Goal: Transaction & Acquisition: Purchase product/service

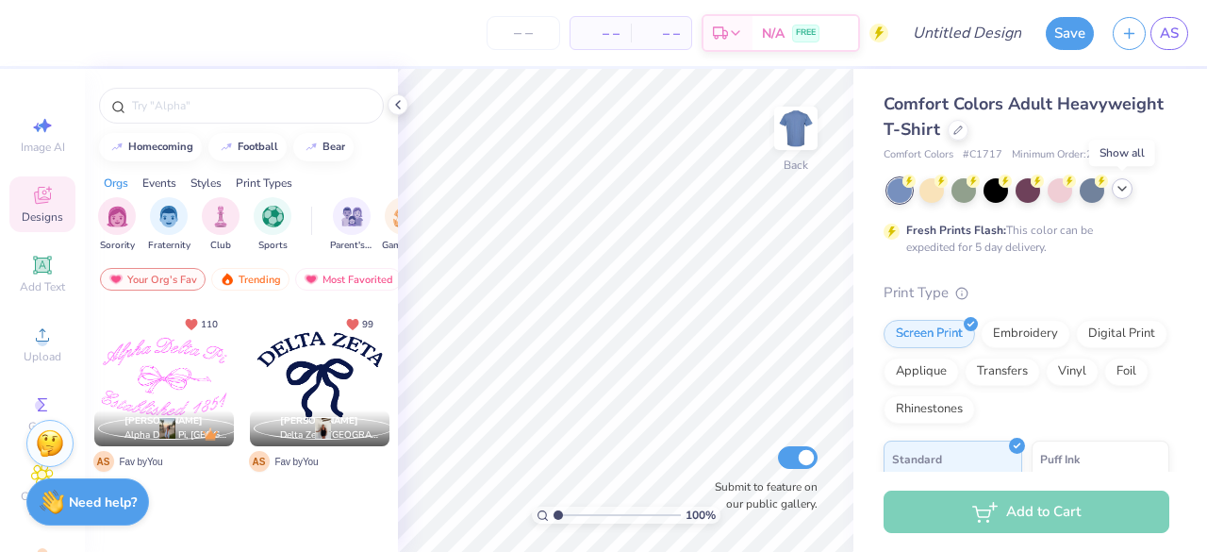
click at [1126, 194] on icon at bounding box center [1122, 188] width 15 height 15
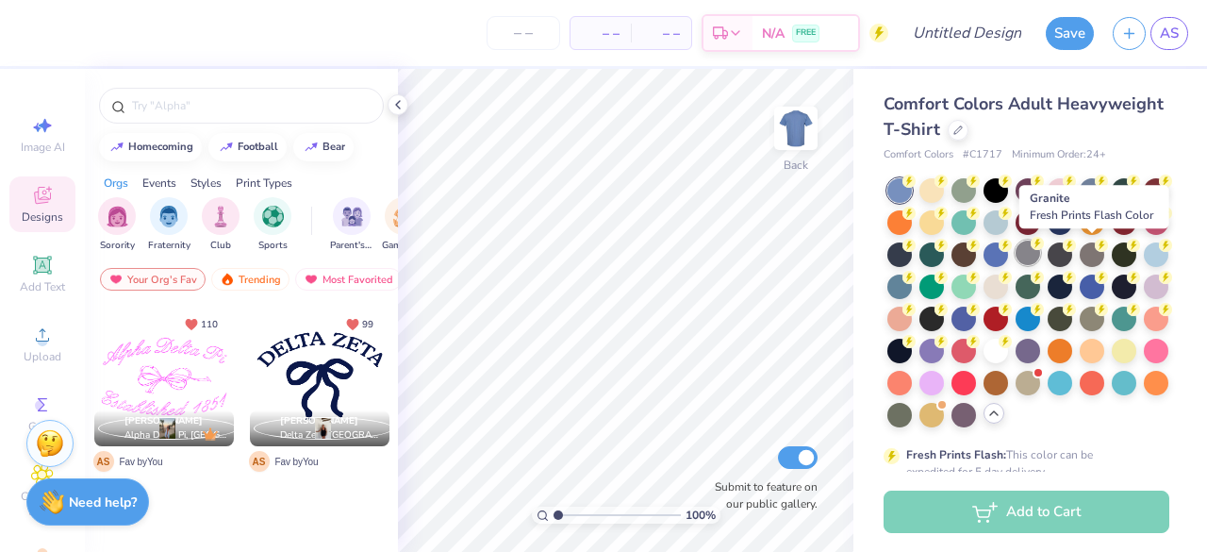
click at [1040, 250] on div at bounding box center [1028, 253] width 25 height 25
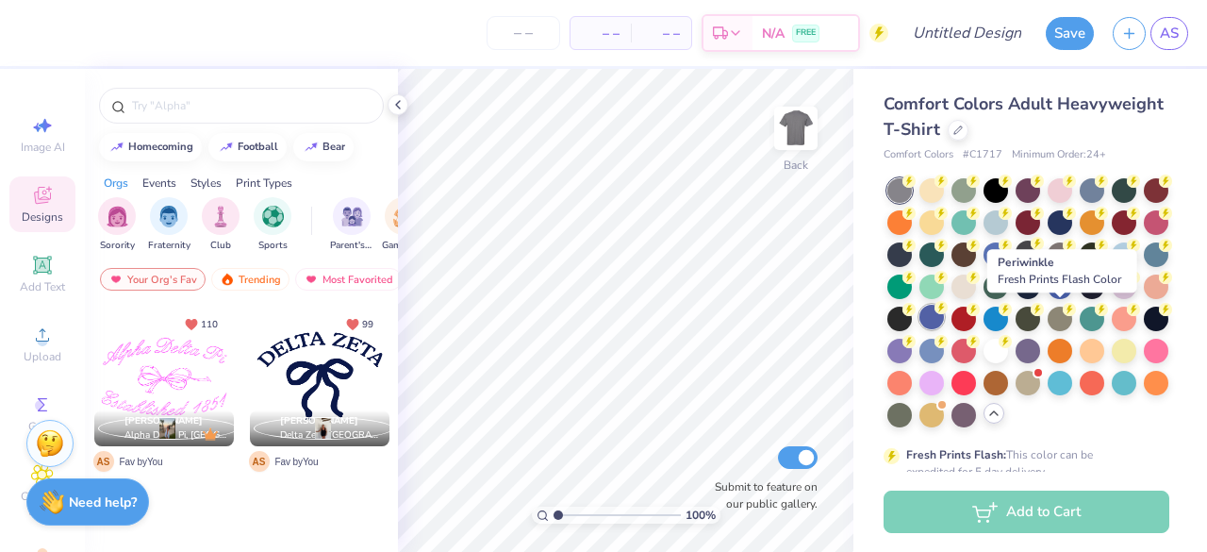
click at [944, 325] on div at bounding box center [932, 317] width 25 height 25
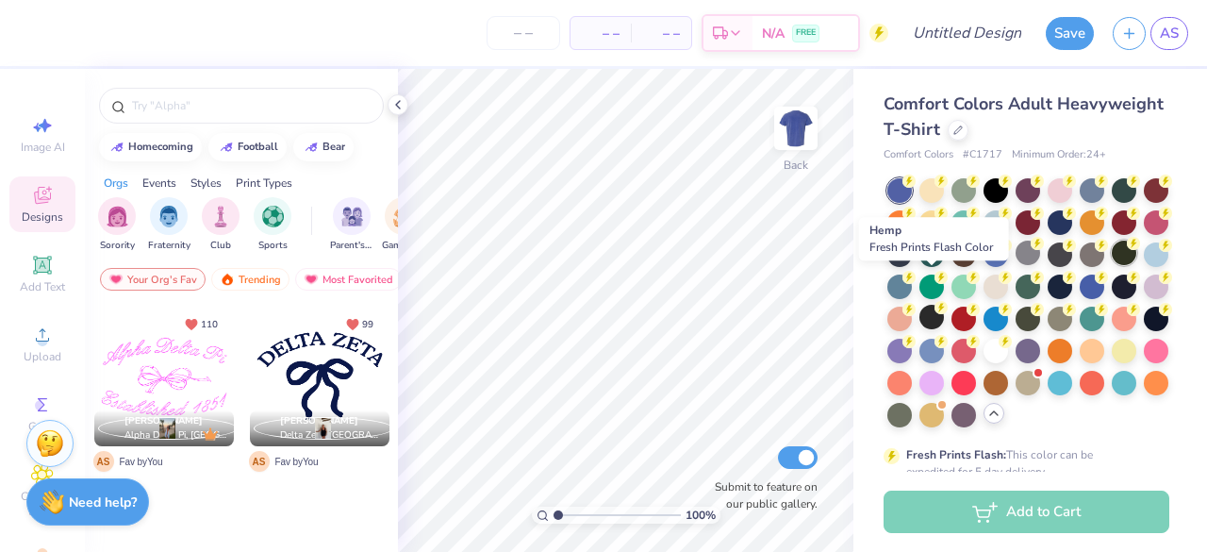
click at [1112, 265] on div at bounding box center [1124, 253] width 25 height 25
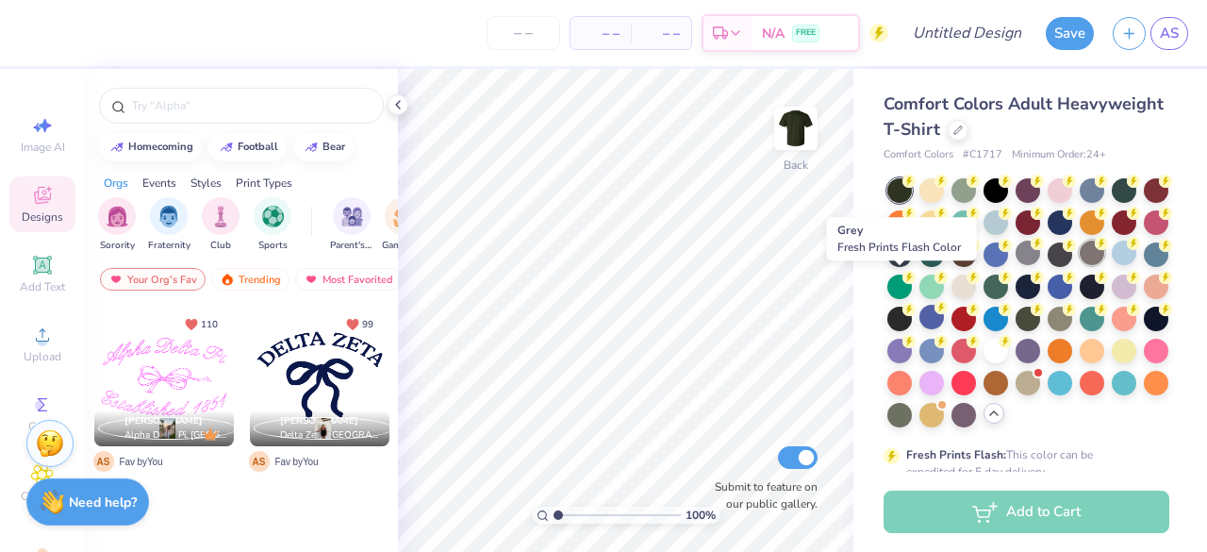
click at [1080, 265] on div at bounding box center [1092, 253] width 25 height 25
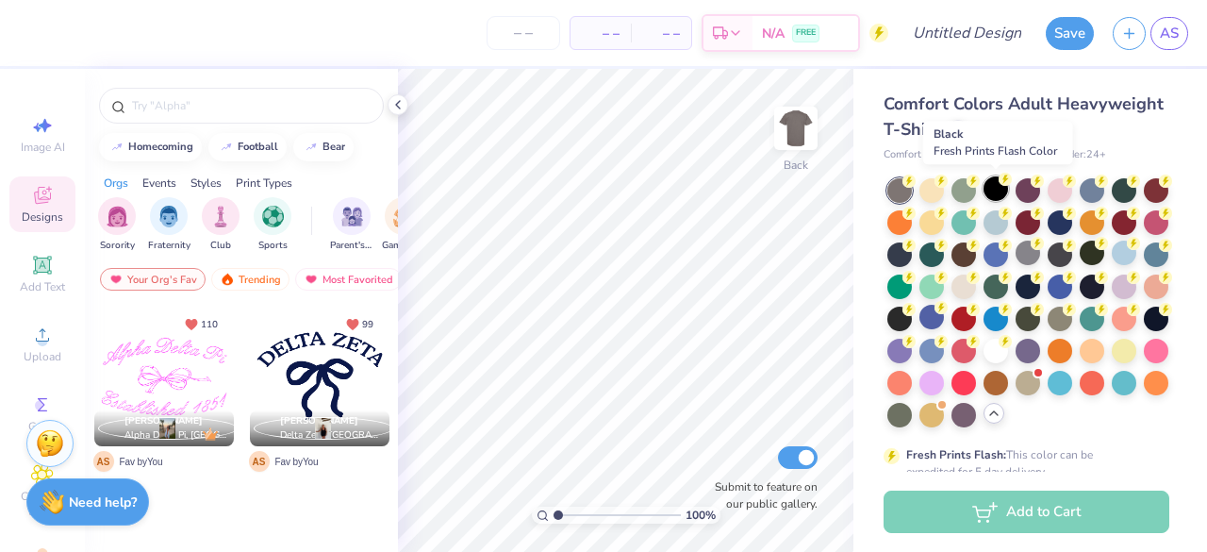
click at [999, 186] on div at bounding box center [996, 188] width 25 height 25
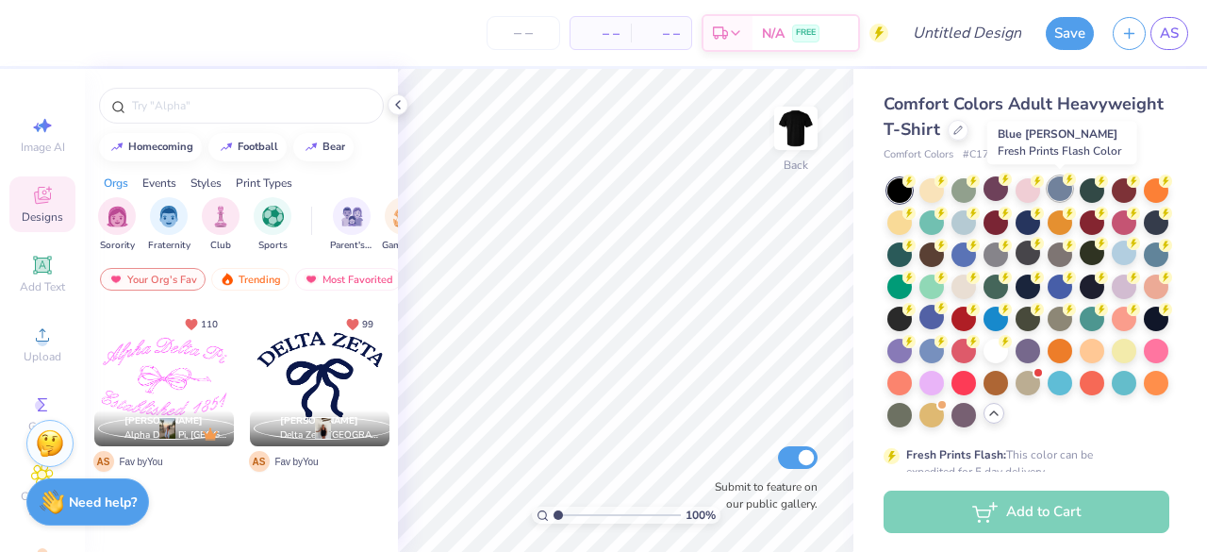
click at [1060, 193] on div at bounding box center [1060, 188] width 25 height 25
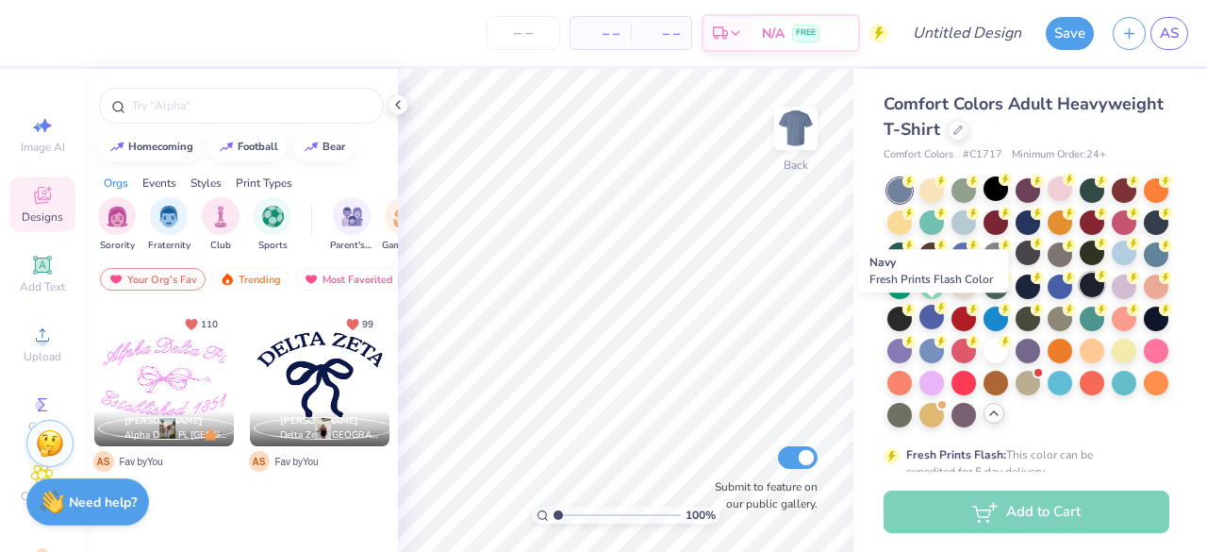
click at [1080, 297] on div at bounding box center [1092, 285] width 25 height 25
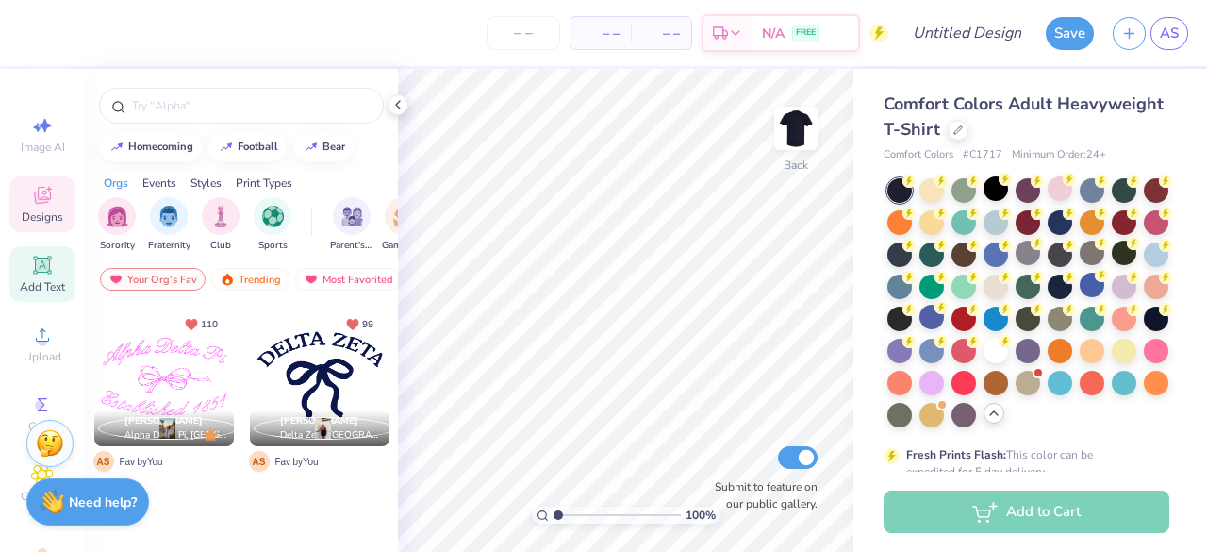
click at [35, 261] on icon at bounding box center [42, 265] width 18 height 18
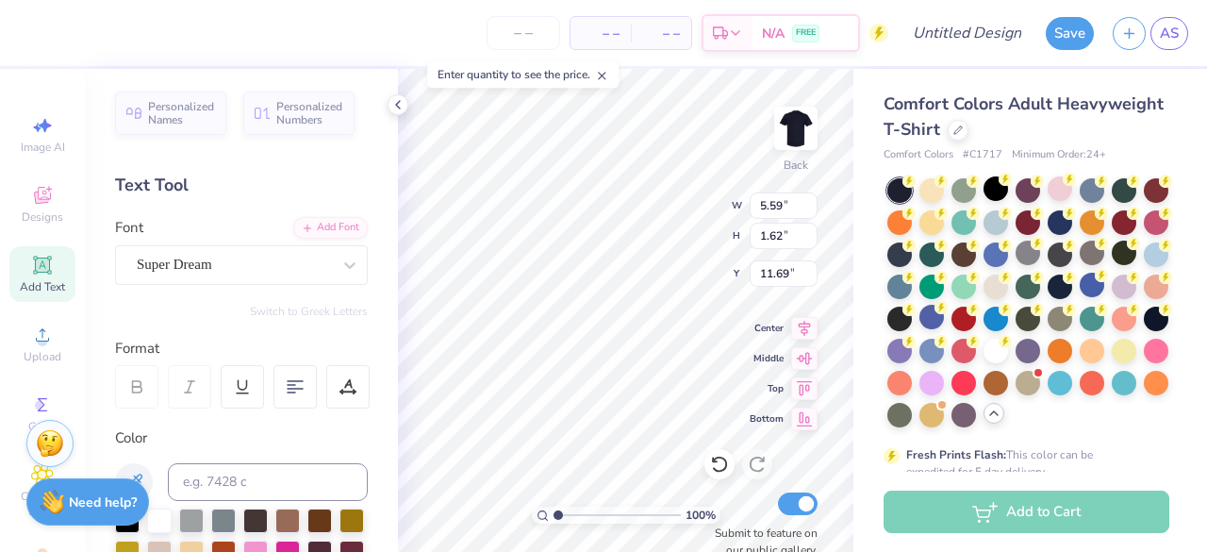
scroll to position [15, 2]
type textarea "T"
type textarea "En Motion"
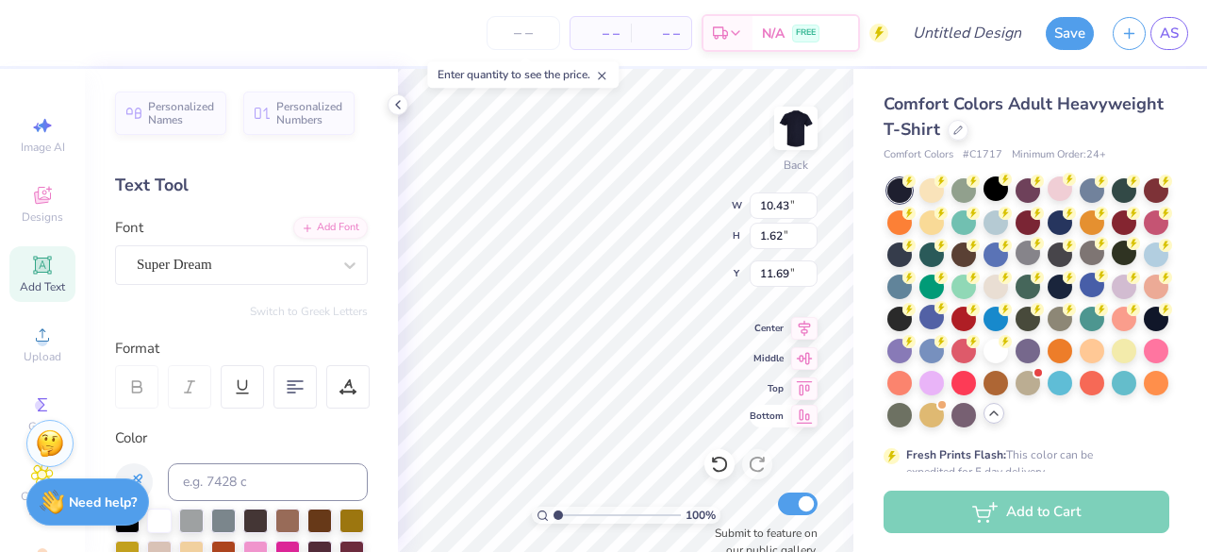
type input "6.10"
type input "0.95"
type input "3.54"
type input "4.70"
type input "0.73"
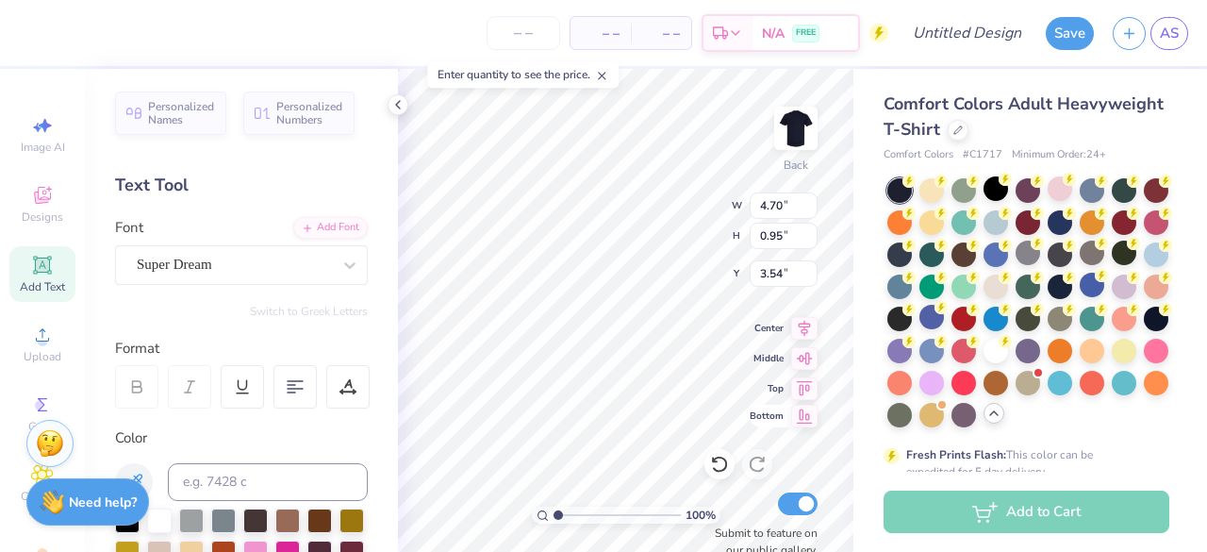
type input "3.76"
click at [38, 279] on span "Add Text" at bounding box center [42, 286] width 45 height 15
type input "5.59"
type input "1.62"
type input "11.69"
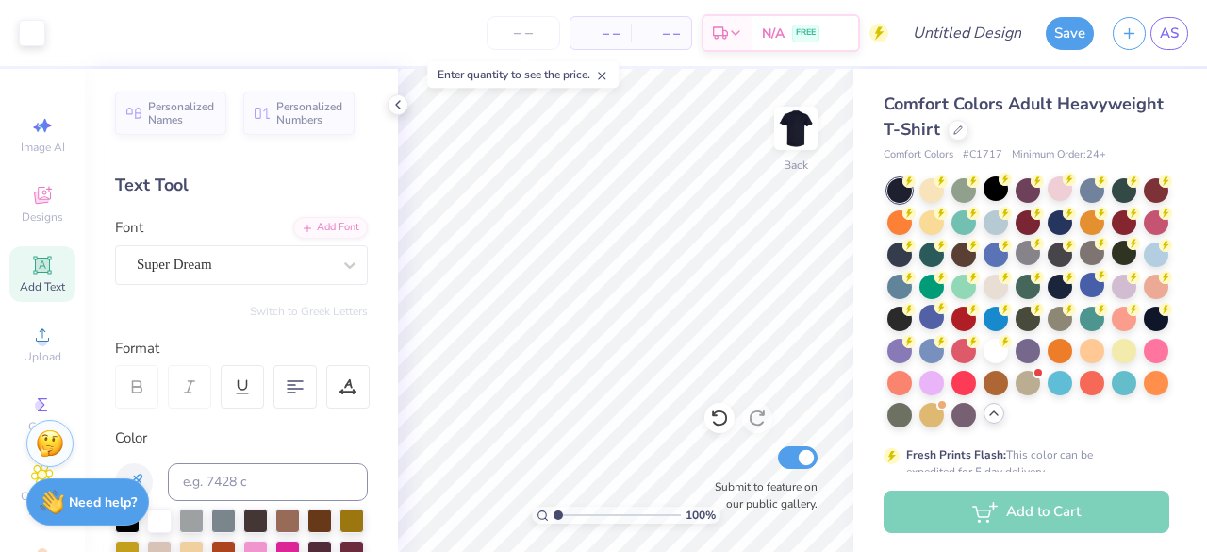
click at [14, 275] on div "Add Text" at bounding box center [42, 274] width 66 height 56
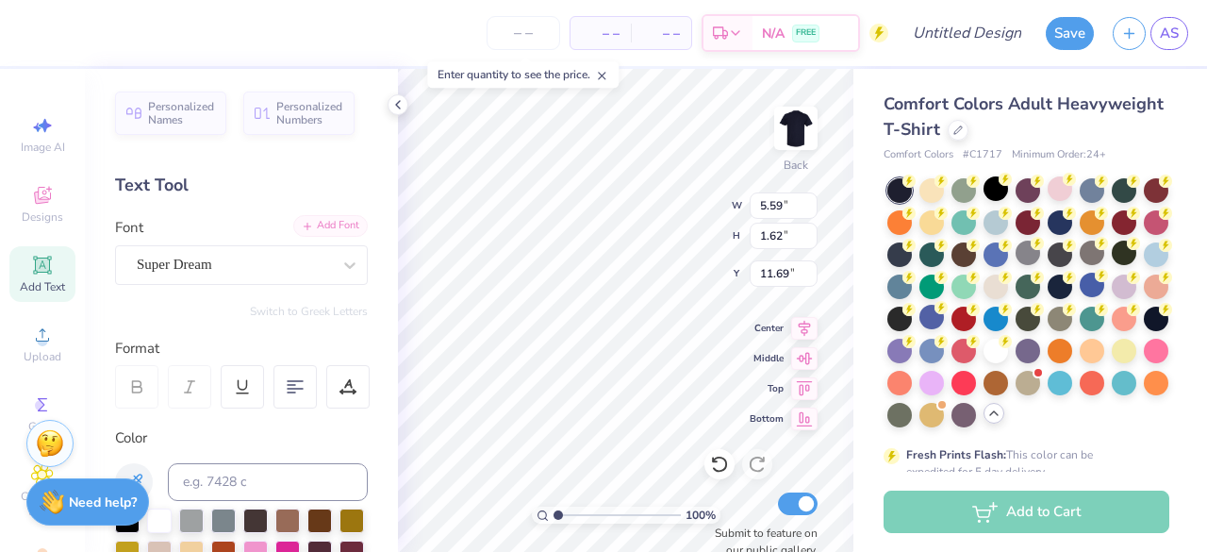
scroll to position [15, 2]
type textarea "T"
type textarea "Dance"
type input "3.53"
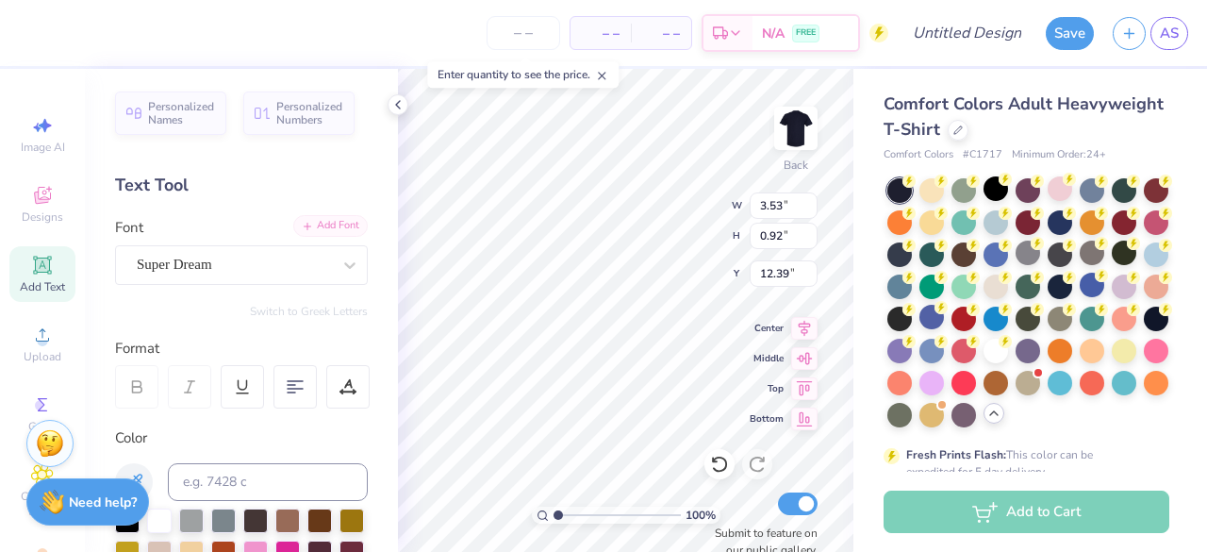
type input "0.92"
type input "4.84"
type input "2.51"
type input "0.65"
type input "5.10"
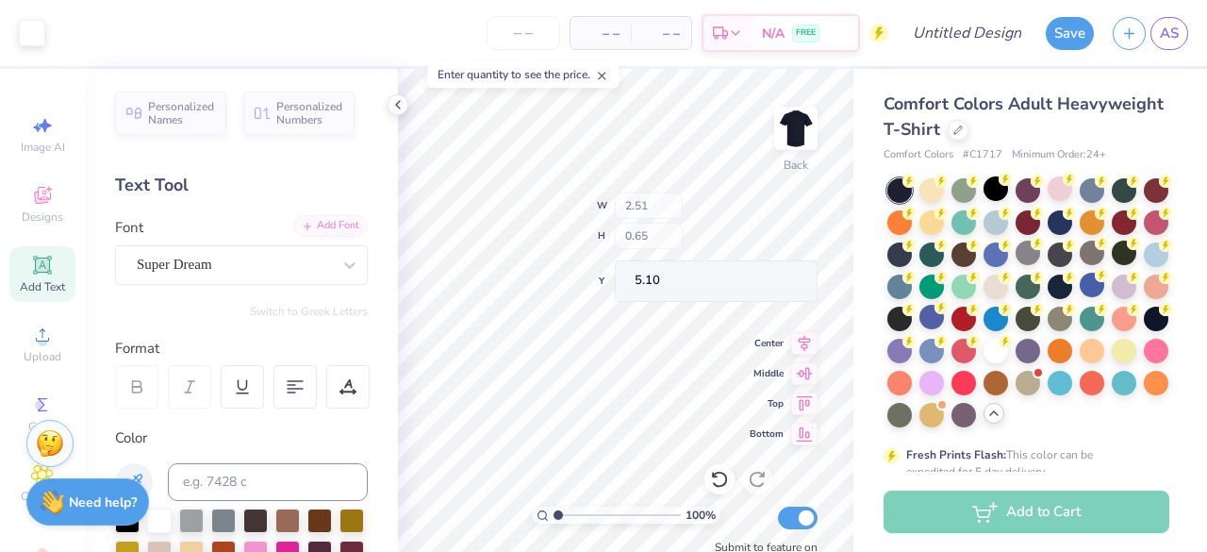
click at [673, 239] on div "100 % Back W 2.51 H 0.65 Y 5.10 Center Middle Top Bottom Submit to feature on o…" at bounding box center [626, 310] width 456 height 483
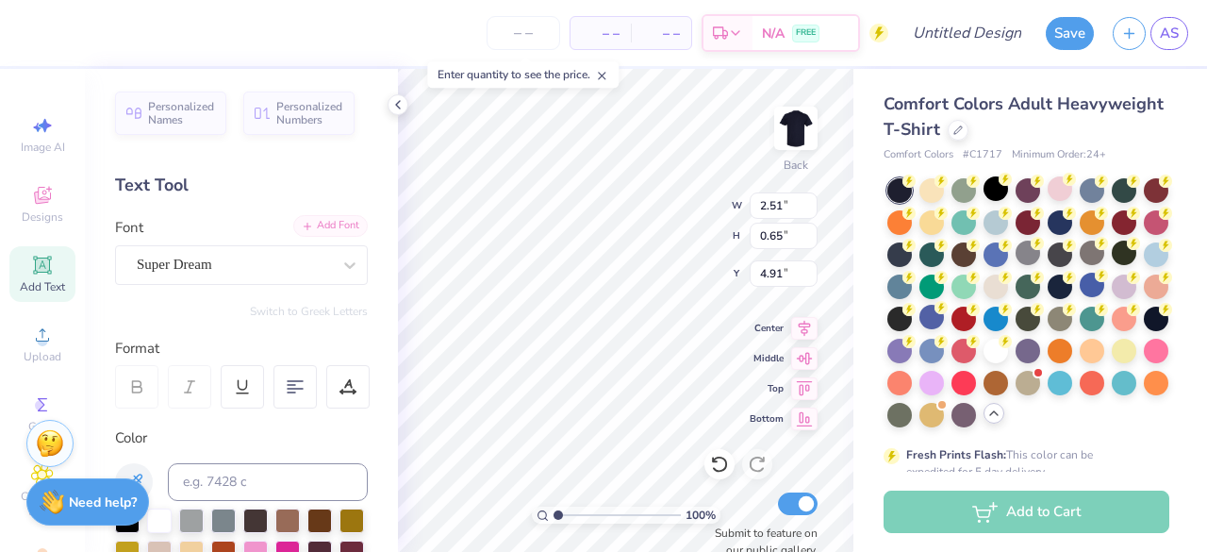
type input "4.91"
type input "4.54"
type input "2.51"
type input "0.65"
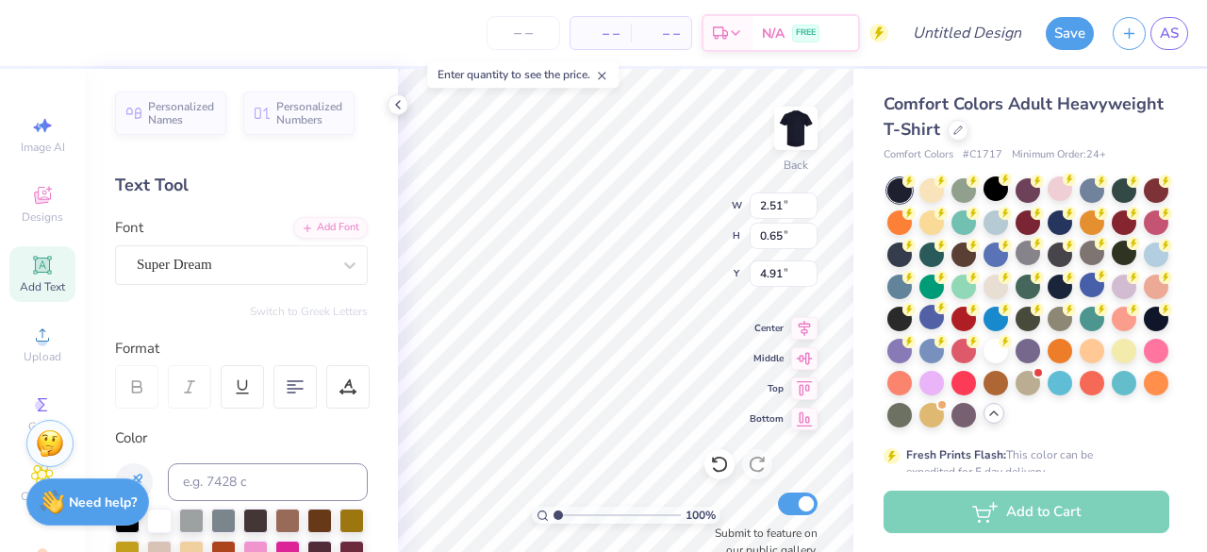
type input "5.66"
type input "5.25"
type input "0.82"
type input "4.41"
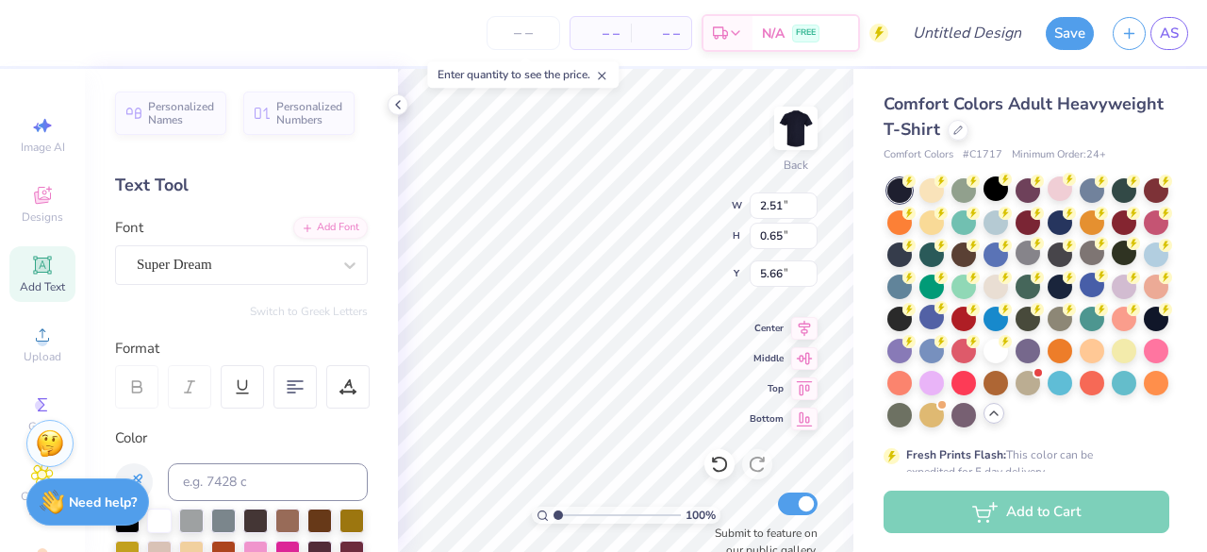
click at [667, 238] on div "100 % Back W 2.51 2.51 " H 0.65 0.65 " Y 5.66 5.66 " Center Middle Top Bottom S…" at bounding box center [626, 310] width 456 height 483
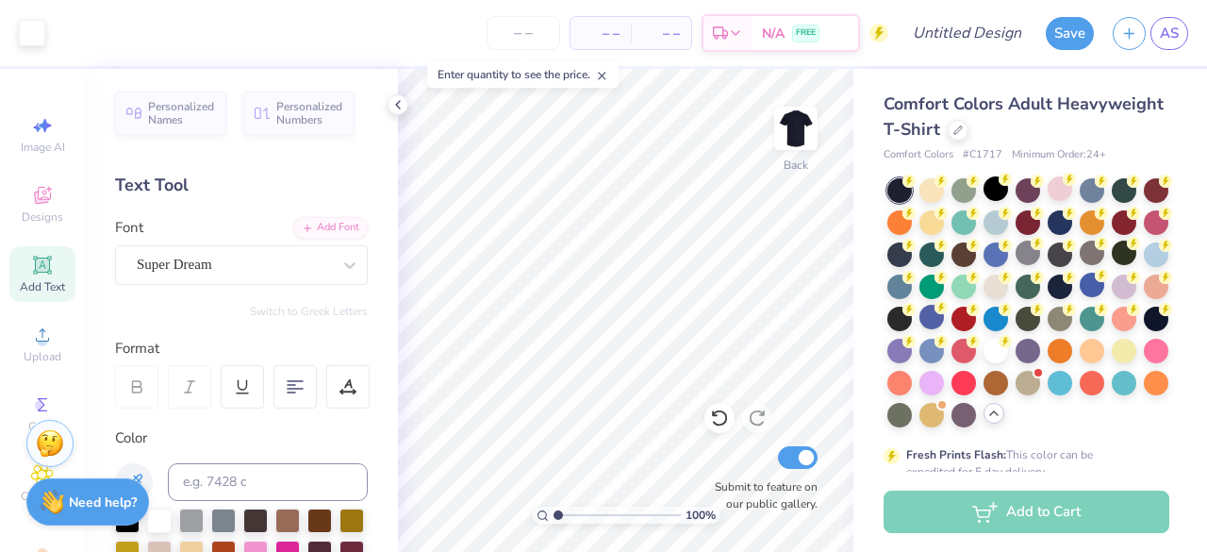
scroll to position [96, 0]
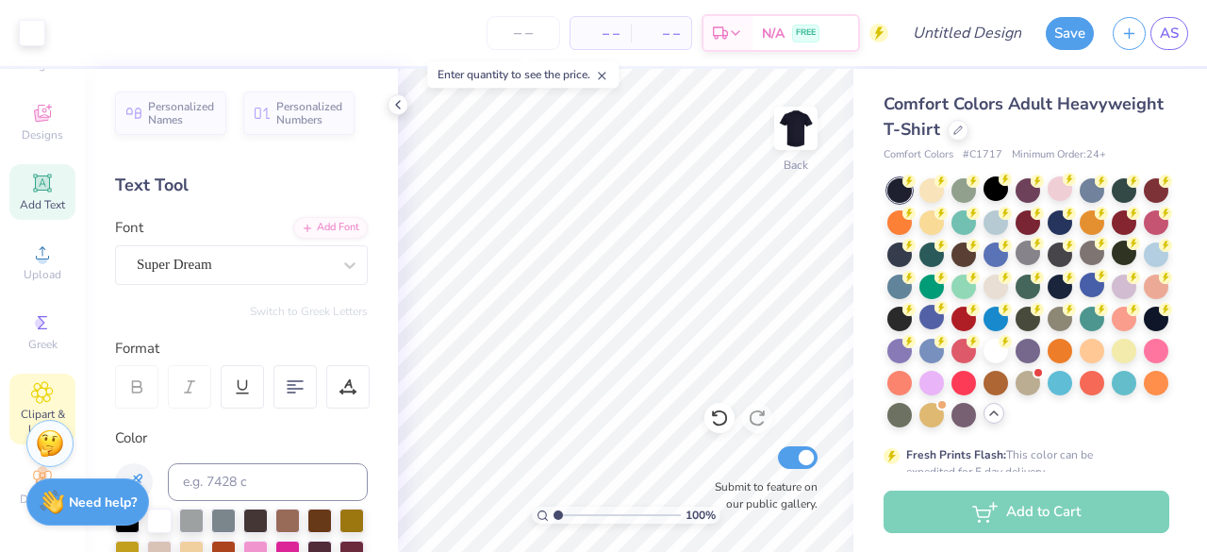
click at [31, 387] on icon at bounding box center [42, 392] width 22 height 23
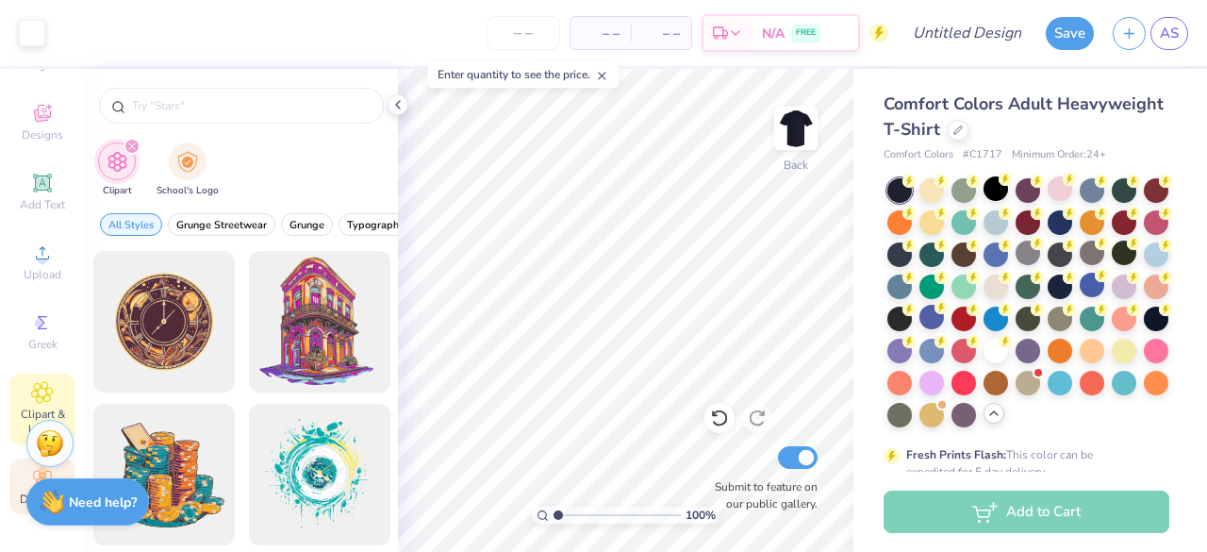
click at [18, 473] on div "Decorate" at bounding box center [42, 486] width 66 height 56
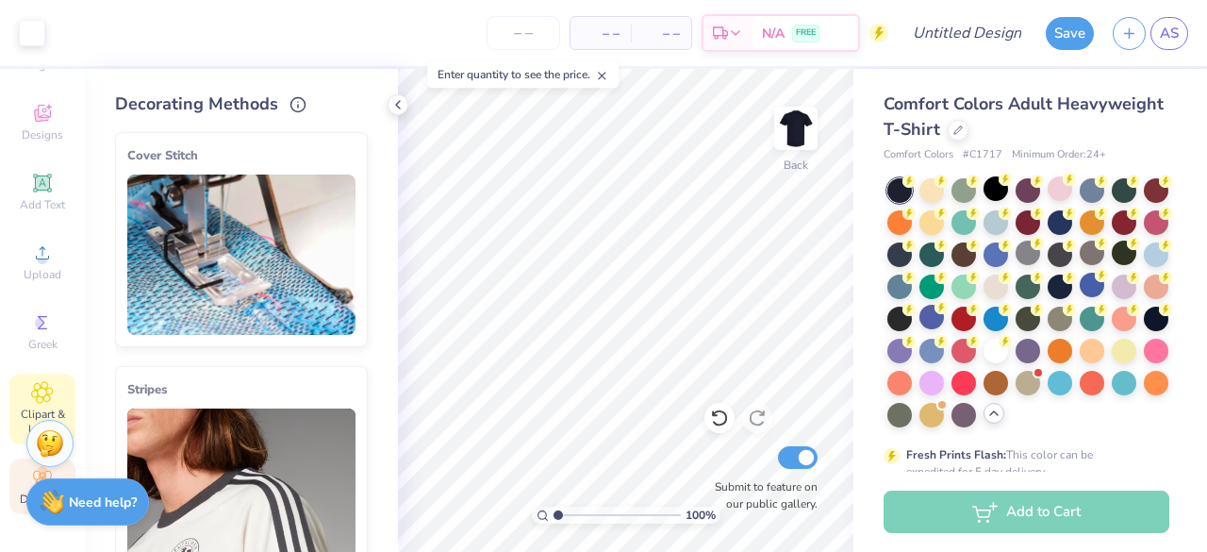
click at [41, 407] on span "Clipart & logos" at bounding box center [42, 422] width 66 height 30
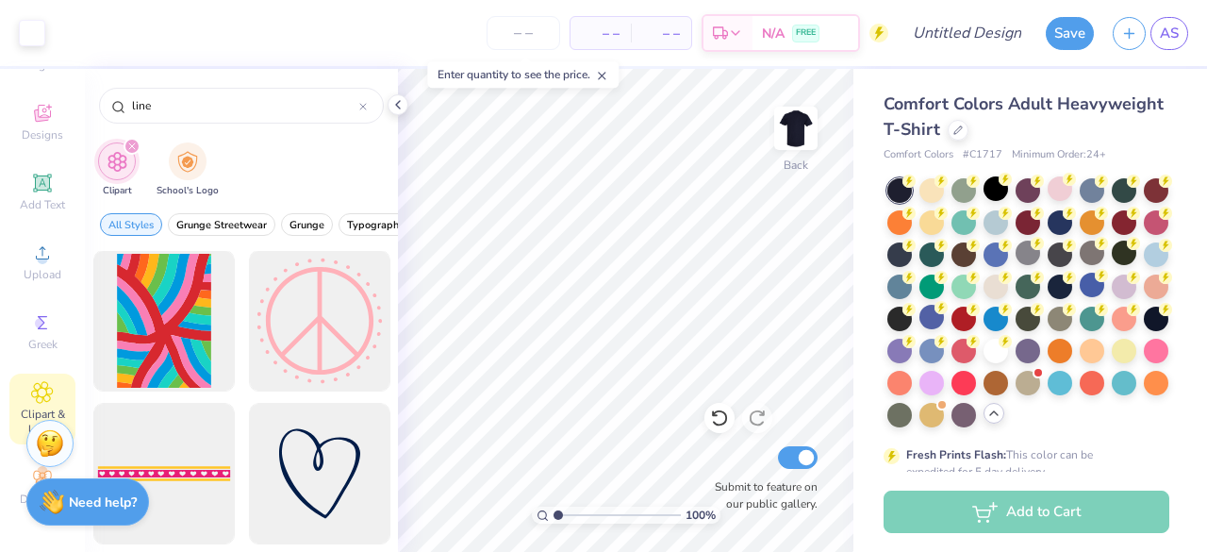
scroll to position [0, 0]
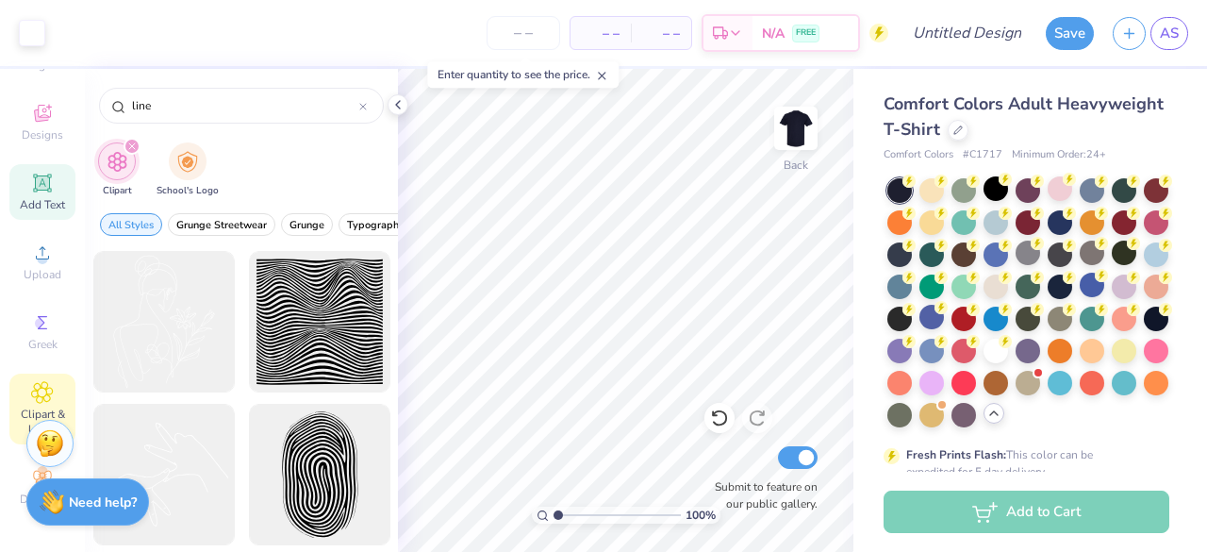
type input "line"
click at [33, 182] on div "Add Text" at bounding box center [42, 192] width 66 height 56
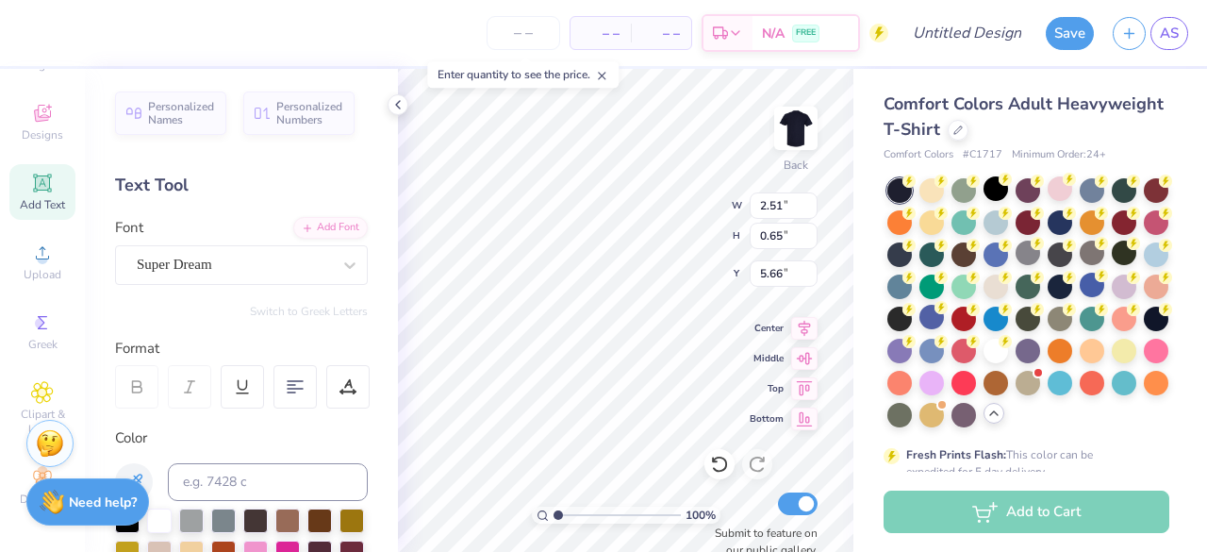
scroll to position [15, 4]
type textarea "- Dance -"
type input "3.84"
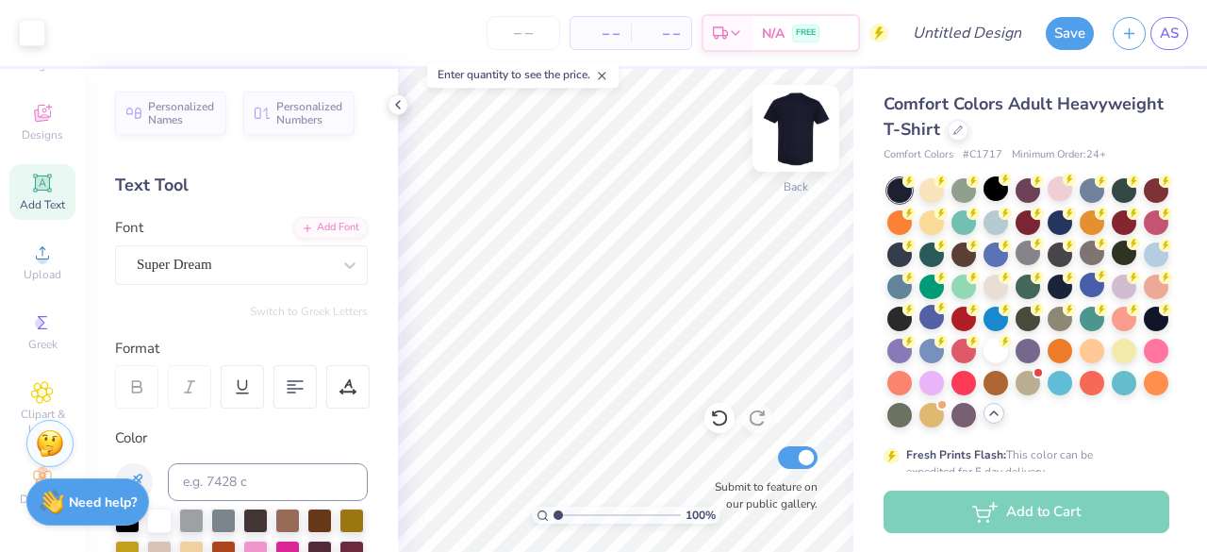
click at [792, 144] on img at bounding box center [795, 128] width 75 height 75
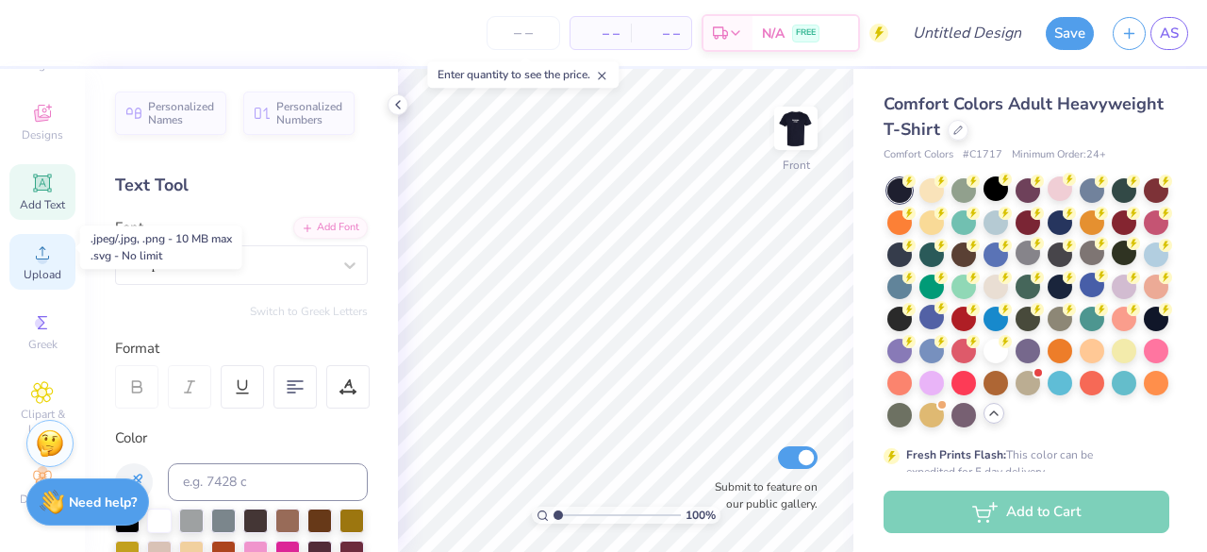
click at [36, 241] on icon at bounding box center [42, 252] width 23 height 23
click at [24, 267] on span "Upload" at bounding box center [43, 274] width 38 height 15
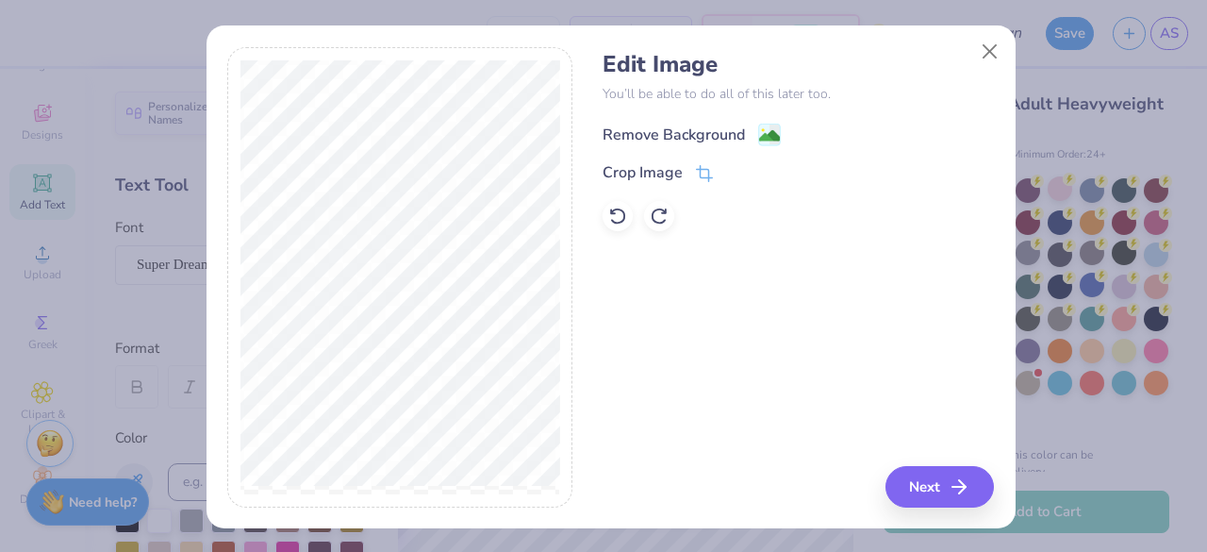
click at [634, 143] on div "Remove Background" at bounding box center [674, 135] width 142 height 23
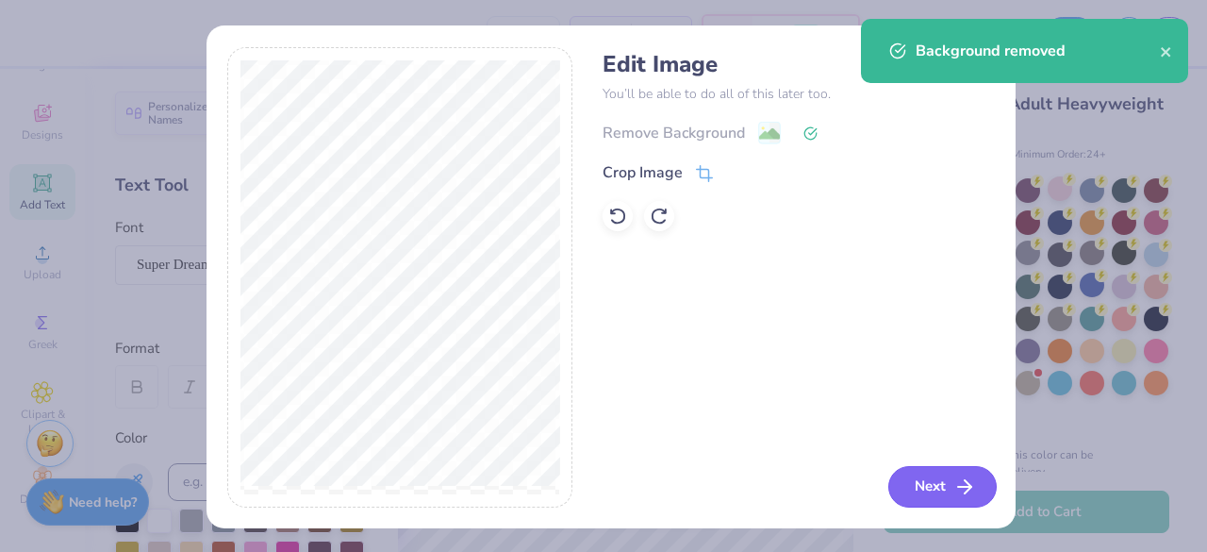
click at [954, 486] on icon "button" at bounding box center [965, 486] width 23 height 23
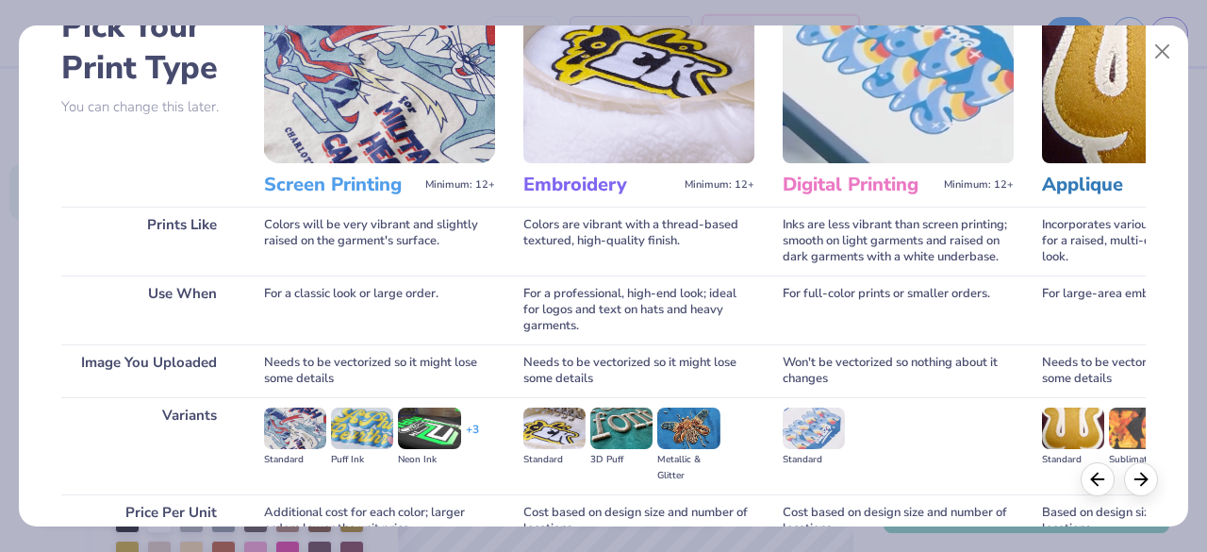
scroll to position [229, 0]
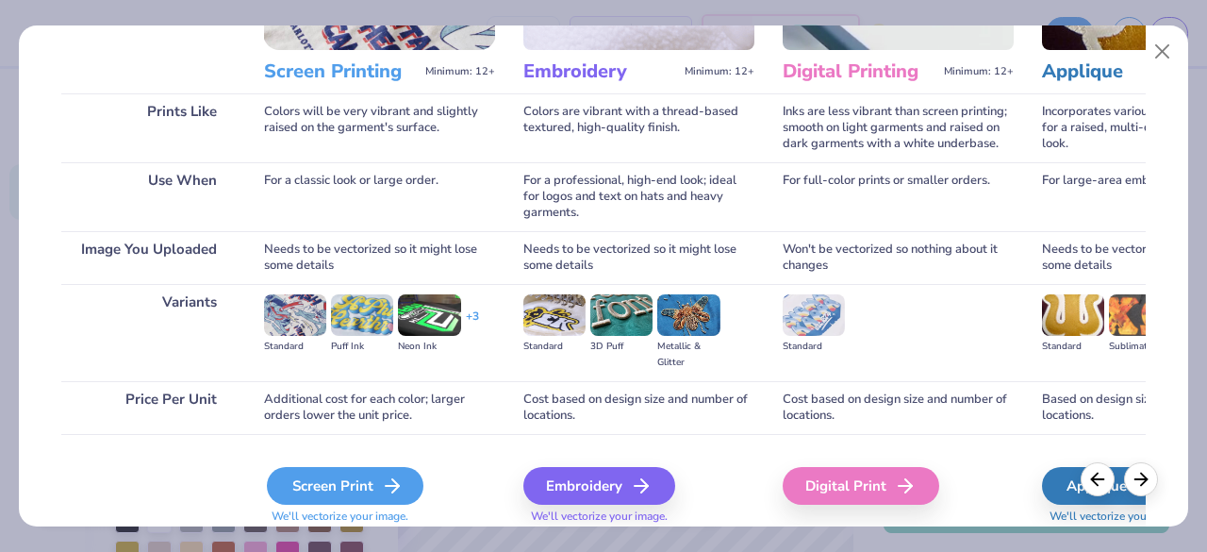
click at [355, 488] on div "Screen Print" at bounding box center [345, 486] width 157 height 38
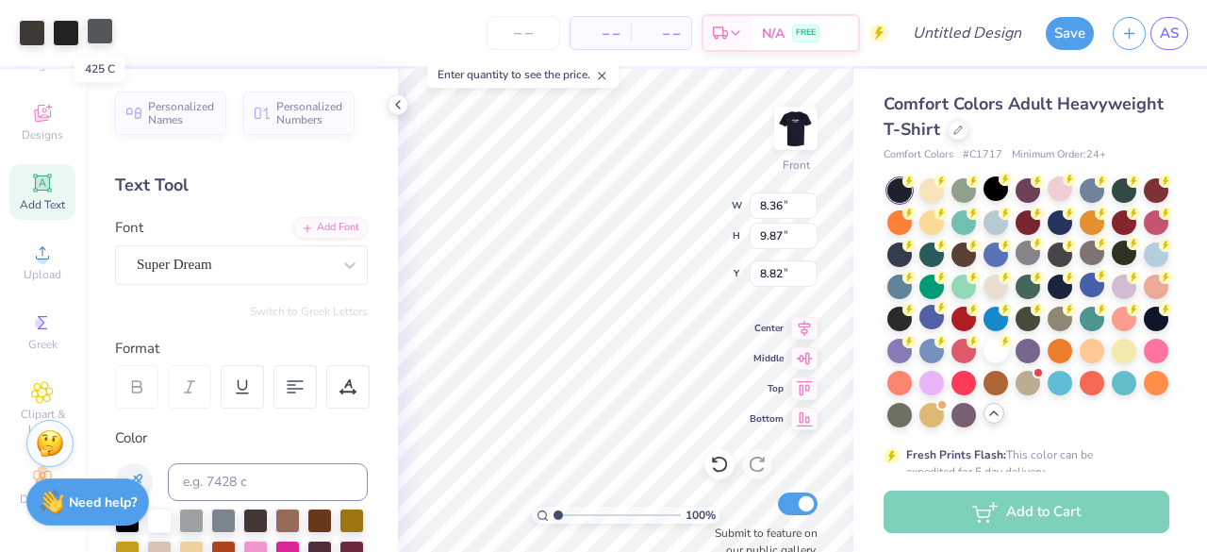
click at [96, 31] on div at bounding box center [100, 31] width 26 height 26
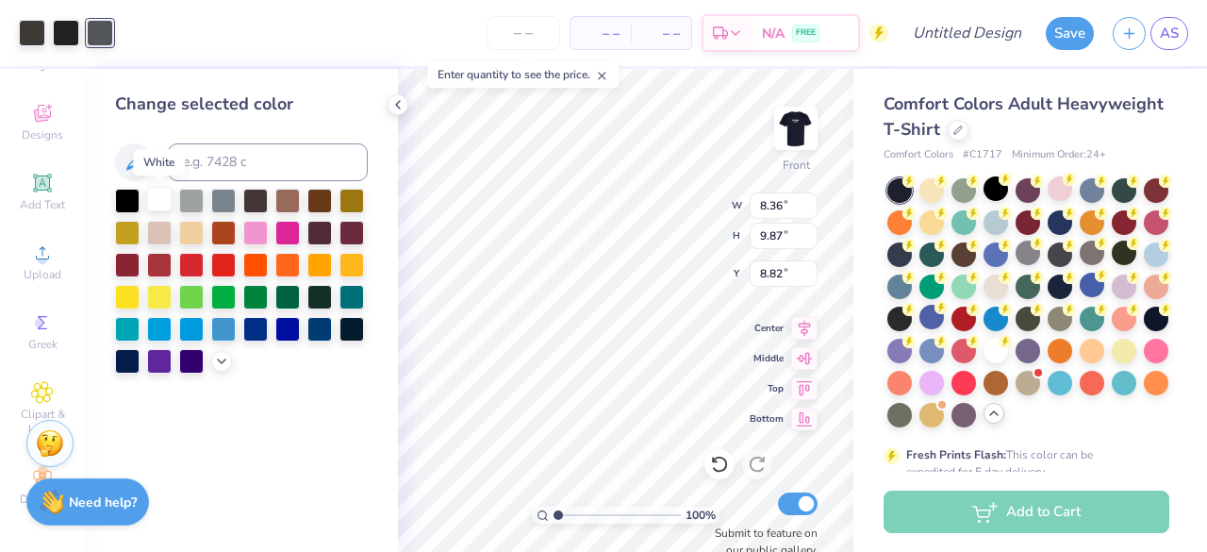
click at [158, 205] on div at bounding box center [159, 199] width 25 height 25
click at [43, 37] on div at bounding box center [32, 31] width 26 height 26
click at [155, 199] on div at bounding box center [159, 199] width 25 height 25
click at [69, 35] on div at bounding box center [66, 31] width 26 height 26
click at [148, 191] on div at bounding box center [159, 199] width 25 height 25
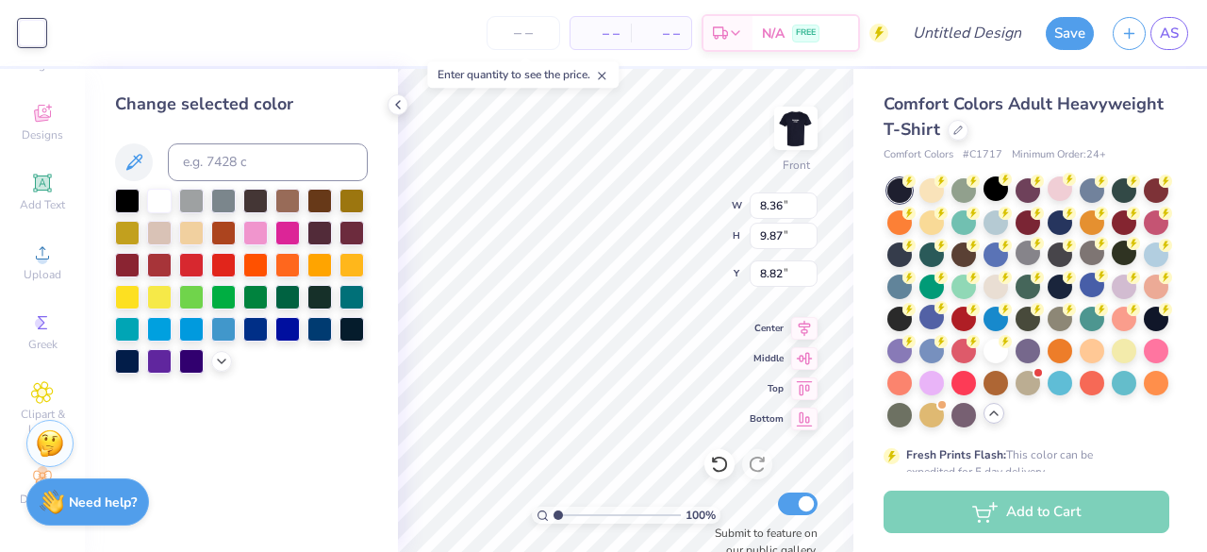
click at [392, 331] on div "Change selected color" at bounding box center [241, 310] width 313 height 483
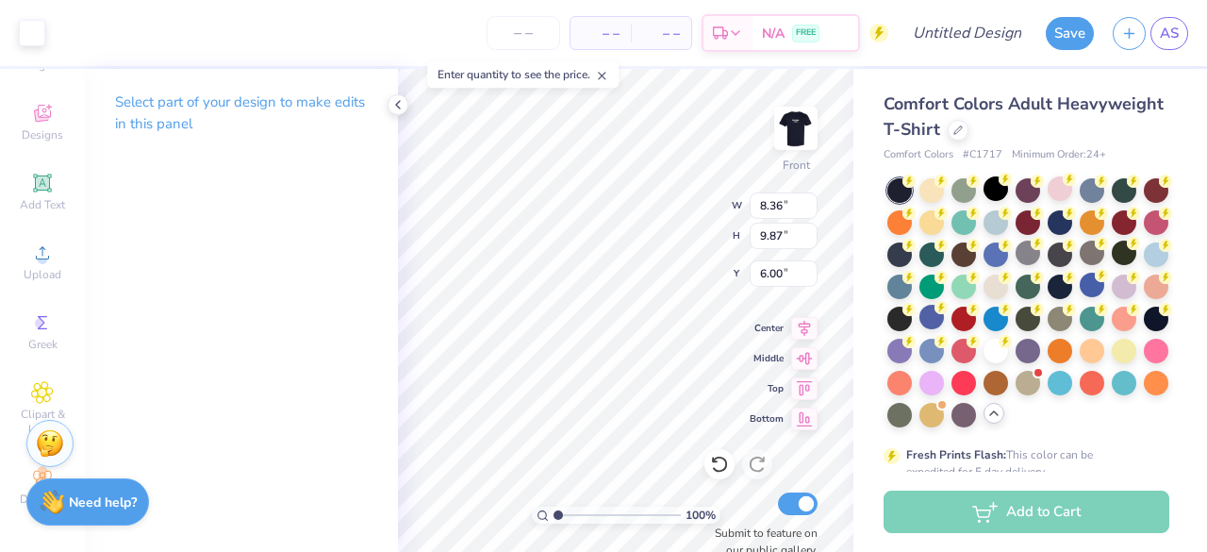
type input "6.00"
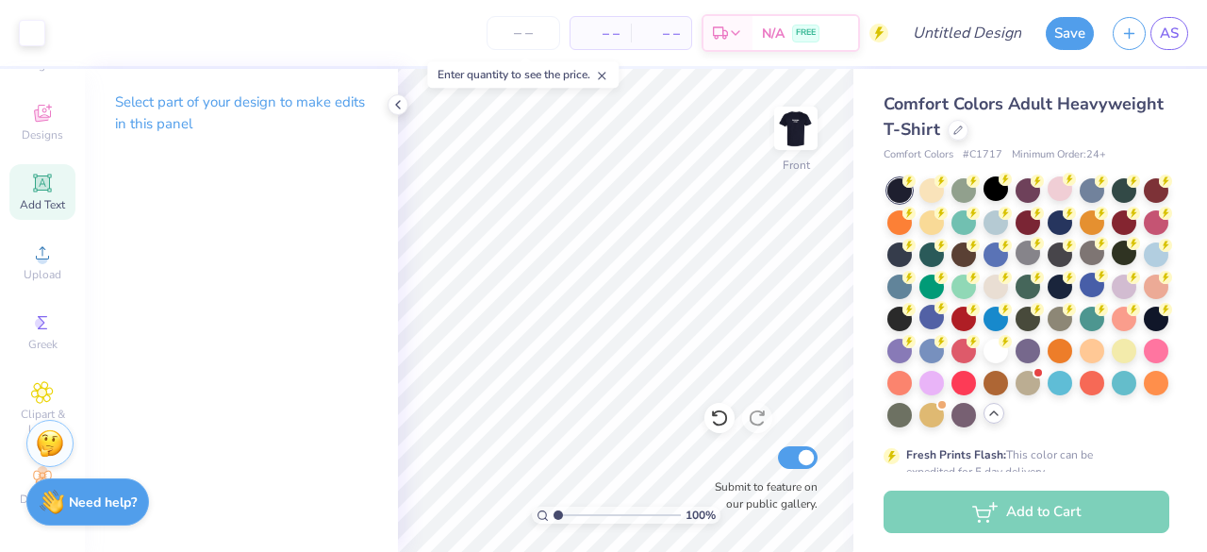
click at [47, 165] on div "Add Text" at bounding box center [42, 192] width 66 height 56
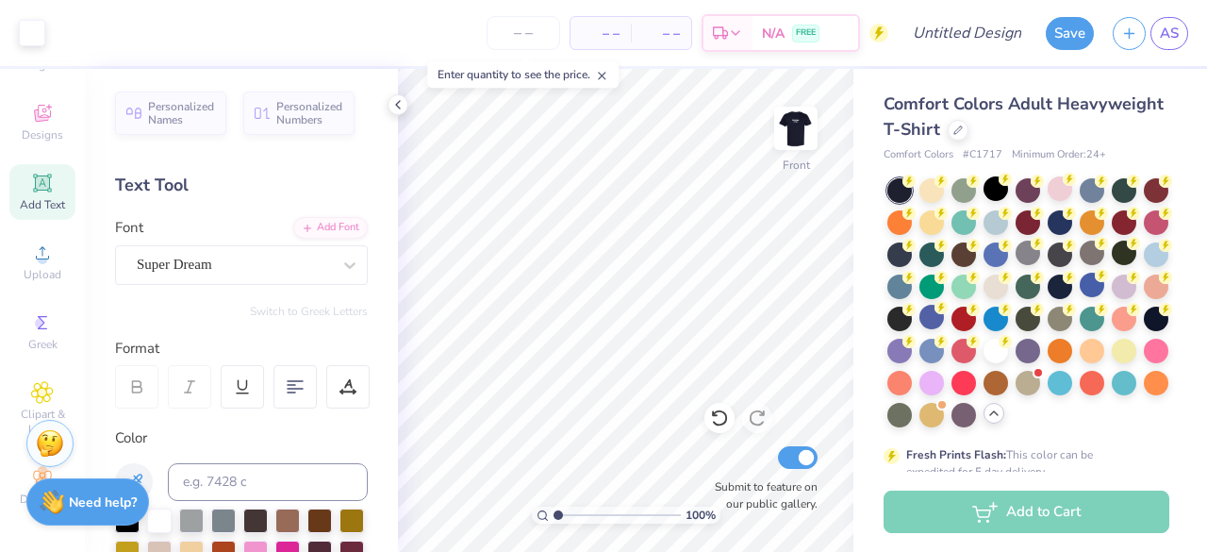
click at [29, 197] on span "Add Text" at bounding box center [42, 204] width 45 height 15
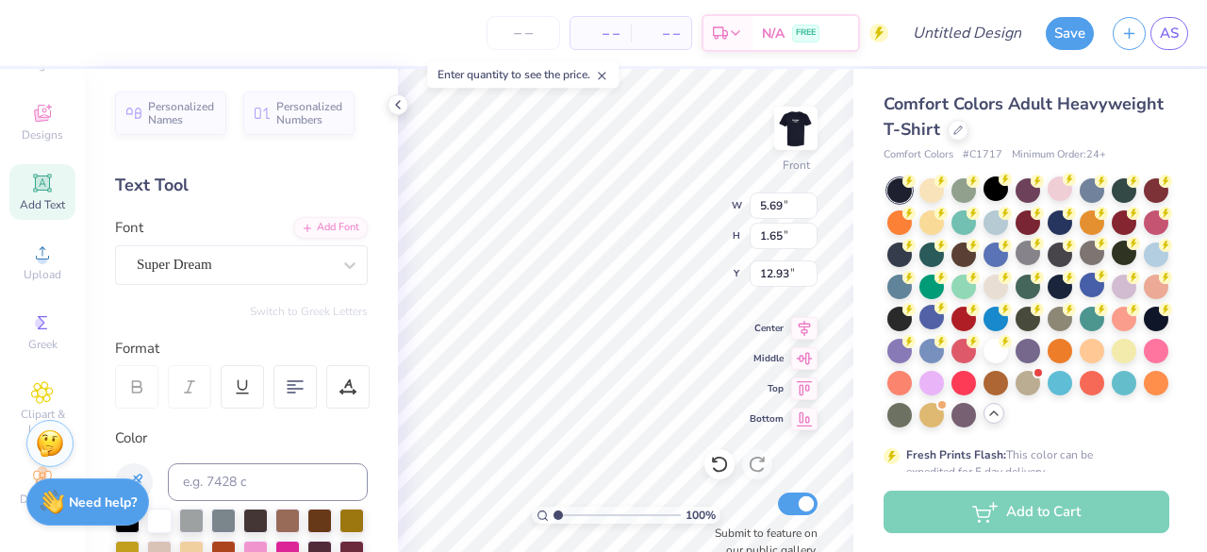
type textarea "T"
type textarea "En Motion Dance"
type input "8.36"
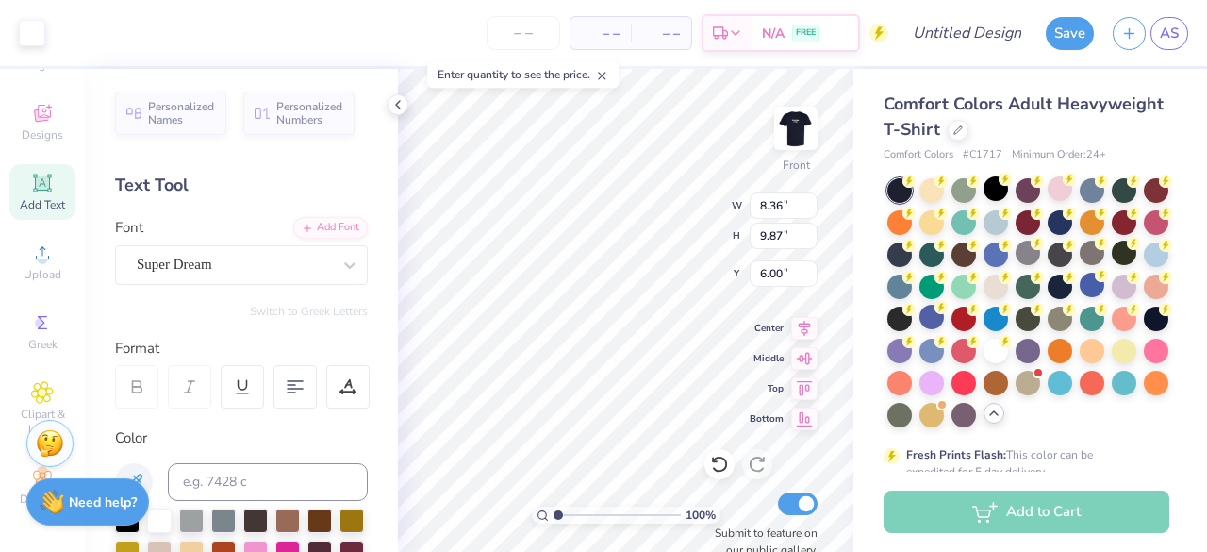
type input "9.87"
type input "6.00"
type input "14.53"
type input "1.36"
type input "4.64"
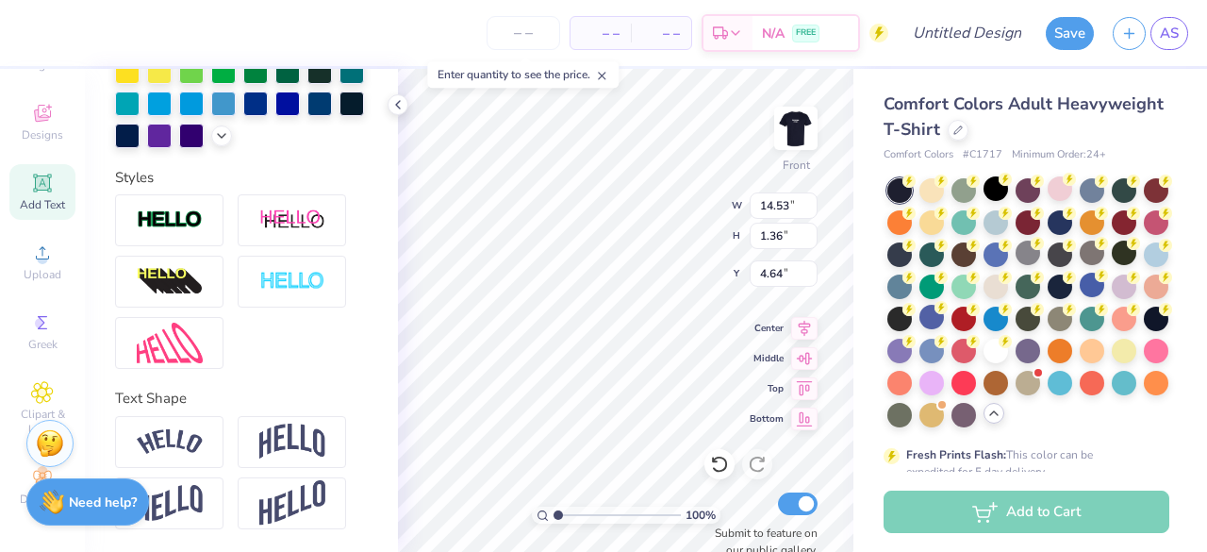
scroll to position [575, 0]
click at [174, 450] on img at bounding box center [170, 441] width 66 height 25
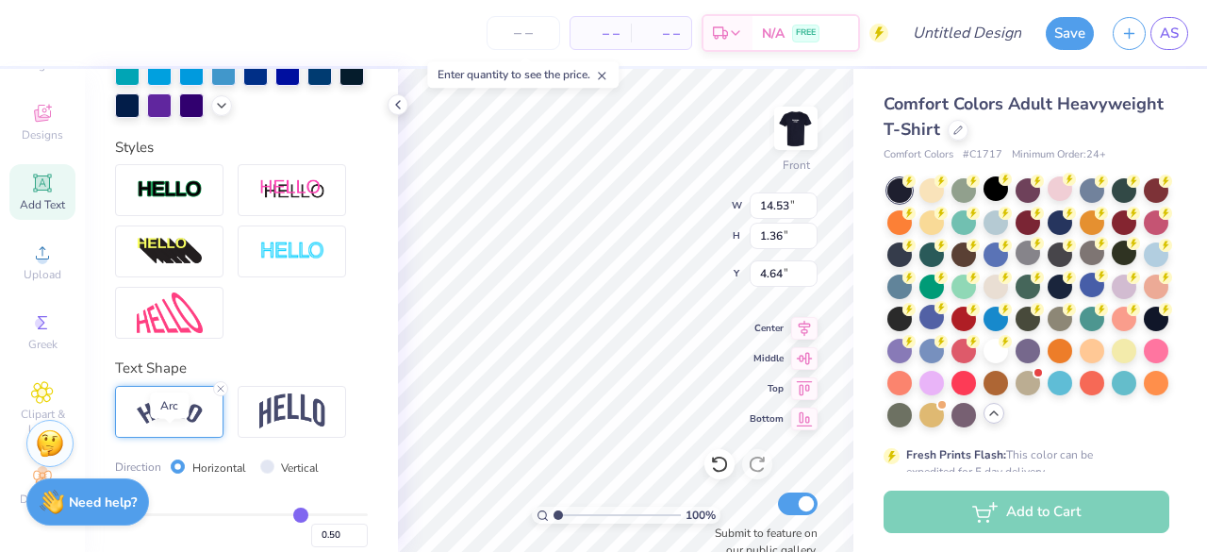
type input "3.06"
type input "3.79"
type input "3.99"
type input "13.61"
type input "2.87"
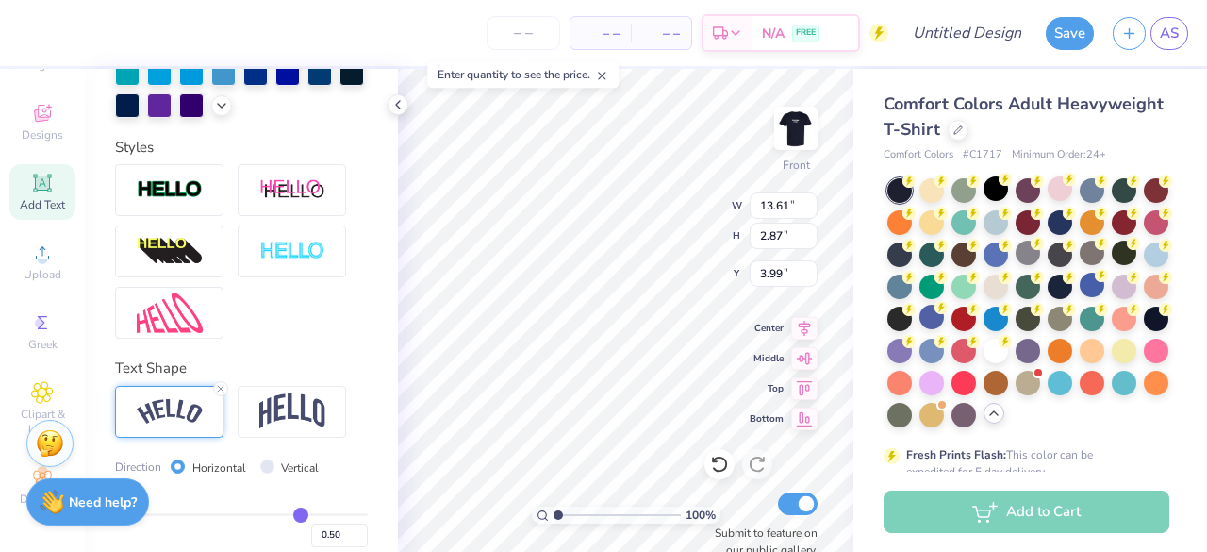
type input "4.18"
type input "8.36"
type input "9.87"
type input "6.00"
type input "7.86"
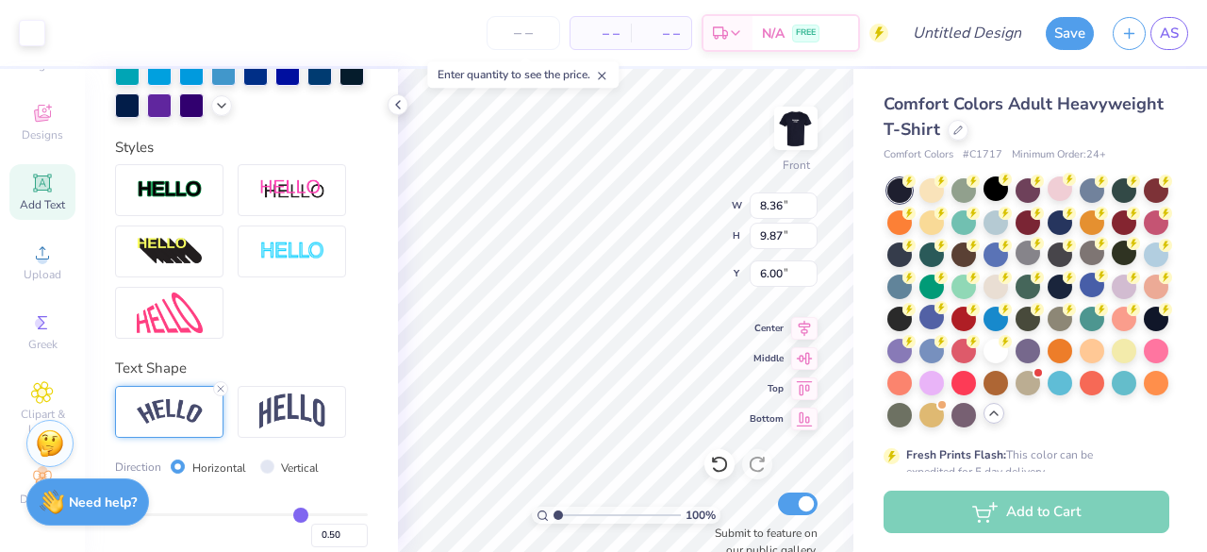
type input "9.27"
type input "7.37"
type input "13.61"
type input "2.87"
type input "5.51"
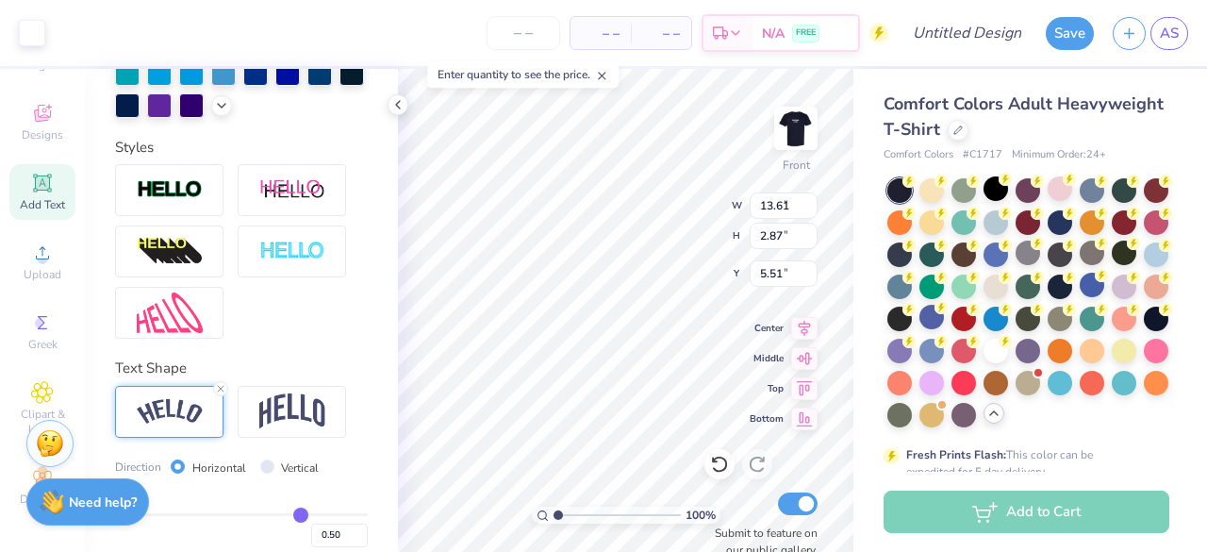
type input "7.86"
type input "9.27"
type input "9.11"
type input "13.61"
type input "2.87"
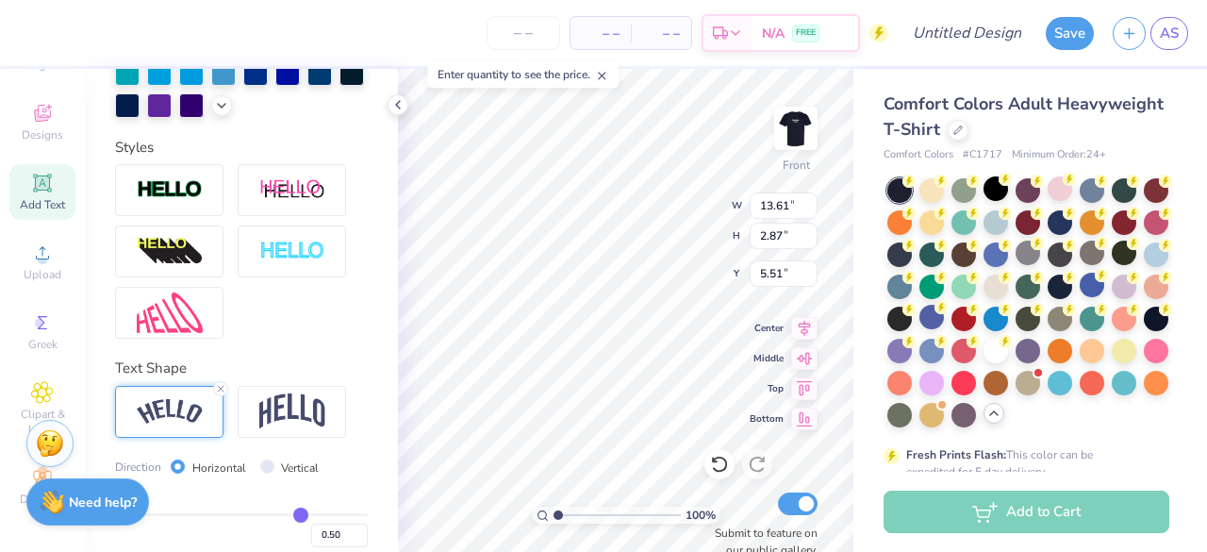
type input "6.24"
type input "7.86"
type input "9.27"
type input "8.67"
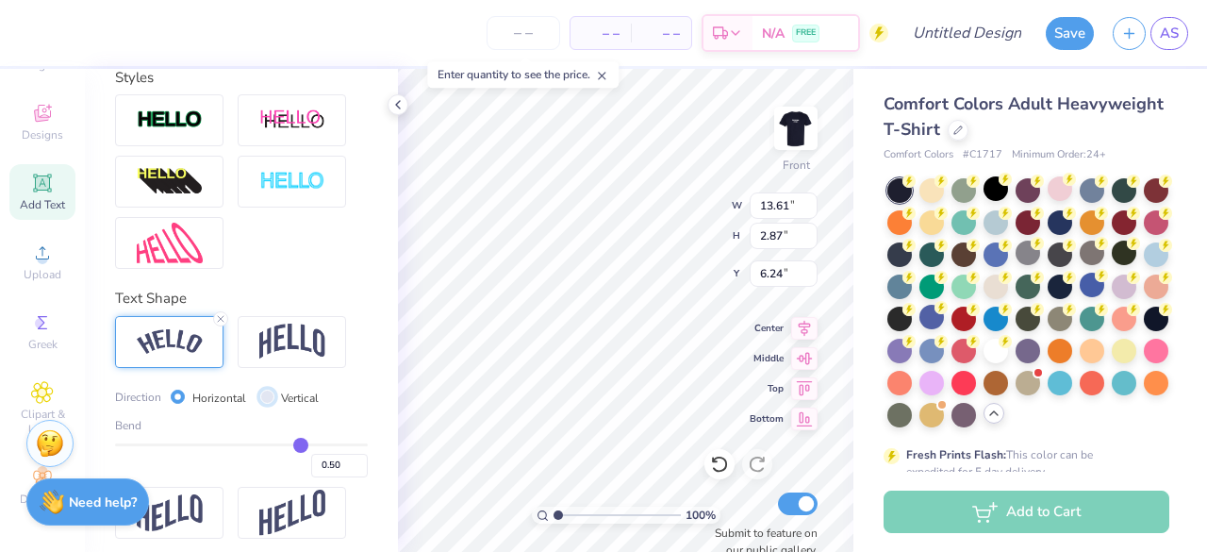
click at [270, 404] on input "Vertical" at bounding box center [267, 397] width 14 height 14
radio input "true"
type input "12.38"
type input "18.28"
type input "0.53"
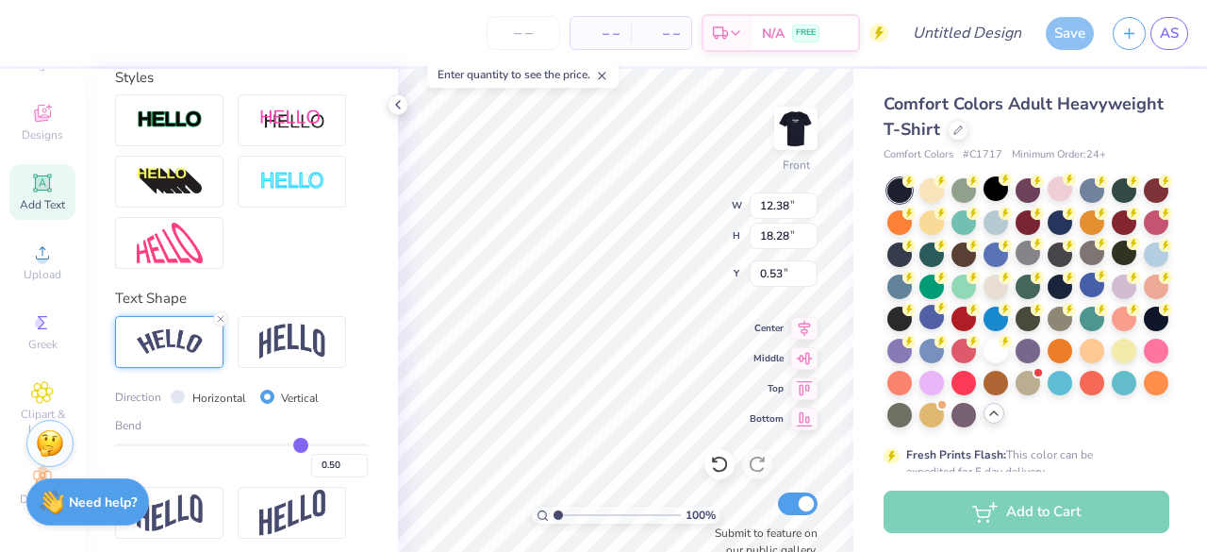
click at [184, 408] on div "Horizontal" at bounding box center [208, 398] width 75 height 22
click at [181, 404] on input "Horizontal" at bounding box center [178, 397] width 14 height 14
radio input "true"
type input "13.61"
type input "2.87"
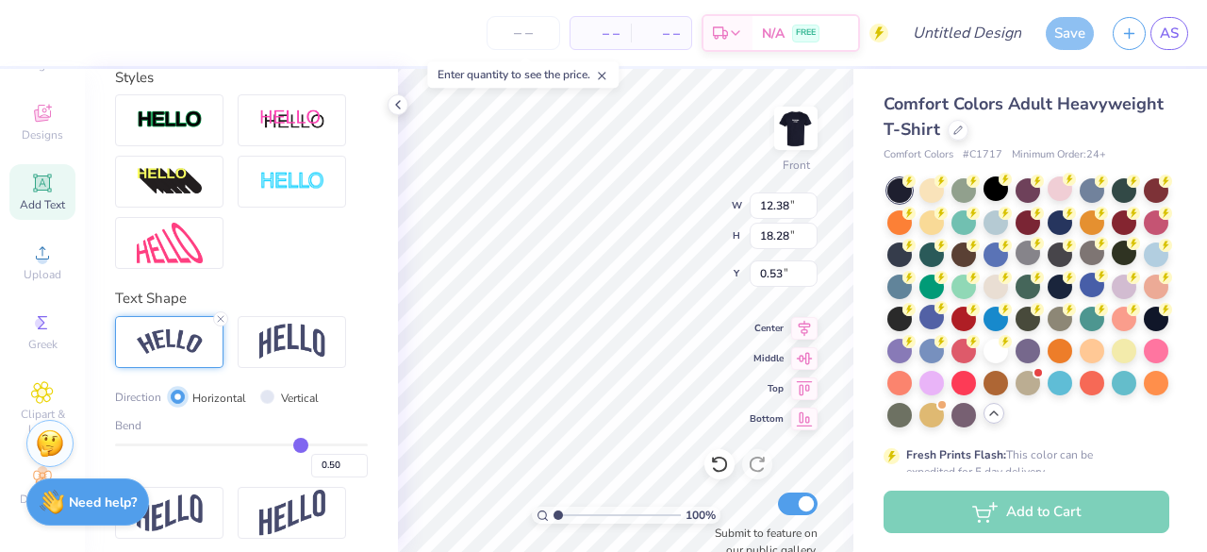
type input "8.23"
type input "0.55"
type input "0.58"
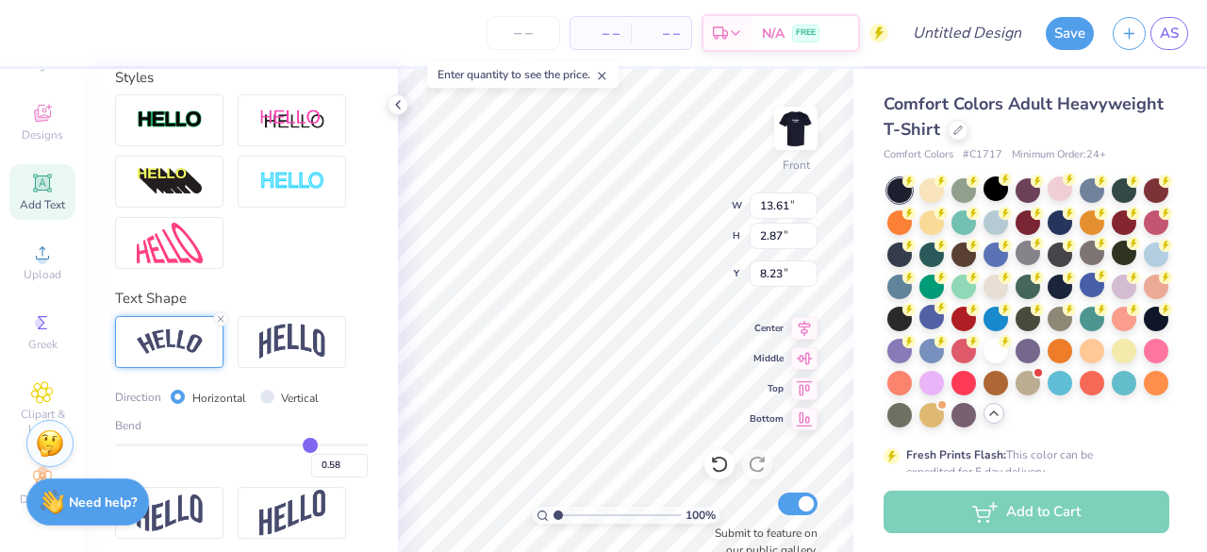
type input "0.6"
type input "0.60"
type input "0.63"
type input "0.65"
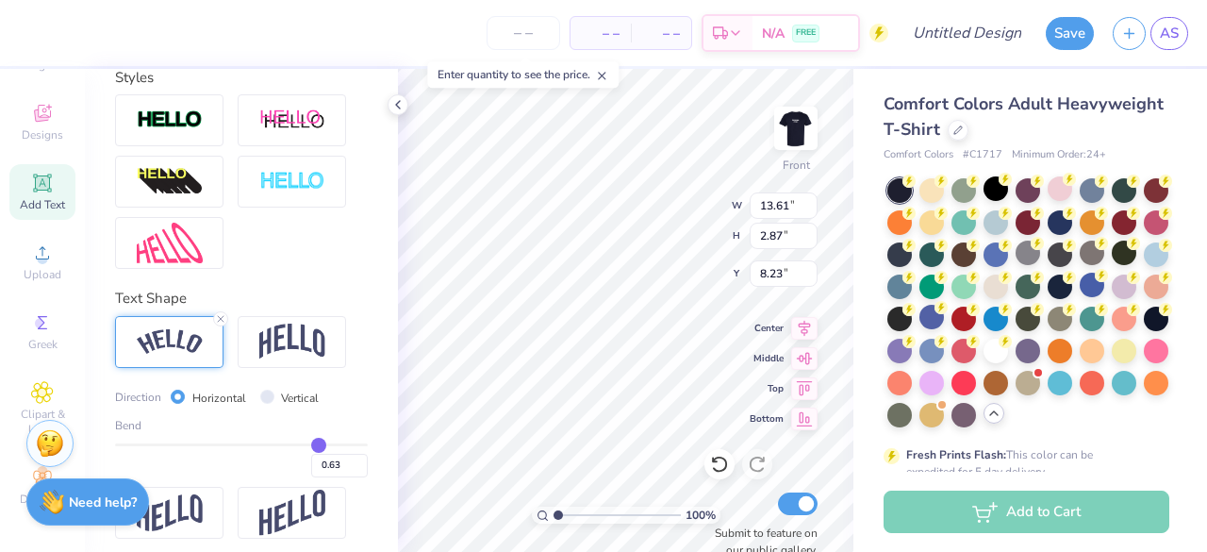
type input "0.65"
type input "0.66"
type input "0.67"
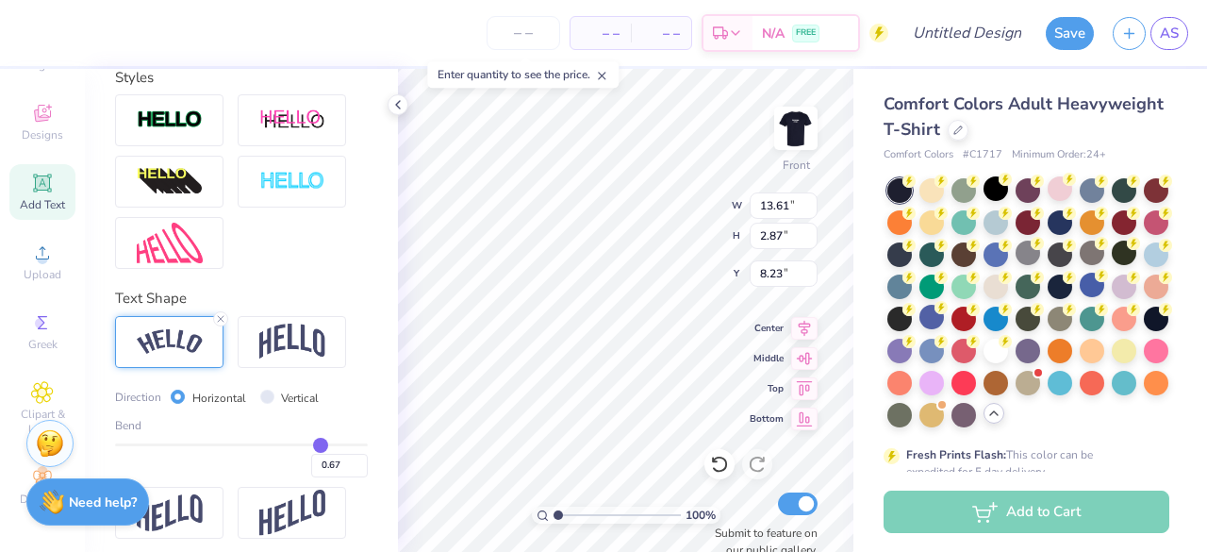
type input "0.68"
type input "0.7"
type input "0.70"
type input "0.71"
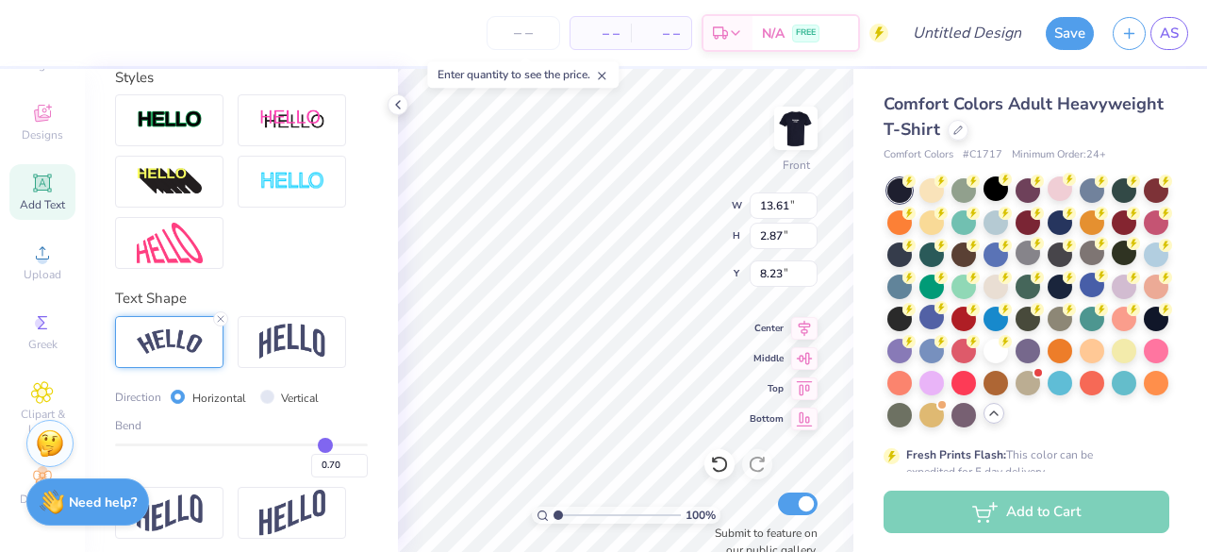
type input "0.71"
type input "0.72"
type input "0.74"
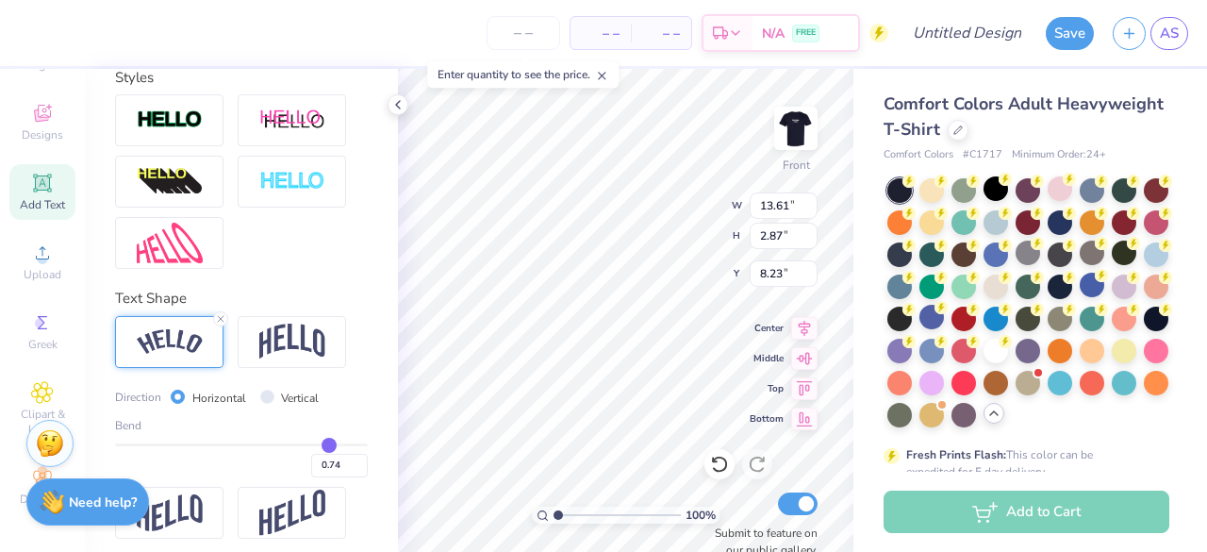
drag, startPoint x: 292, startPoint y: 476, endPoint x: 316, endPoint y: 476, distance: 23.6
type input "0.74"
click at [316, 446] on input "range" at bounding box center [241, 444] width 253 height 3
type input "14.06"
type input "4.74"
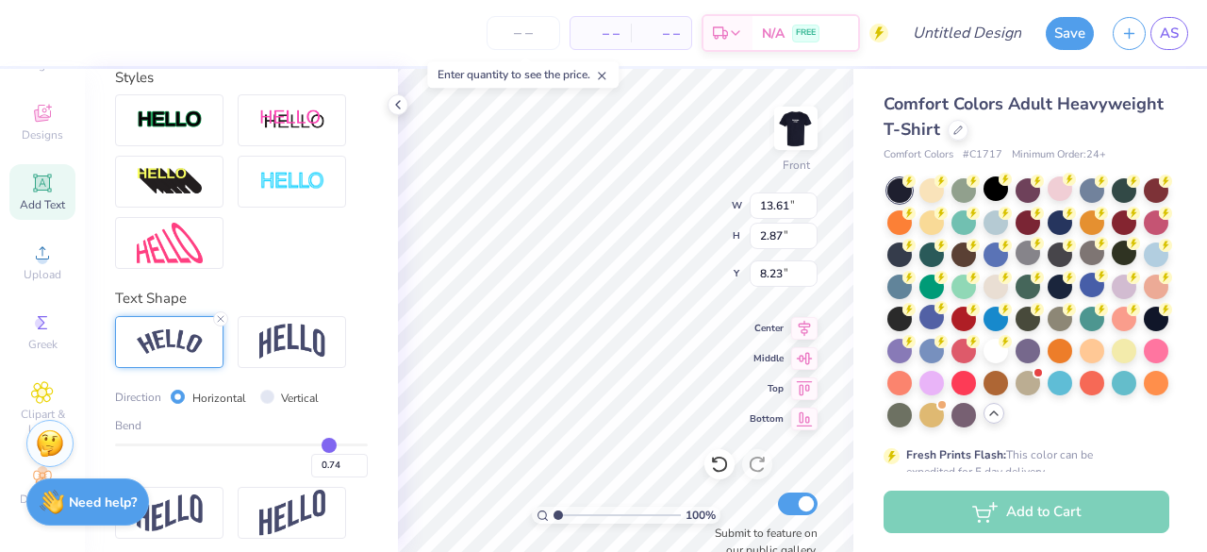
type input "7.30"
type input "0.73"
type input "0.74"
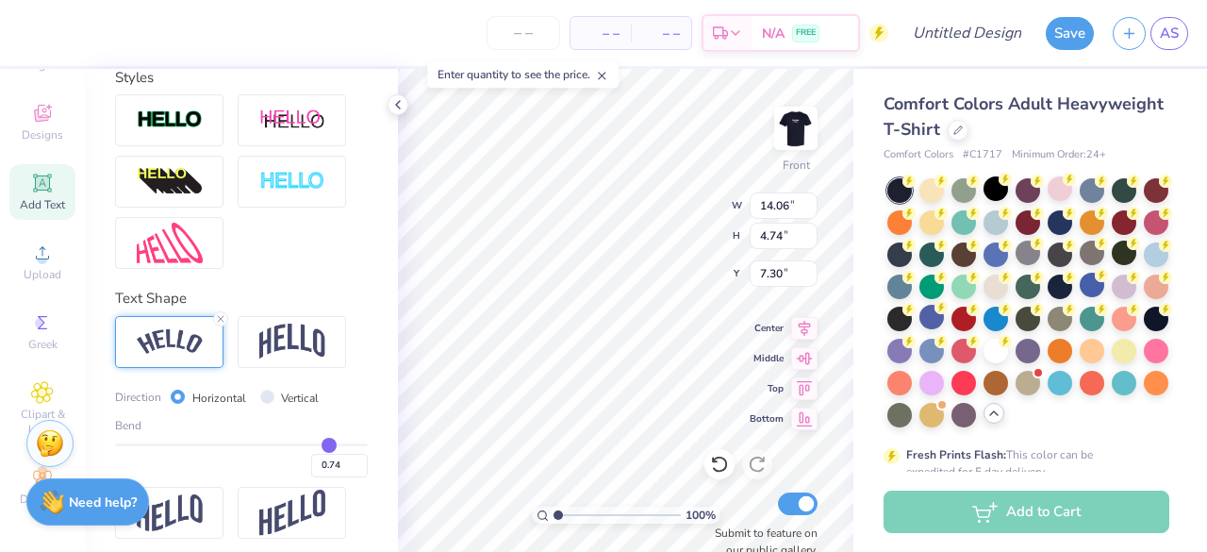
type input "0.75"
type input "0.76"
type input "0.77"
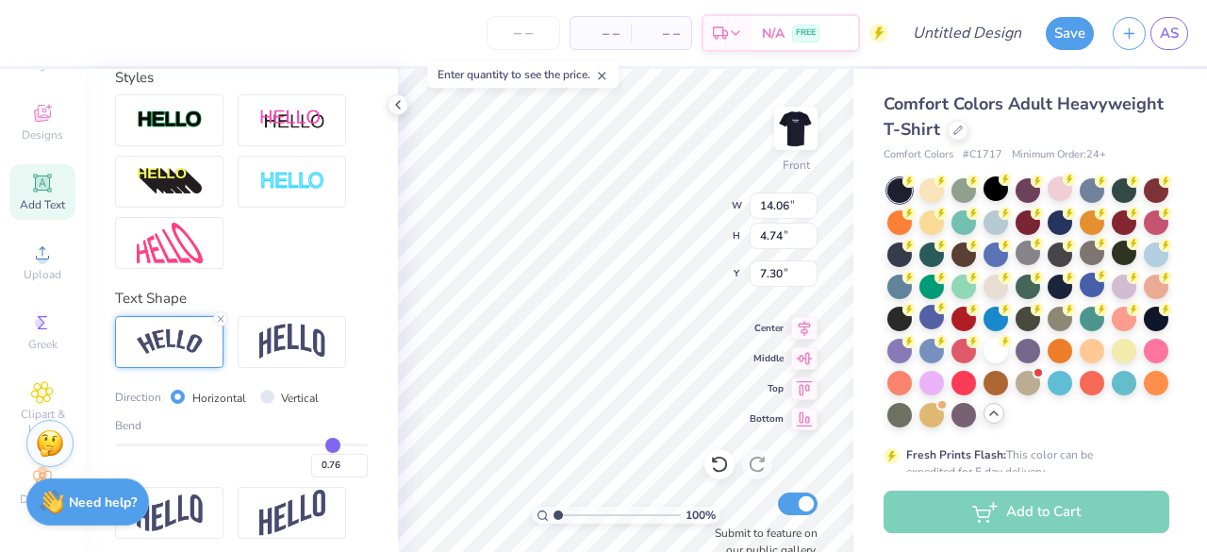
type input "0.77"
type input "0.78"
type input "0.79"
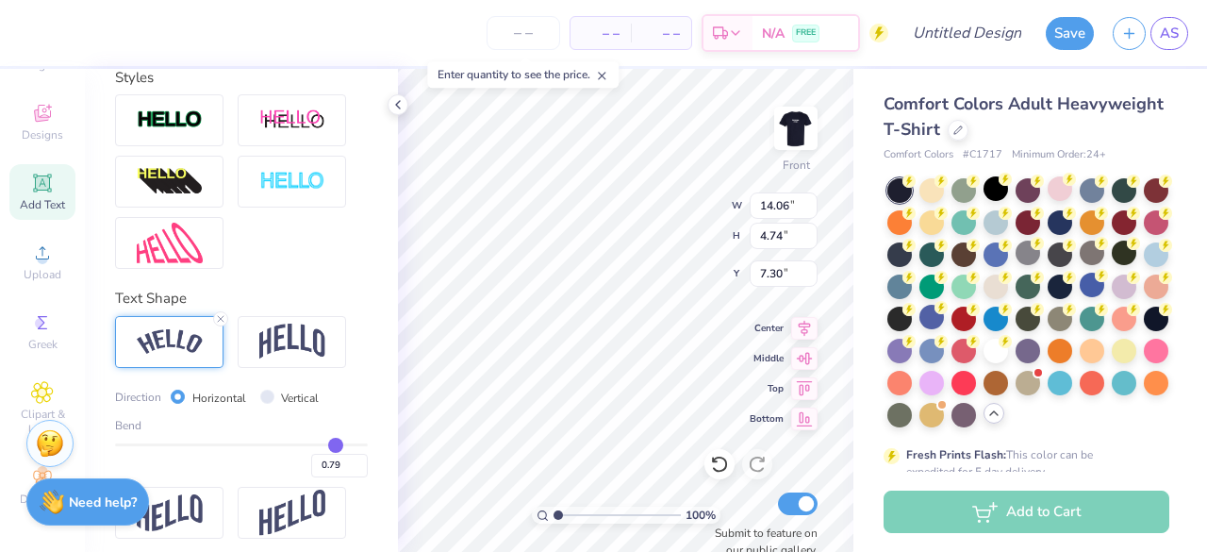
type input "0.8"
type input "0.80"
type input "0.81"
type input "0.82"
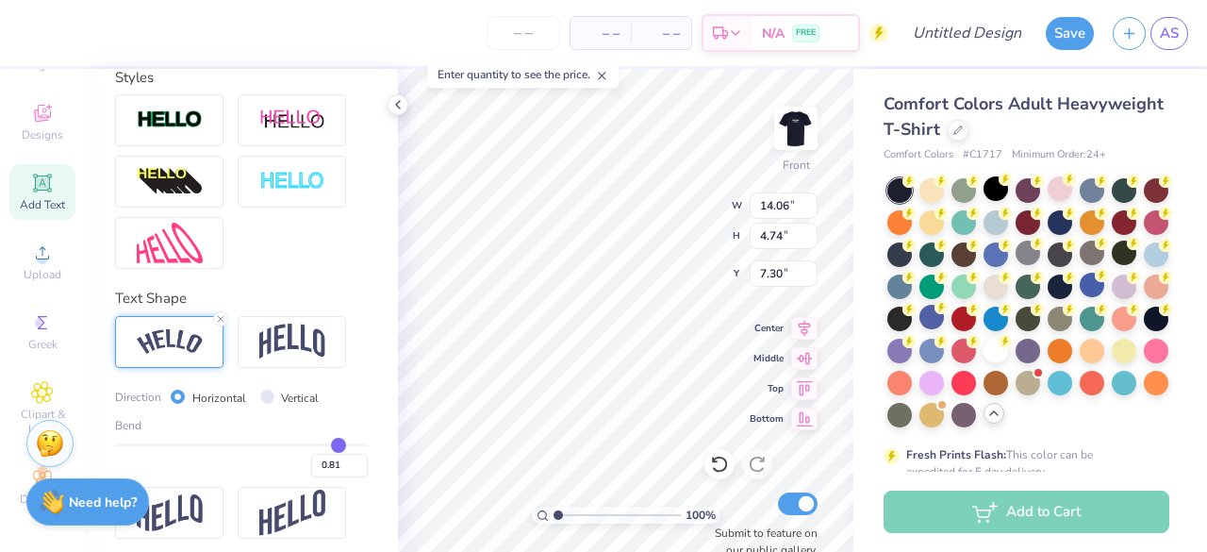
type input "0.82"
type input "0.83"
type input "0.84"
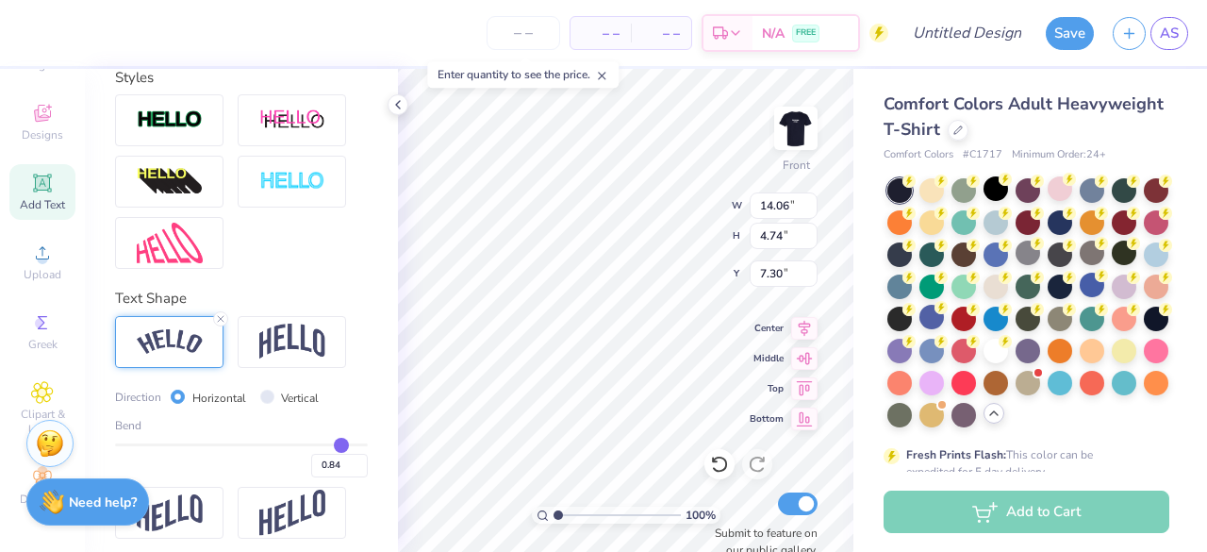
type input "0.85"
type input "0.86"
type input "0.87"
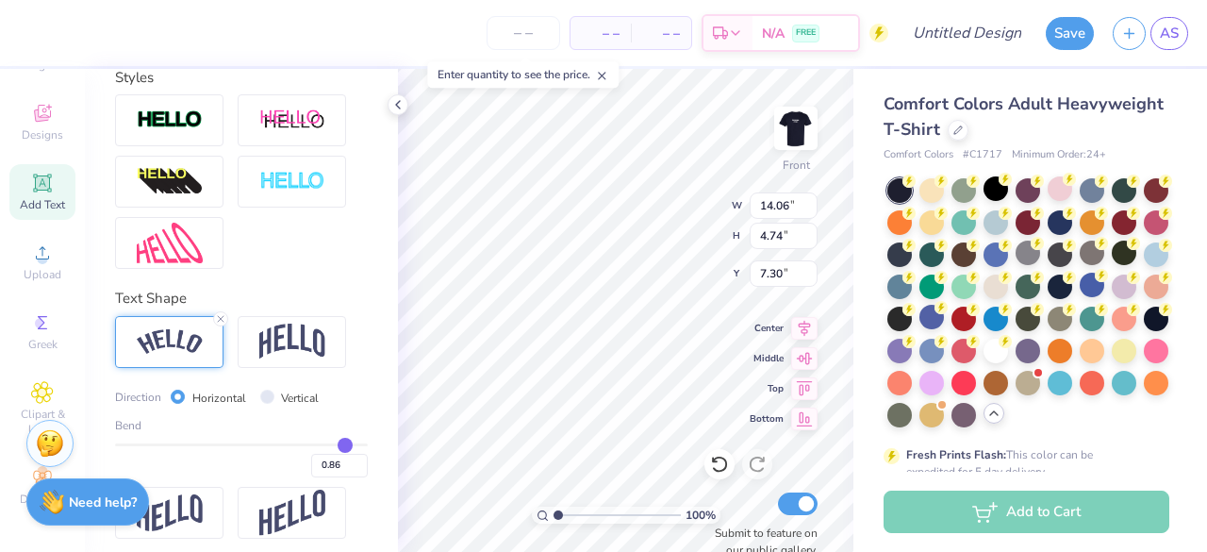
type input "0.87"
type input "0.88"
type input "0.89"
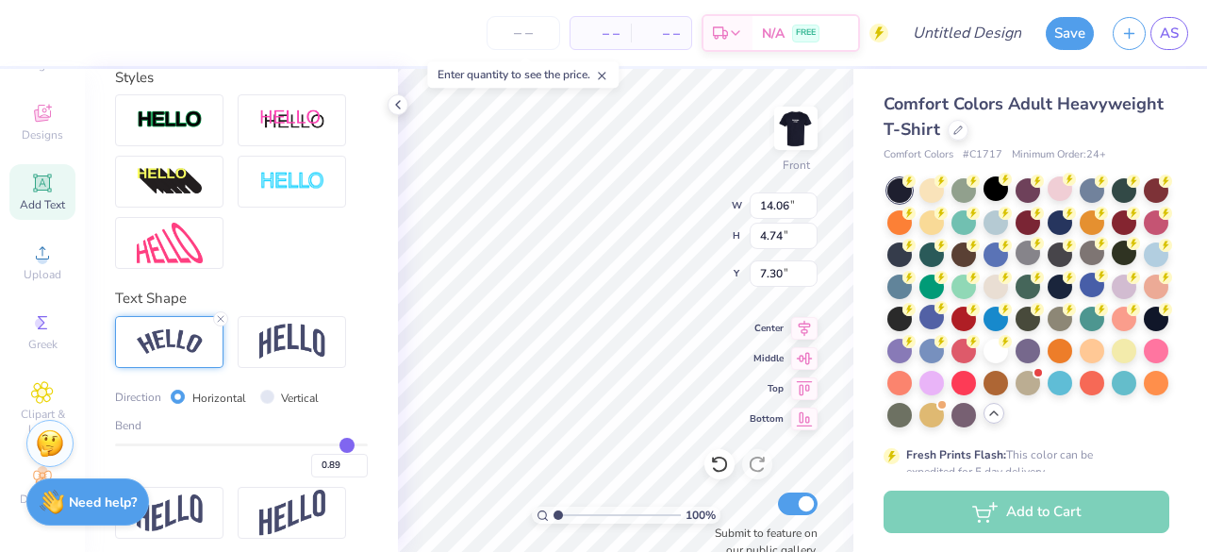
type input "0.9"
type input "0.90"
type input "0.91"
type input "0.92"
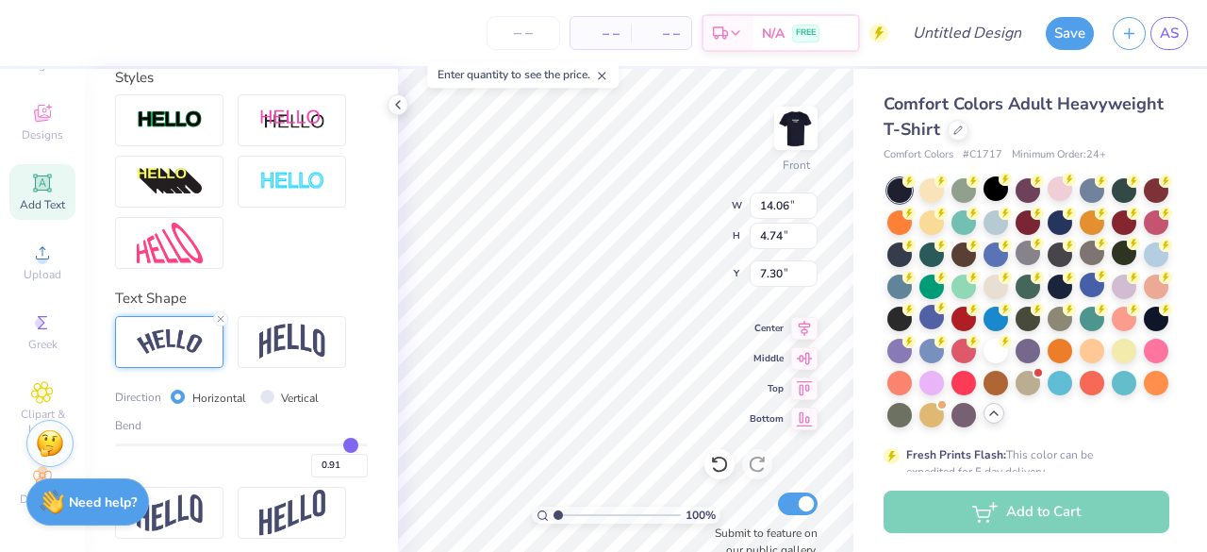
type input "0.92"
type input "0.93"
drag, startPoint x: 316, startPoint y: 476, endPoint x: 338, endPoint y: 476, distance: 21.7
type input "0.93"
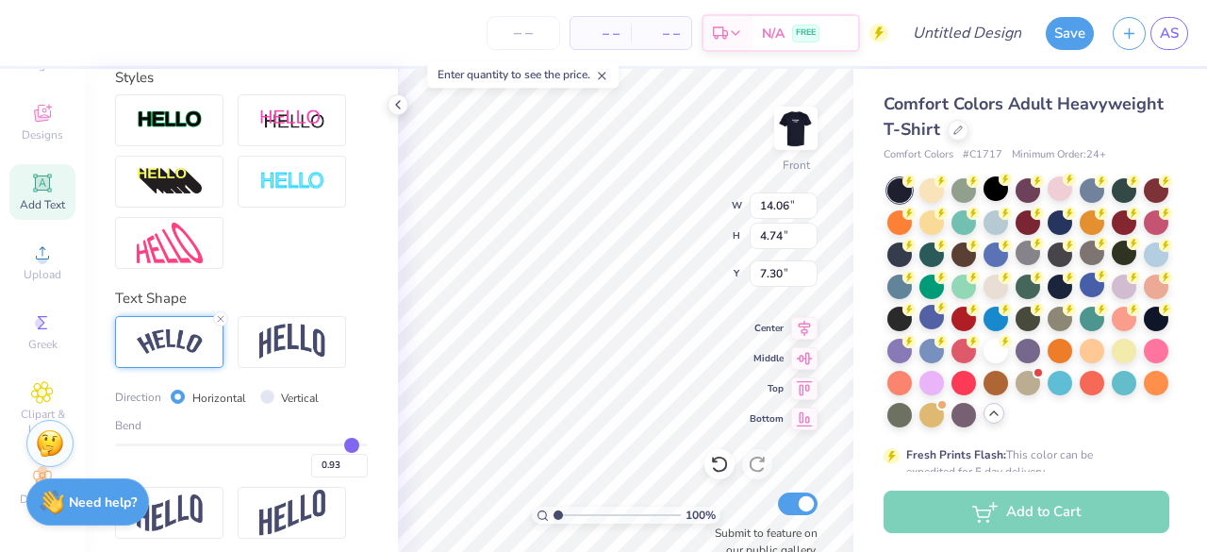
click at [338, 446] on input "range" at bounding box center [241, 444] width 253 height 3
type input "14.31"
type input "6.51"
type input "6.41"
type input "0.92"
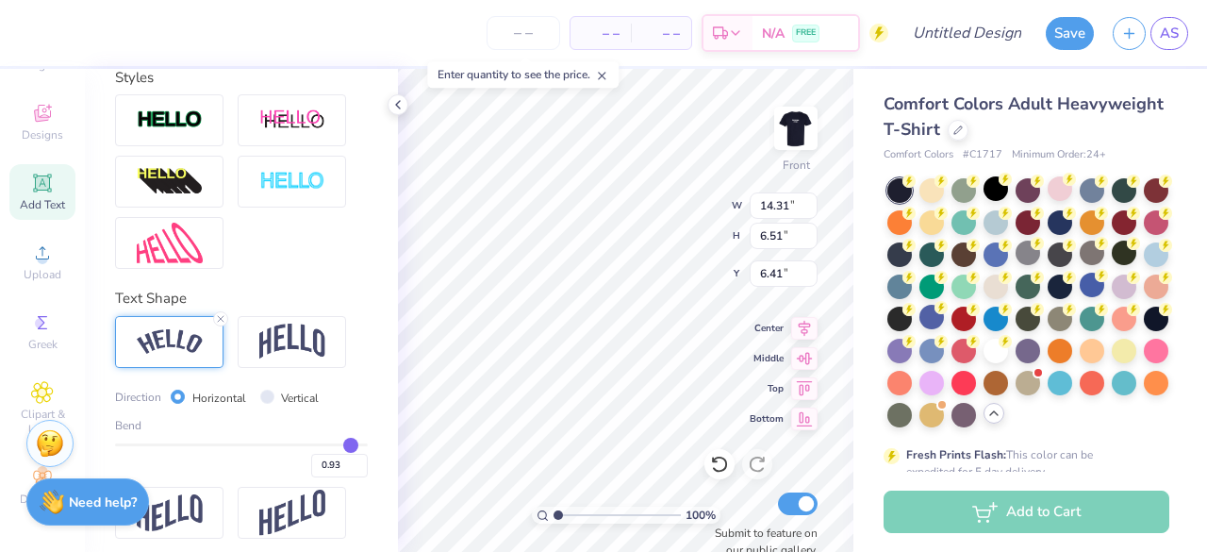
type input "0.92"
type input "0.9"
type input "0.90"
type input "0.88"
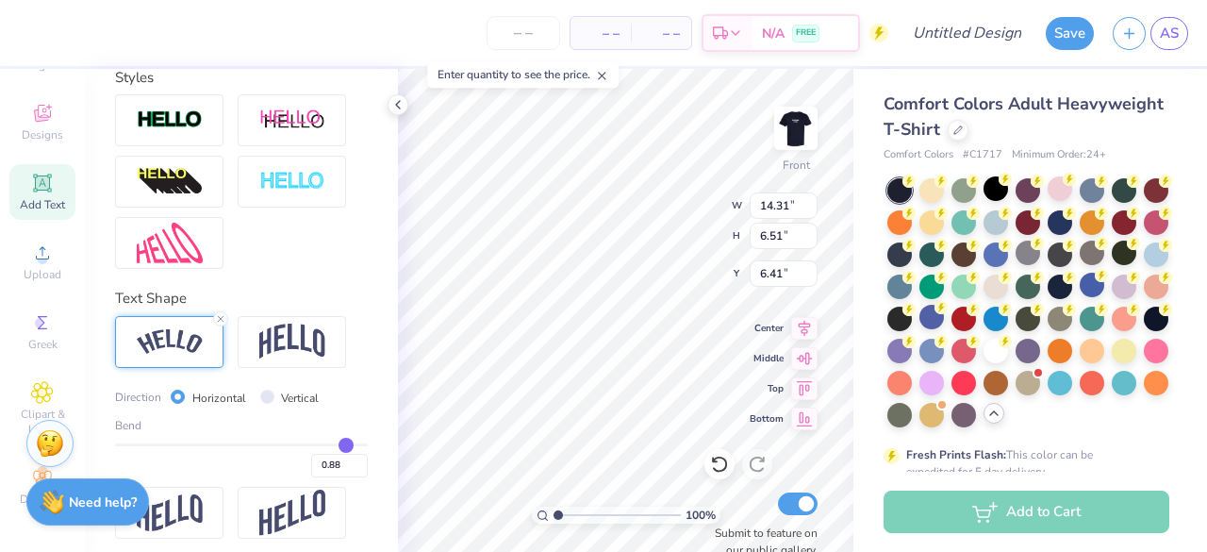
type input "0.86"
type input "0.85"
type input "0.84"
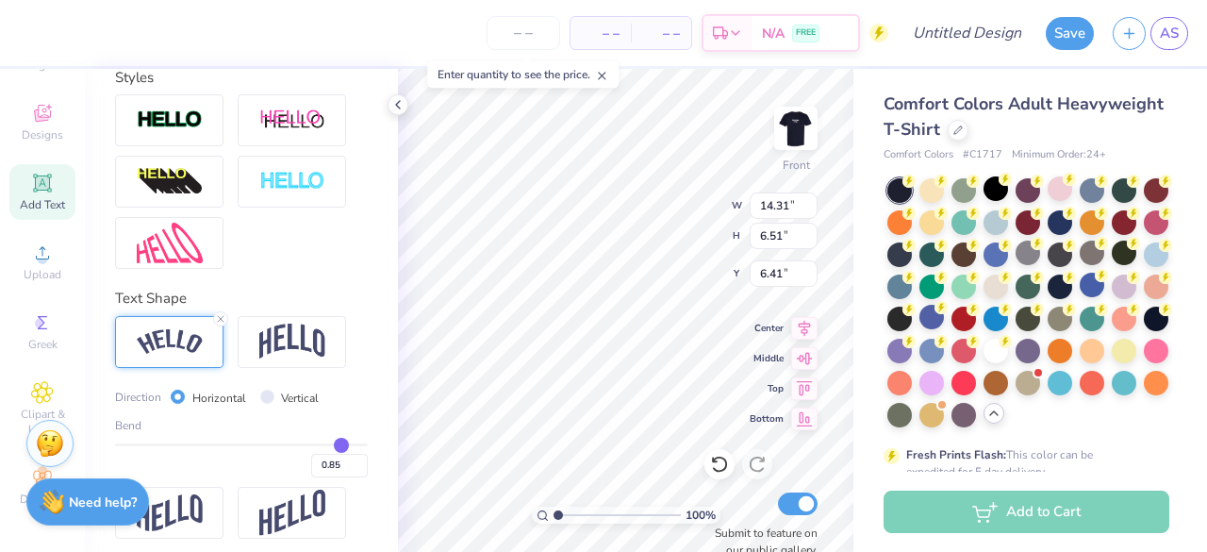
type input "0.84"
type input "0.83"
drag, startPoint x: 338, startPoint y: 476, endPoint x: 326, endPoint y: 476, distance: 11.3
type input "0.83"
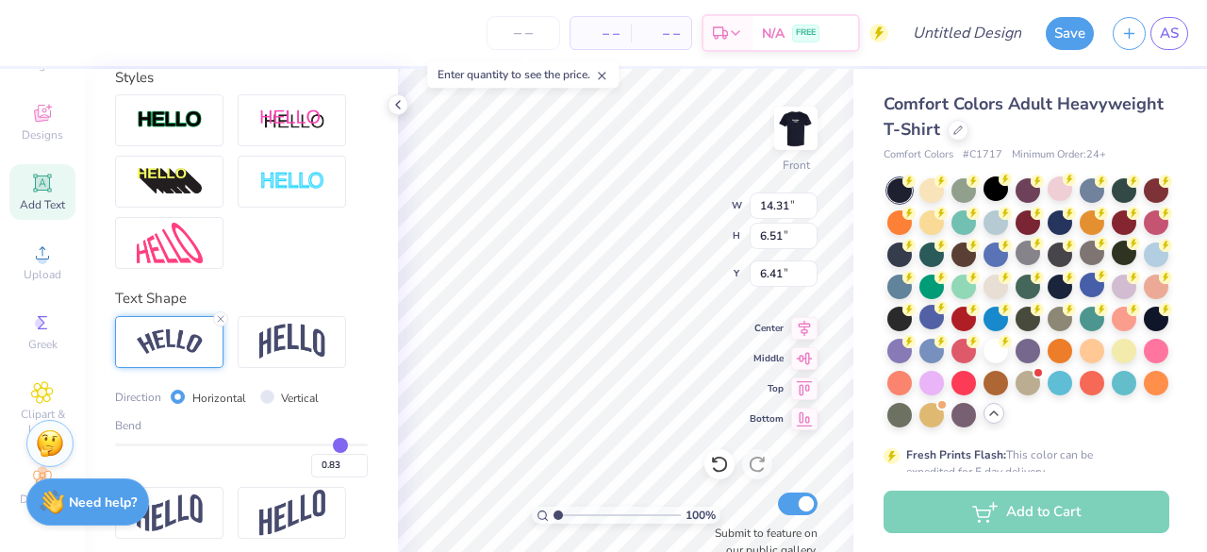
click at [326, 446] on input "range" at bounding box center [241, 444] width 253 height 3
type input "14.18"
type input "5.56"
type input "6.89"
type input "3.83"
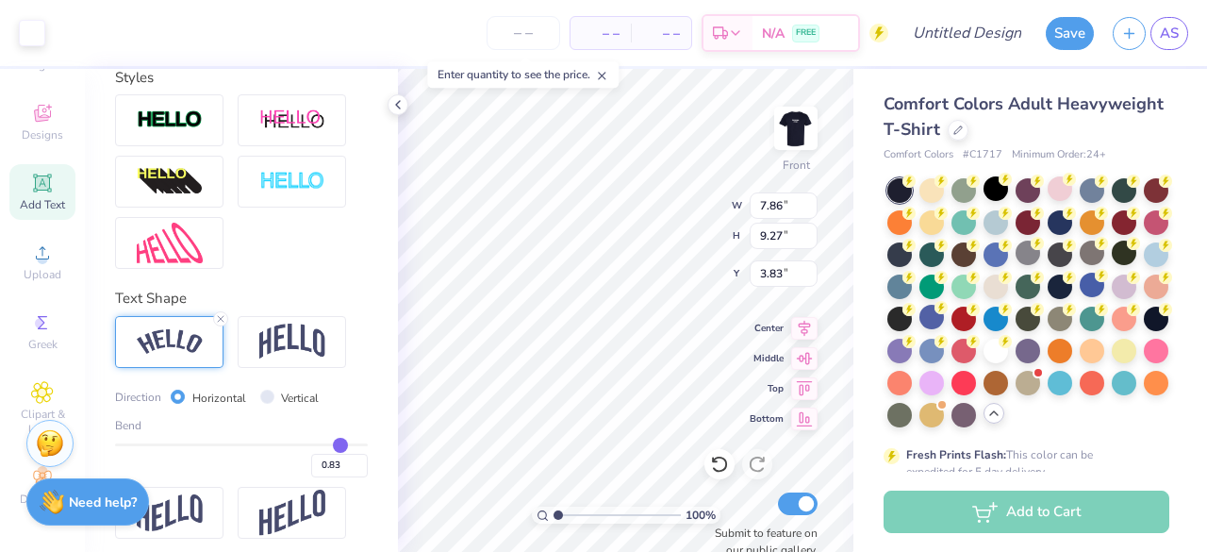
type input "7.86"
type input "9.27"
type input "6.30"
type input "14.18"
type input "5.56"
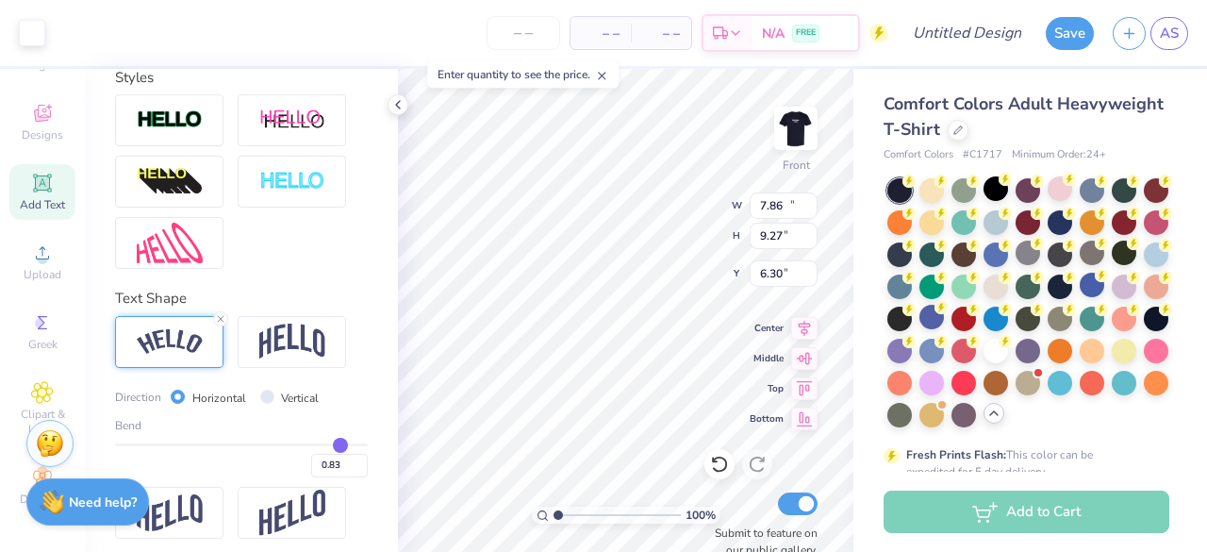
type input "3.83"
type input "11.15"
type input "4.37"
type input "4.64"
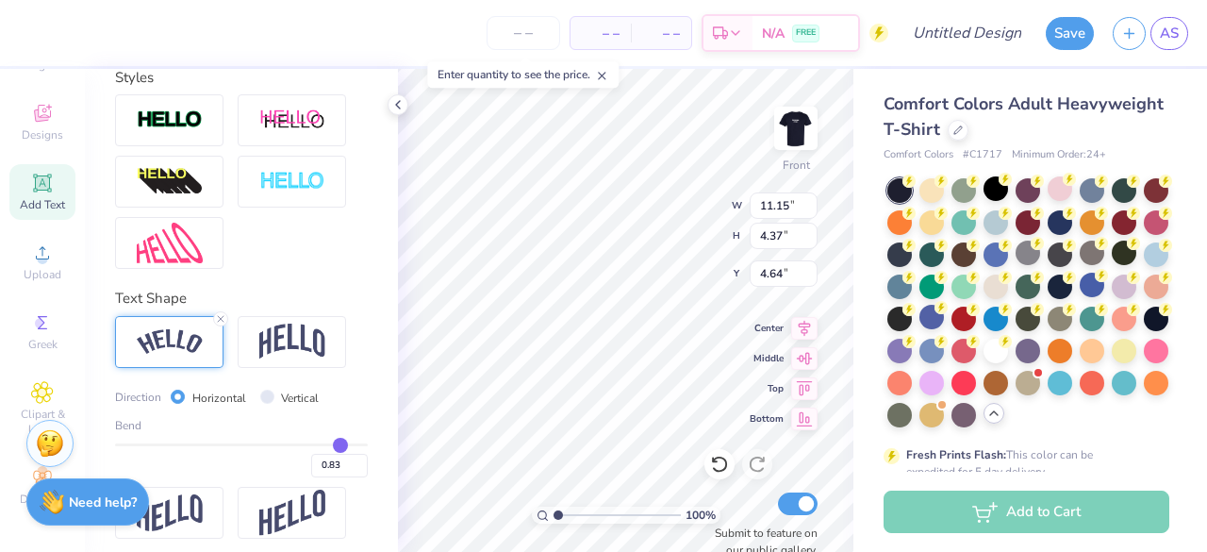
type textarea "En Motion Dance"
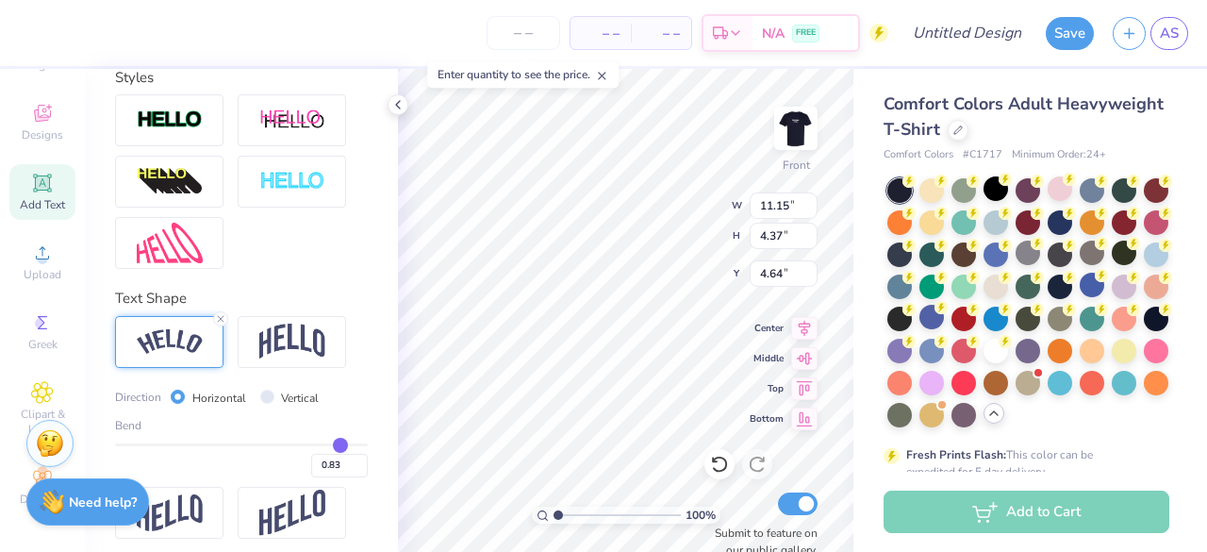
type input "7.86"
type input "9.27"
type input "6.82"
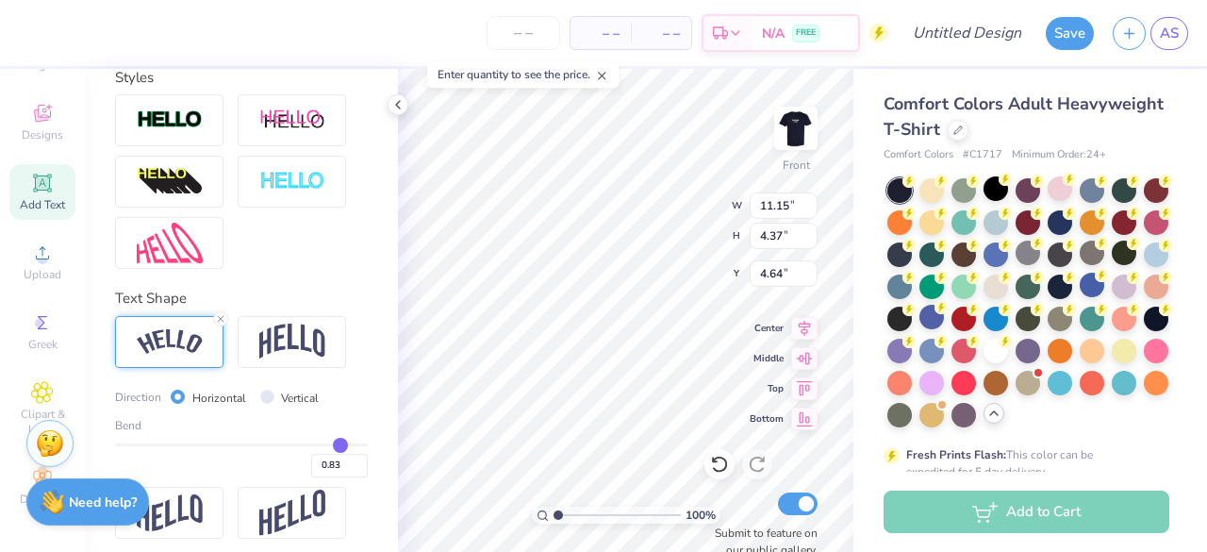
type textarea "En Motion Dance"
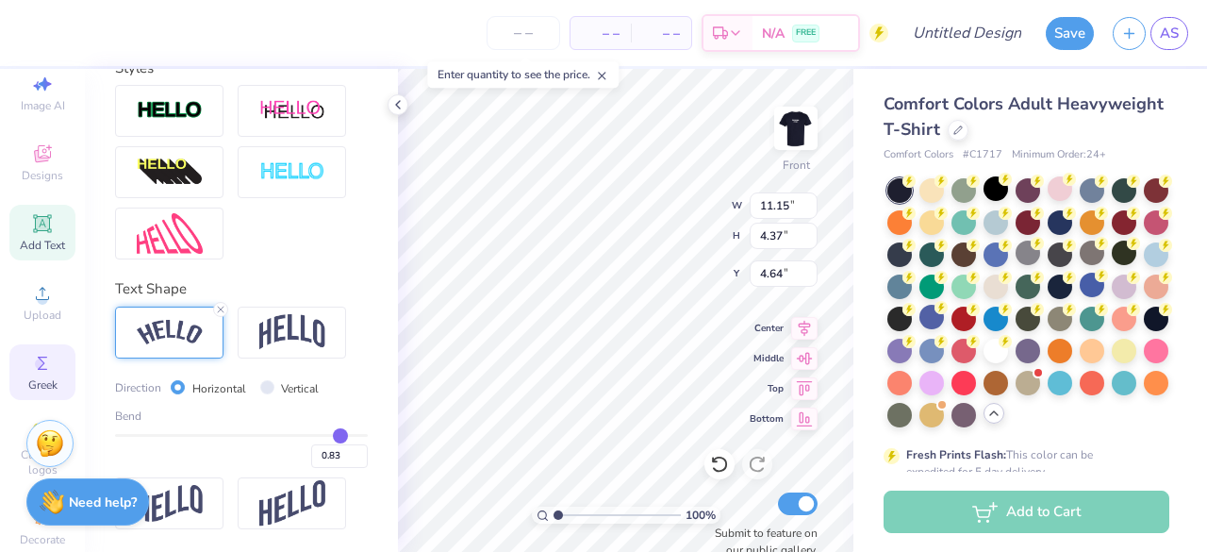
scroll to position [96, 0]
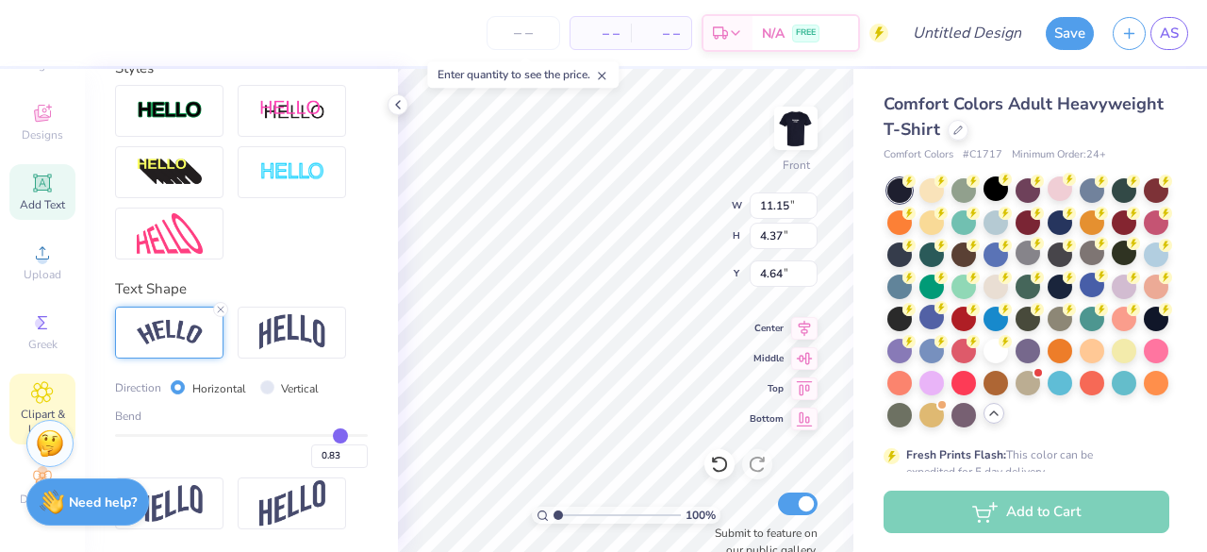
click at [33, 407] on span "Clipart & logos" at bounding box center [42, 422] width 66 height 30
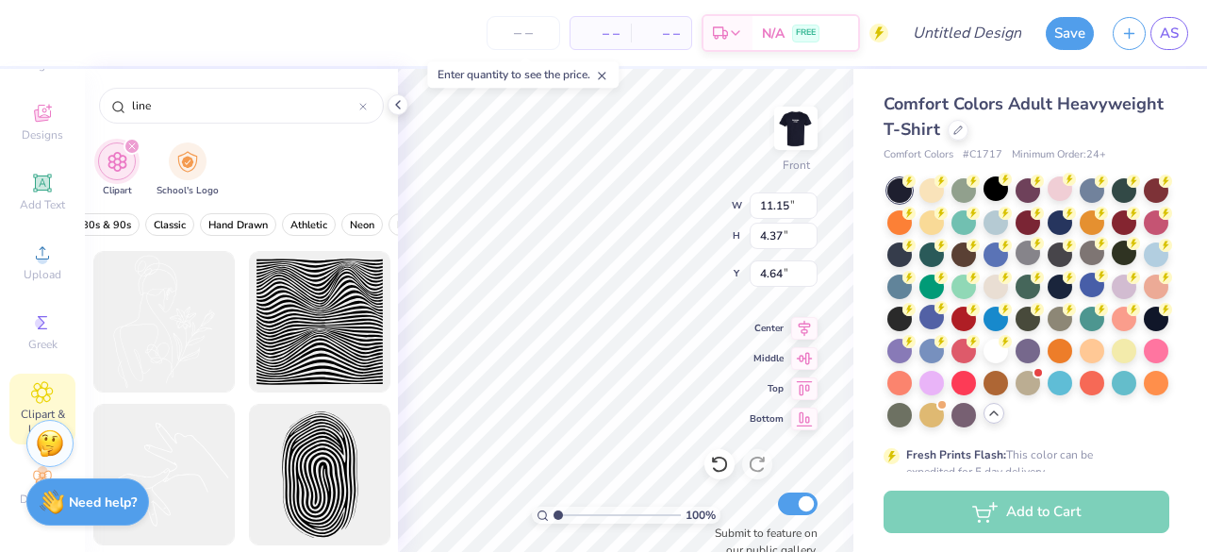
scroll to position [0, 583]
type input "l"
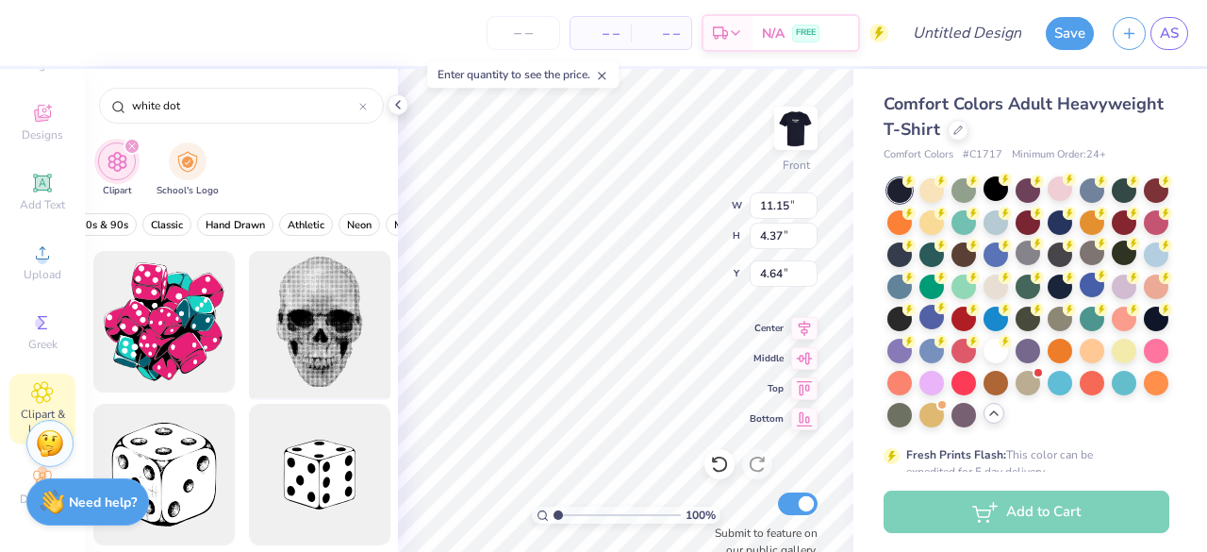
scroll to position [157, 0]
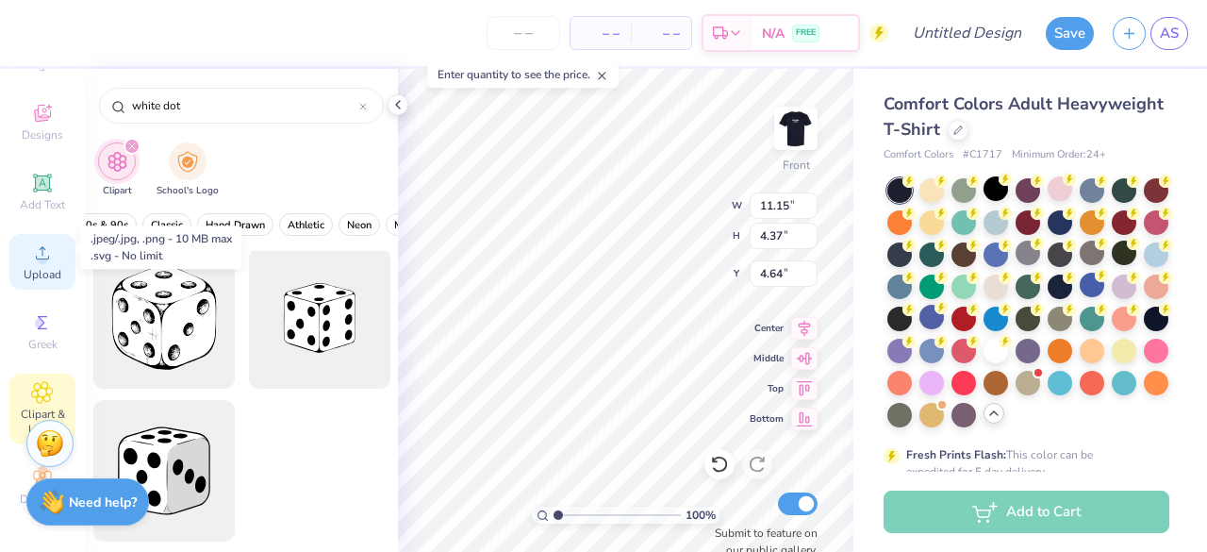
type input "white dot"
click at [44, 268] on div "Upload" at bounding box center [42, 262] width 66 height 56
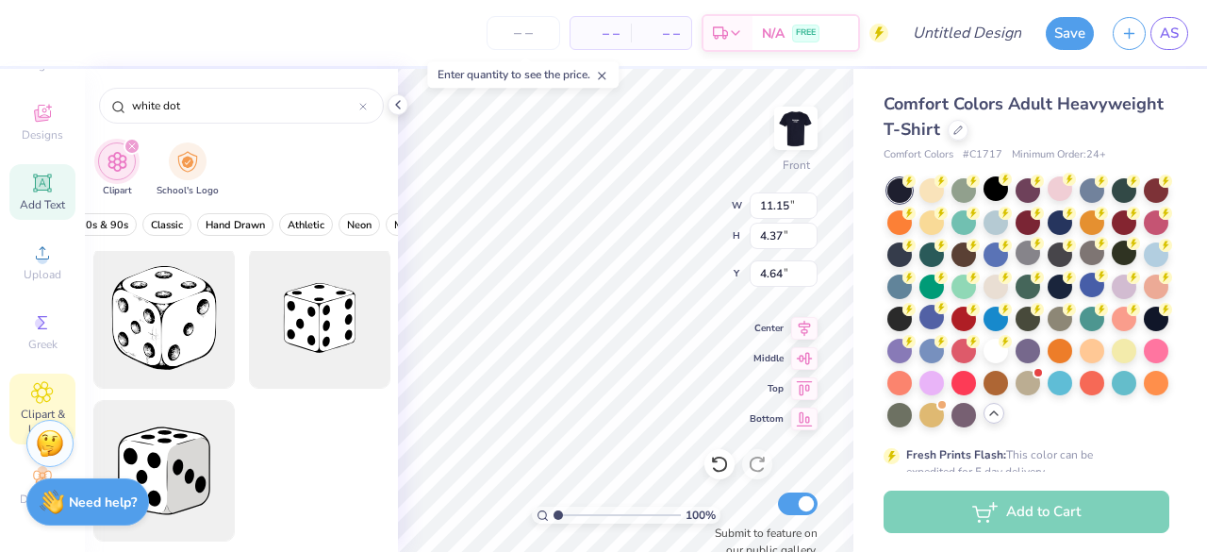
click at [41, 178] on icon at bounding box center [42, 183] width 23 height 23
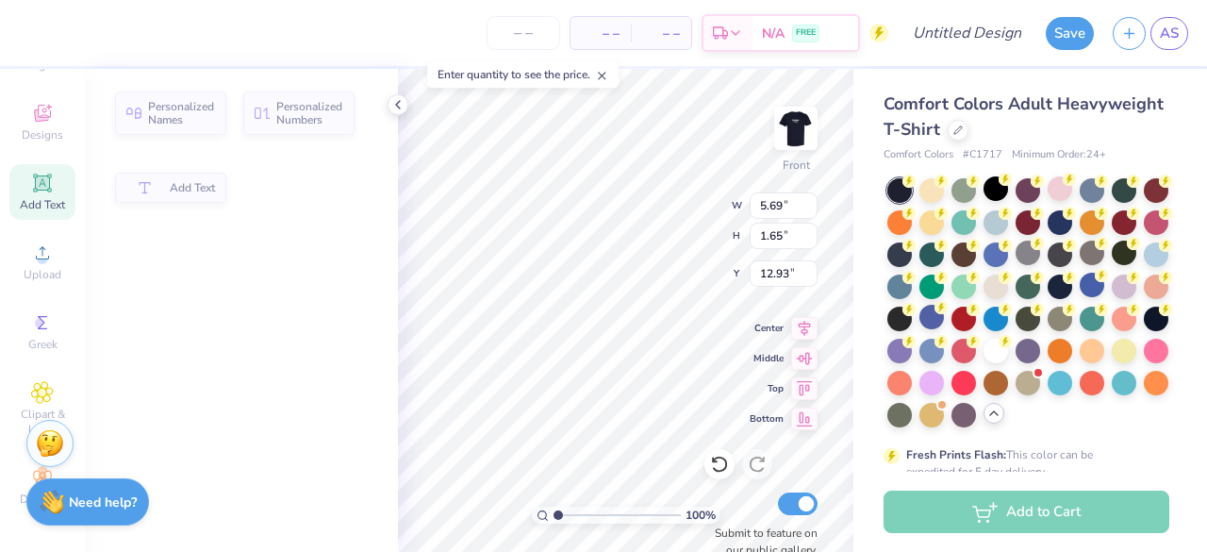
type input "5.69"
type input "1.65"
type input "12.93"
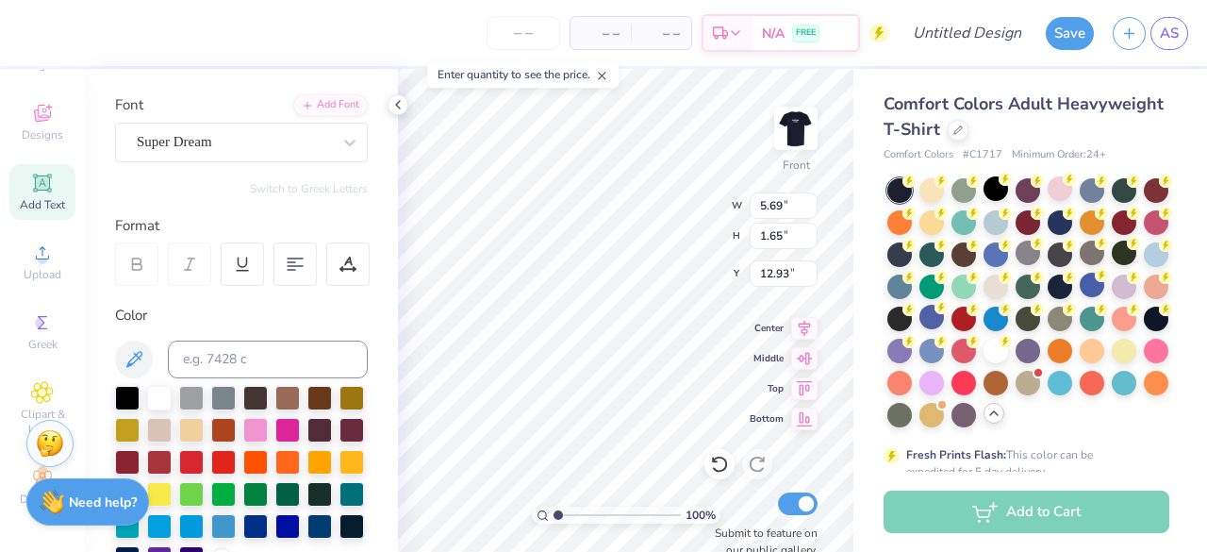
scroll to position [0, 0]
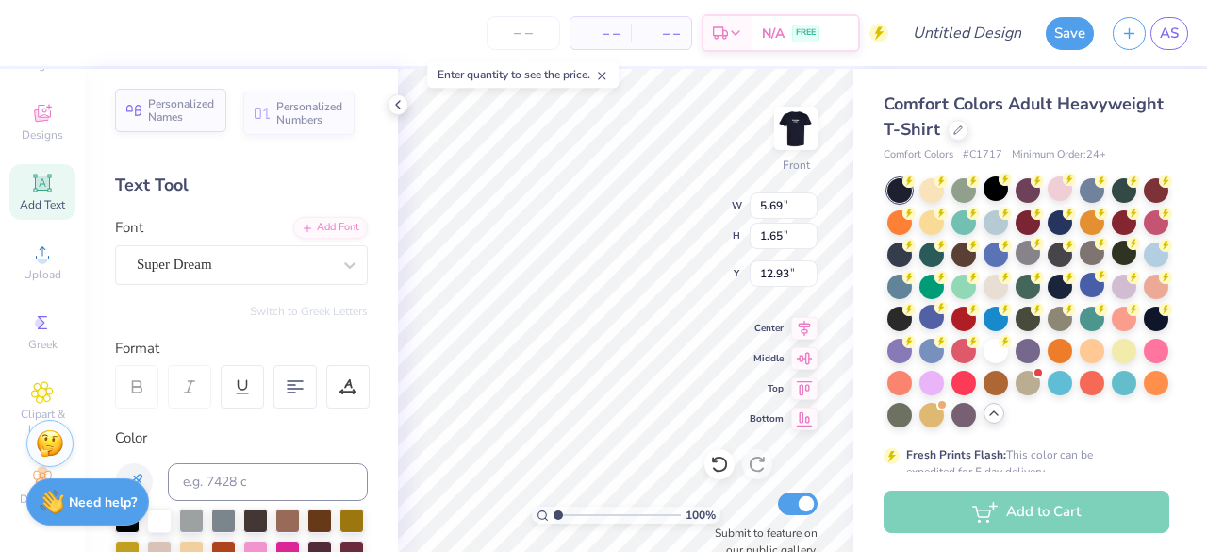
click at [187, 97] on span "Personalized Names" at bounding box center [181, 110] width 67 height 26
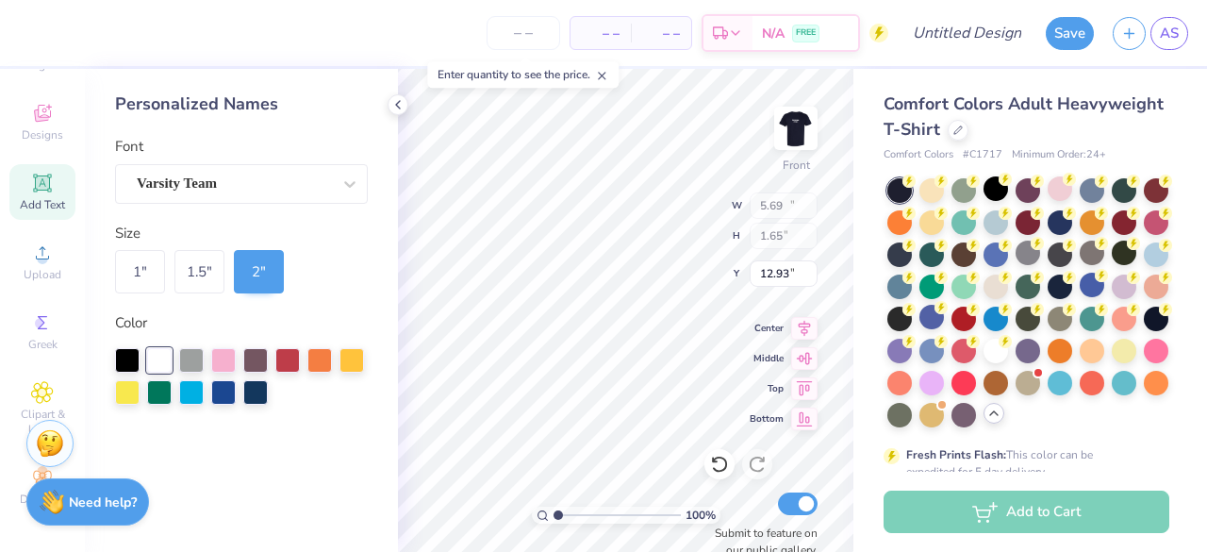
type input "12.43"
type input "2.00"
type input "12.75"
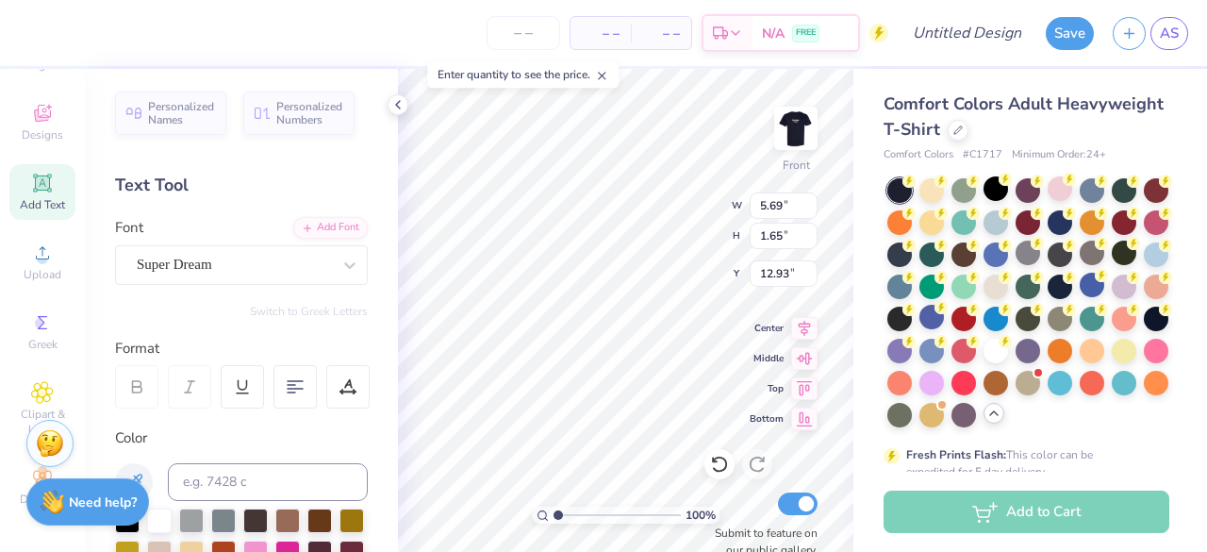
scroll to position [15, 2]
type textarea "T"
type textarea "[GEOGRAPHIC_DATA]"
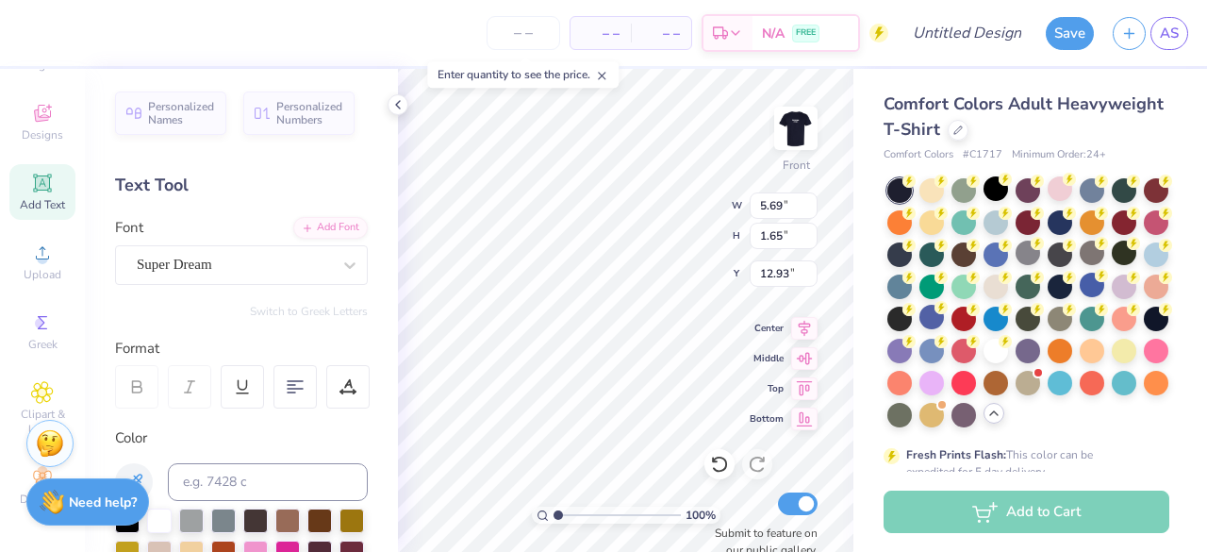
click at [353, 327] on div "– – Per Item – – Total Est. Delivery N/A FREE Design Title Save AS Image AI Des…" at bounding box center [603, 276] width 1207 height 552
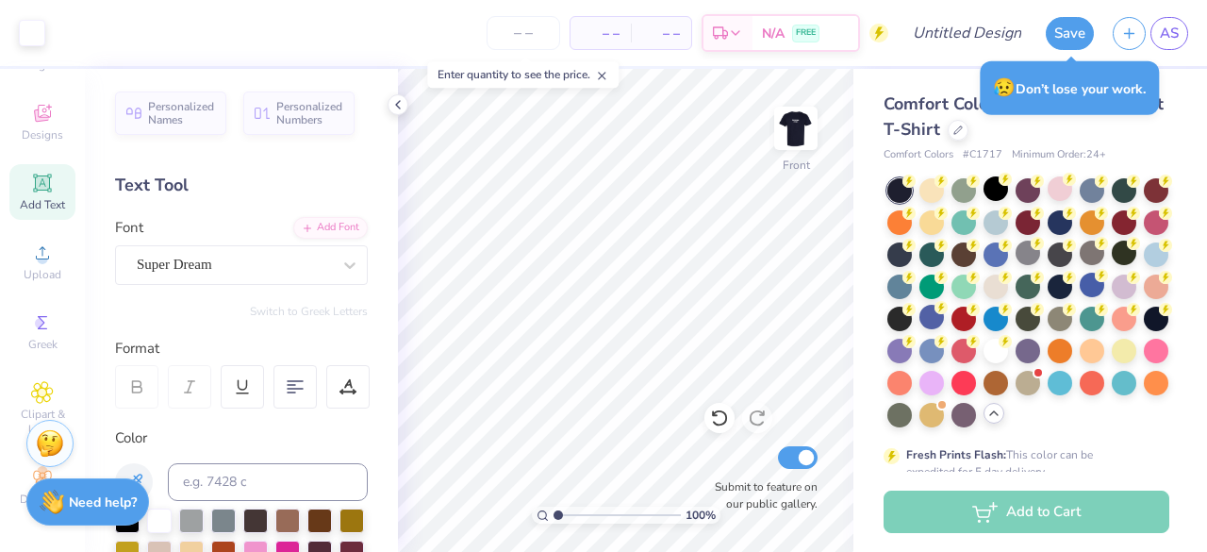
click at [30, 197] on span "Add Text" at bounding box center [42, 204] width 45 height 15
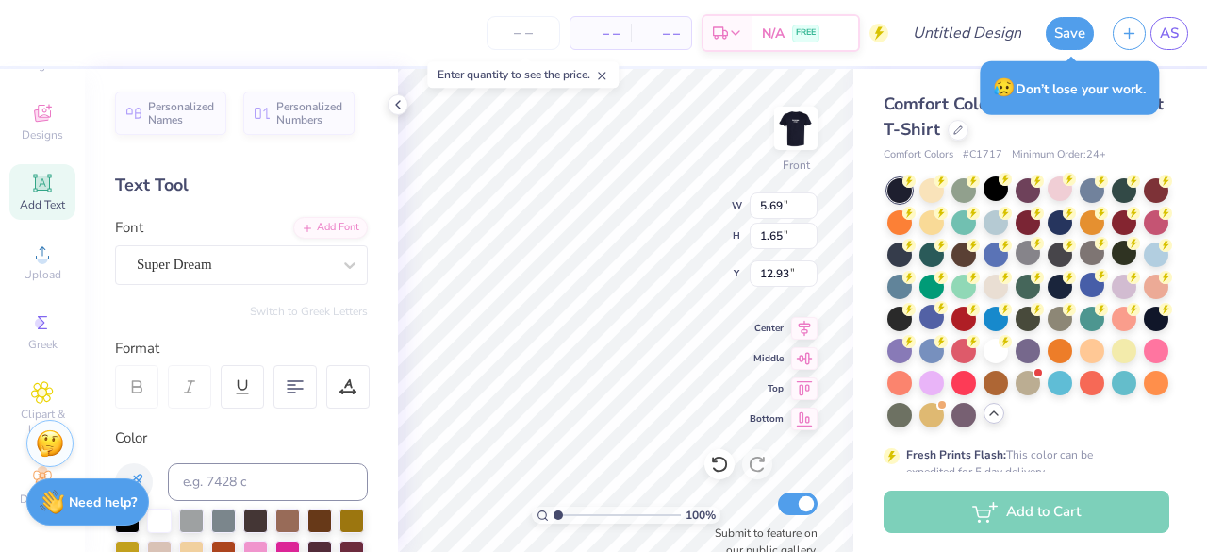
scroll to position [15, 2]
type textarea "T"
type textarea "Univers"
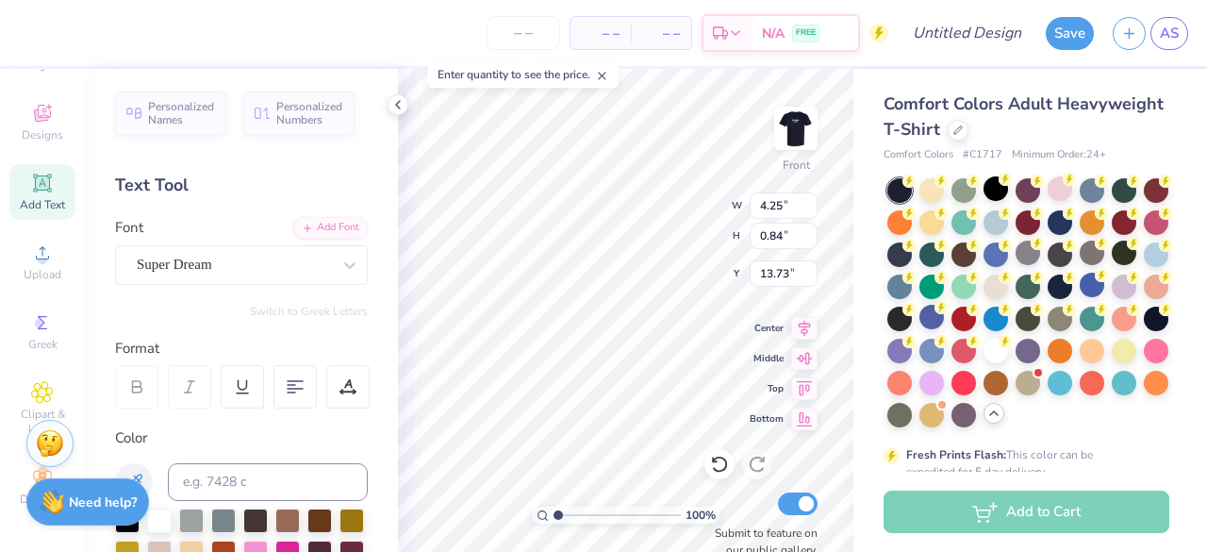
type input "4.25"
type input "0.84"
type input "13.33"
type textarea "[GEOGRAPHIC_DATA][US_STATE]"
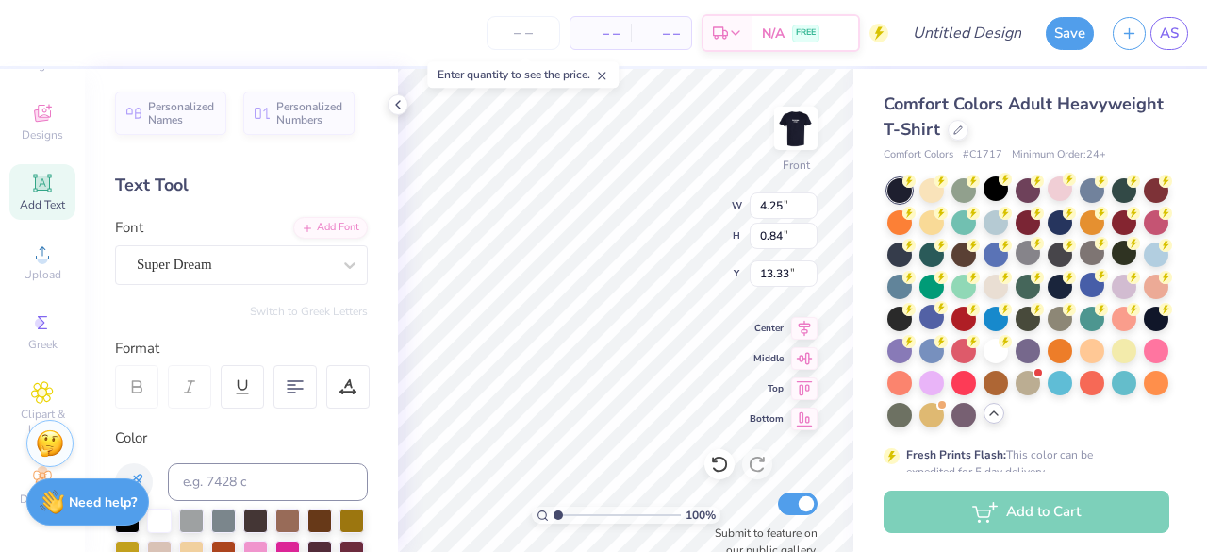
scroll to position [15, 2]
type input "9.39"
type input "0.72"
type input "13.54"
type input "7.86"
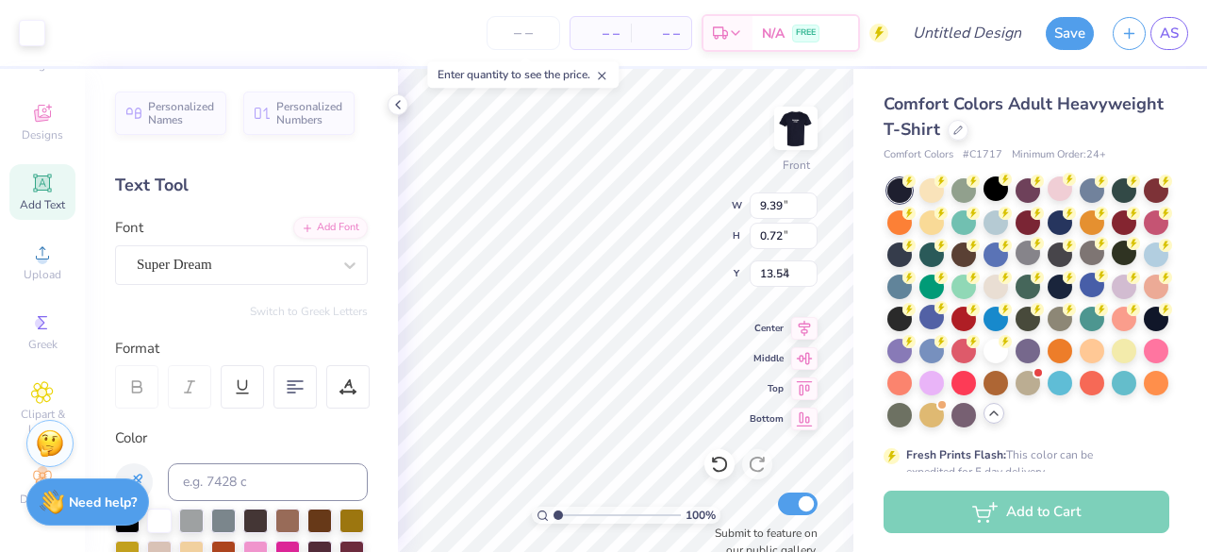
type input "9.27"
click at [224, 252] on div at bounding box center [234, 264] width 194 height 25
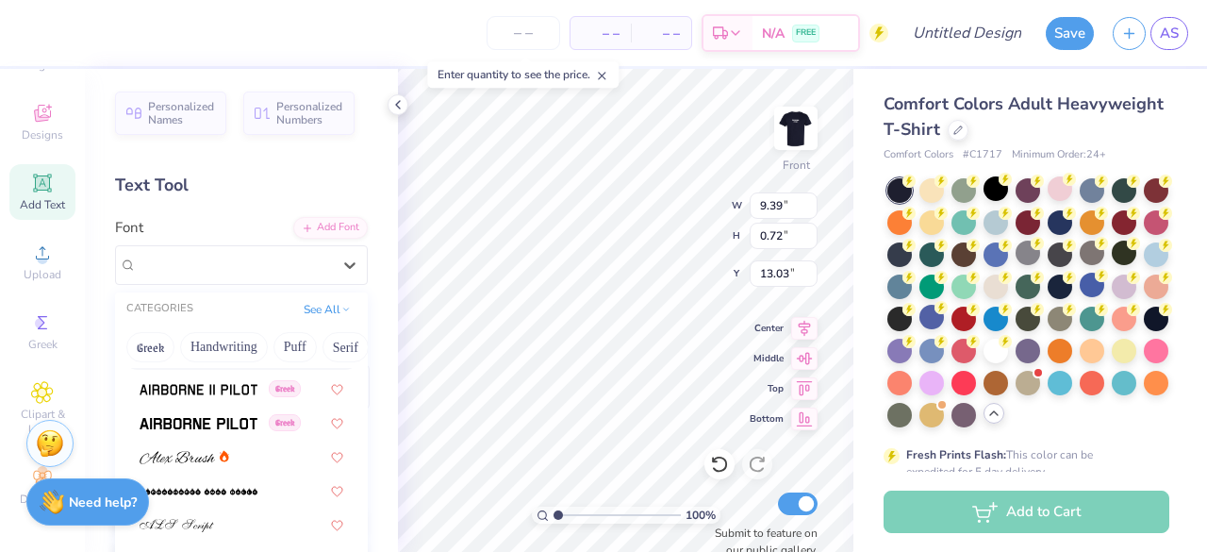
scroll to position [400, 0]
click at [192, 452] on img at bounding box center [177, 456] width 75 height 13
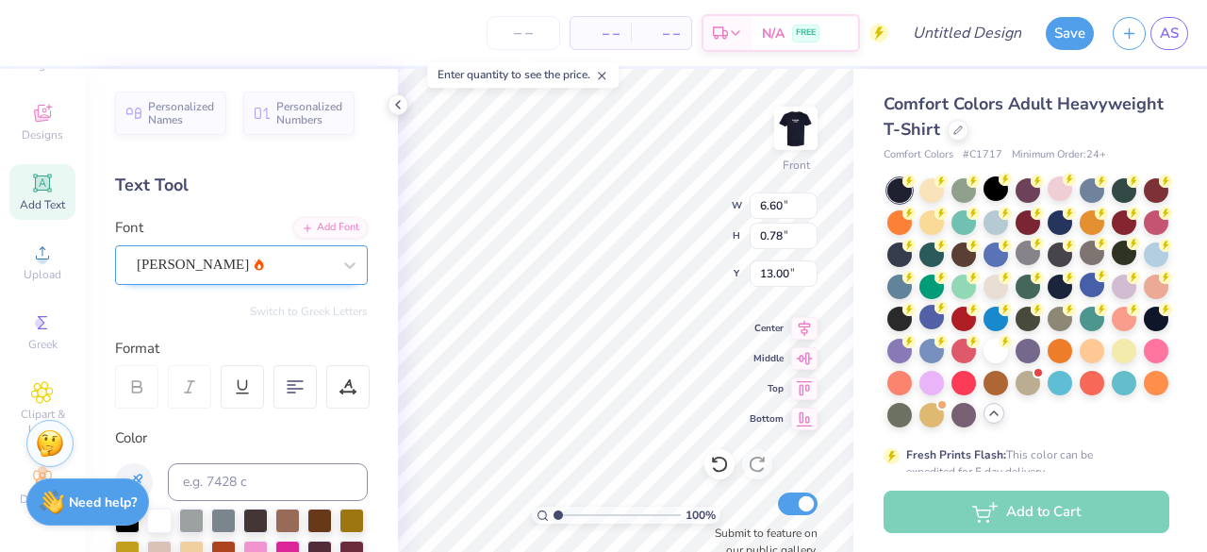
click at [230, 279] on div "[PERSON_NAME]" at bounding box center [241, 265] width 253 height 40
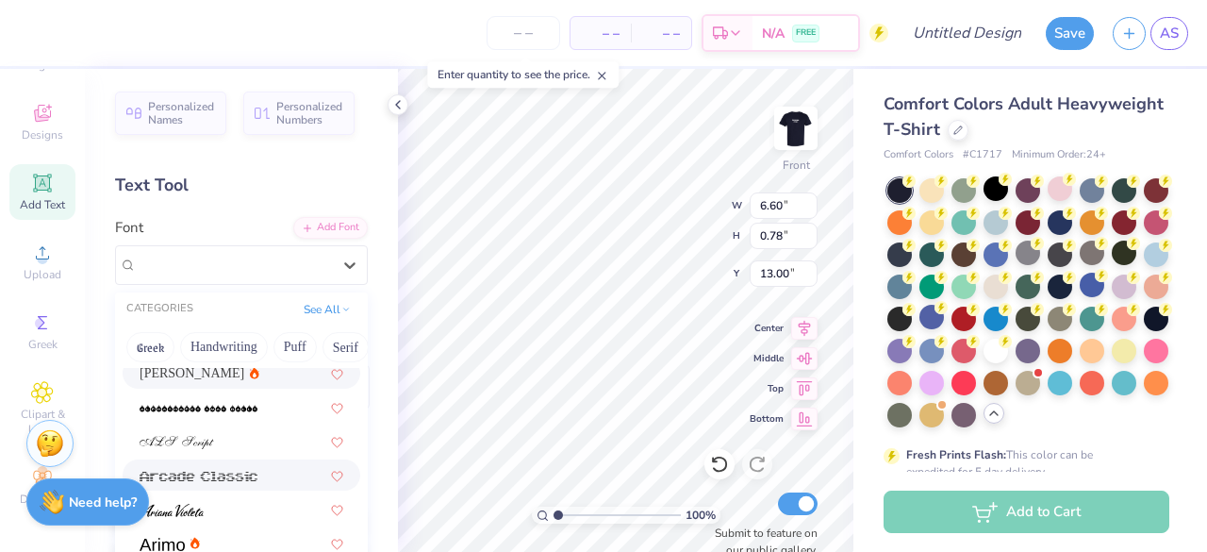
scroll to position [585, 0]
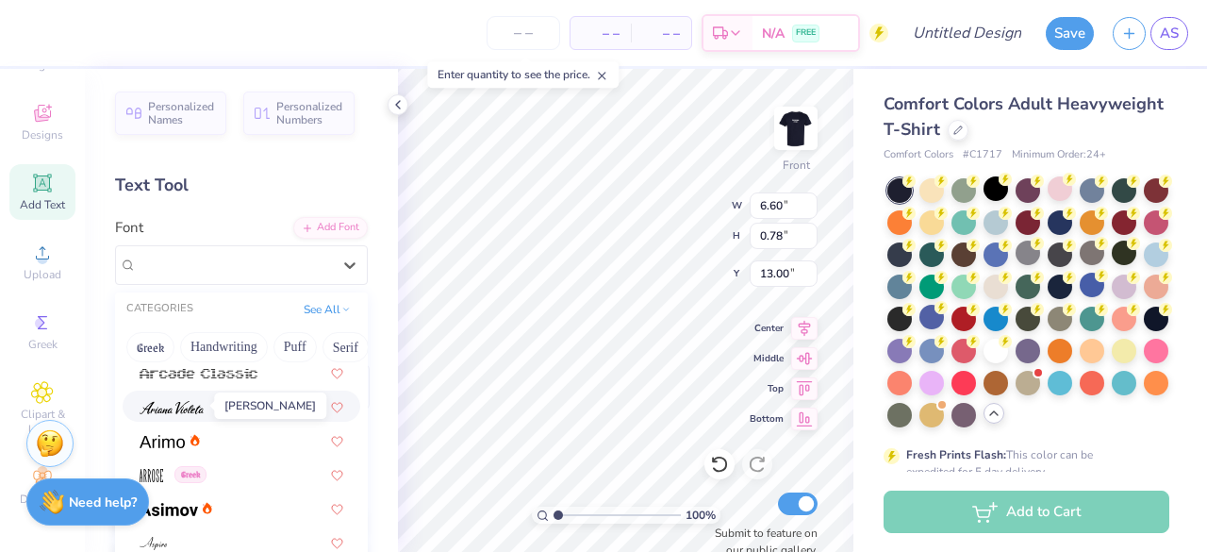
click at [191, 410] on img at bounding box center [172, 407] width 64 height 13
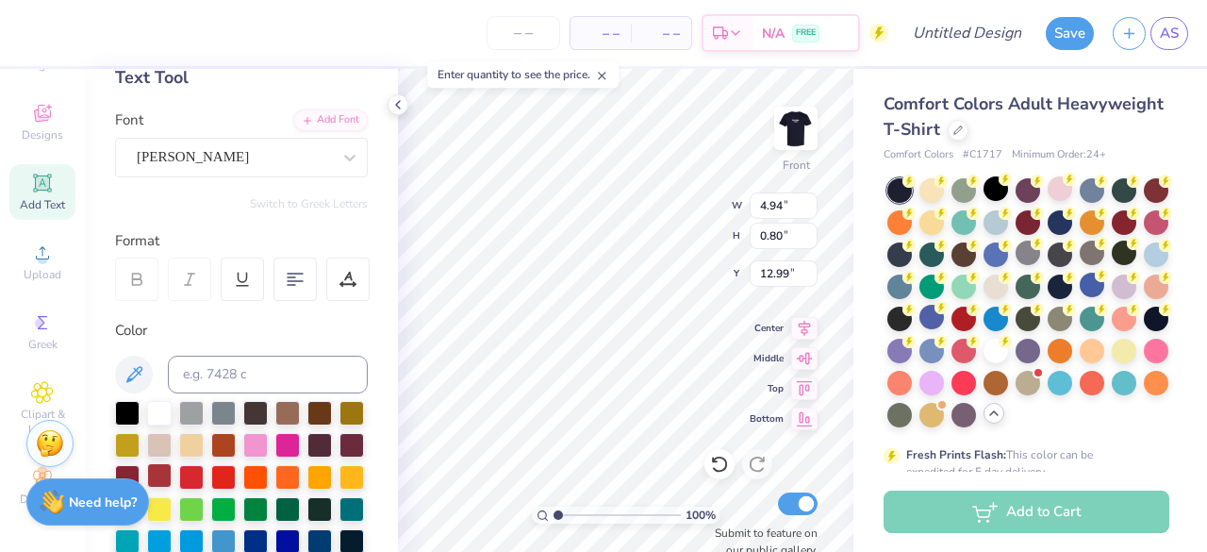
scroll to position [174, 0]
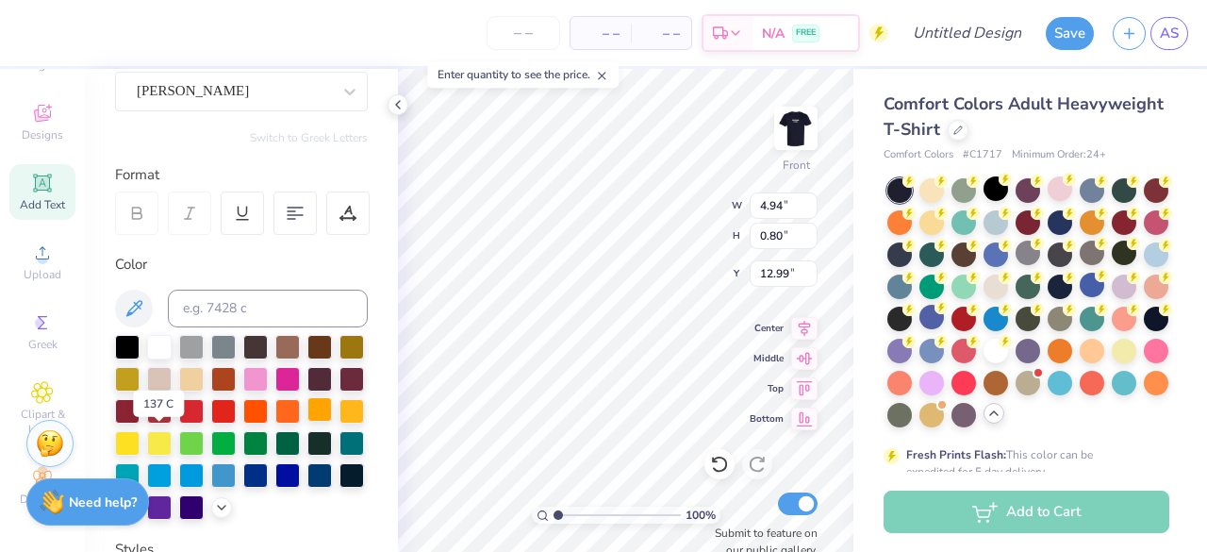
click at [307, 422] on div at bounding box center [319, 409] width 25 height 25
click at [136, 300] on icon at bounding box center [134, 308] width 23 height 23
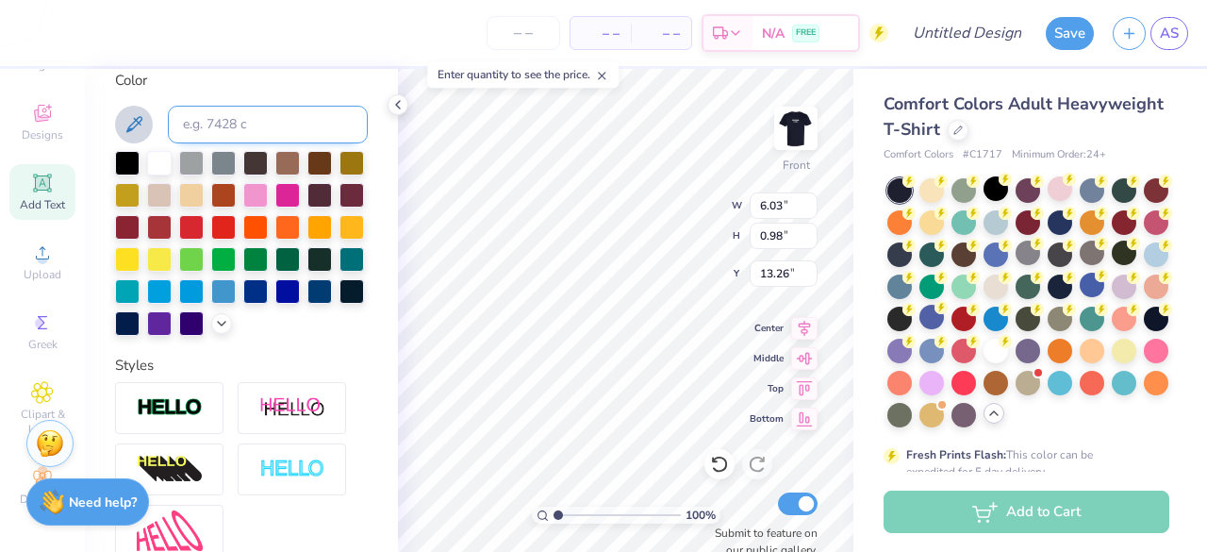
scroll to position [365, 0]
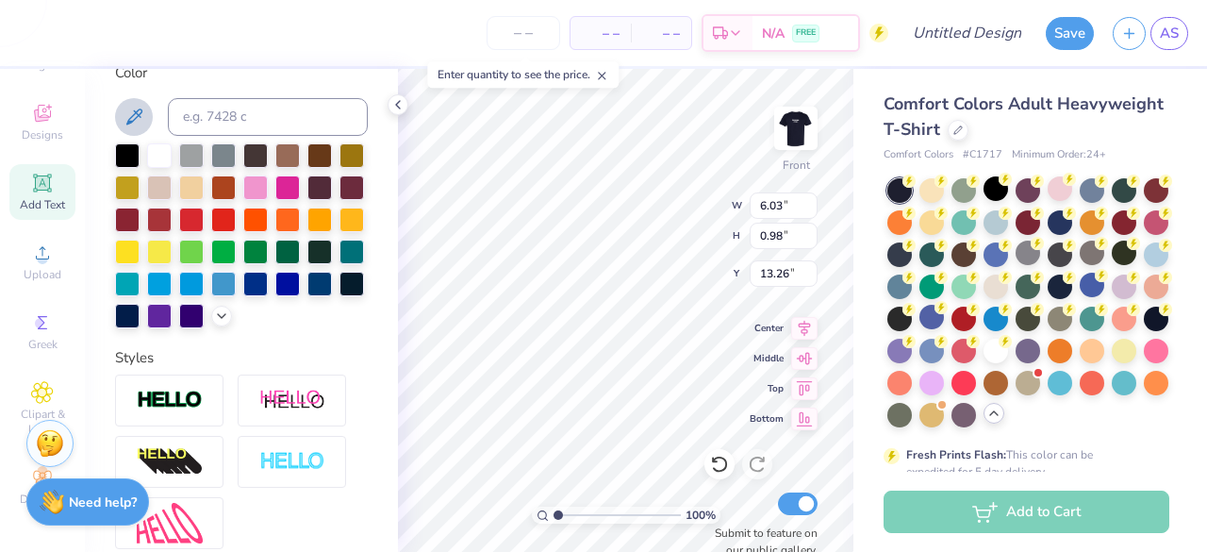
click at [230, 328] on div at bounding box center [241, 235] width 253 height 185
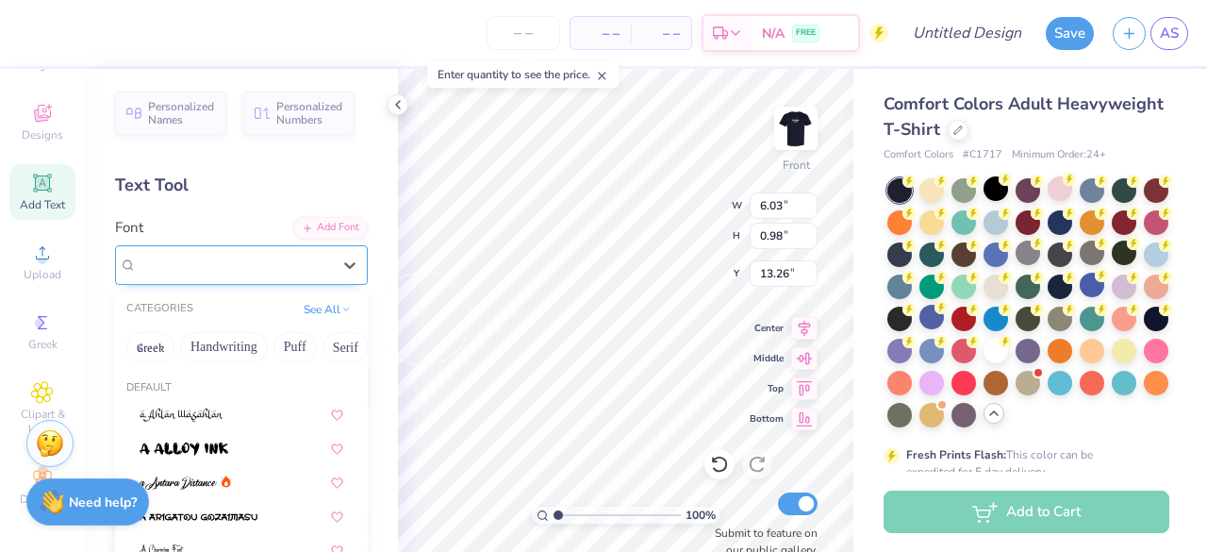
click at [217, 282] on div "[PERSON_NAME]" at bounding box center [241, 265] width 253 height 40
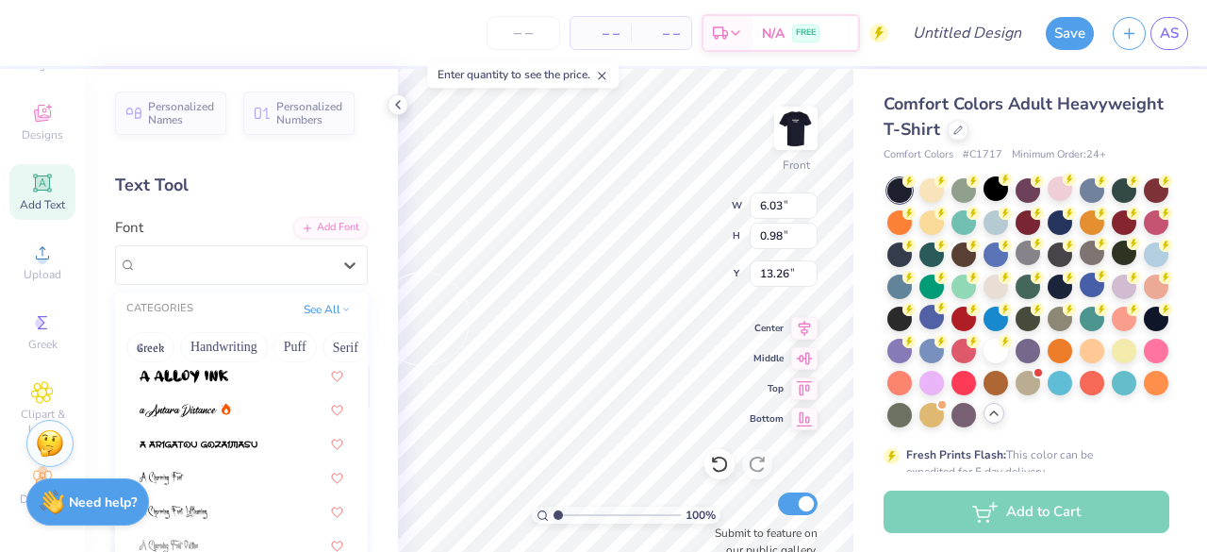
scroll to position [74, 0]
click at [219, 410] on div at bounding box center [185, 408] width 91 height 20
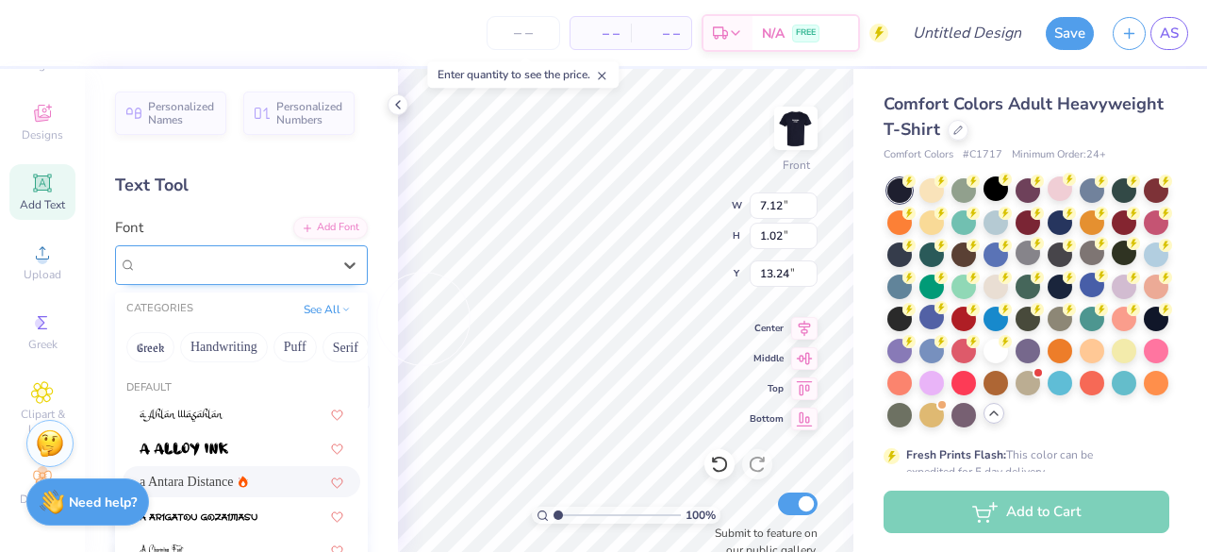
click at [276, 257] on div "a Antara Distance" at bounding box center [234, 264] width 198 height 29
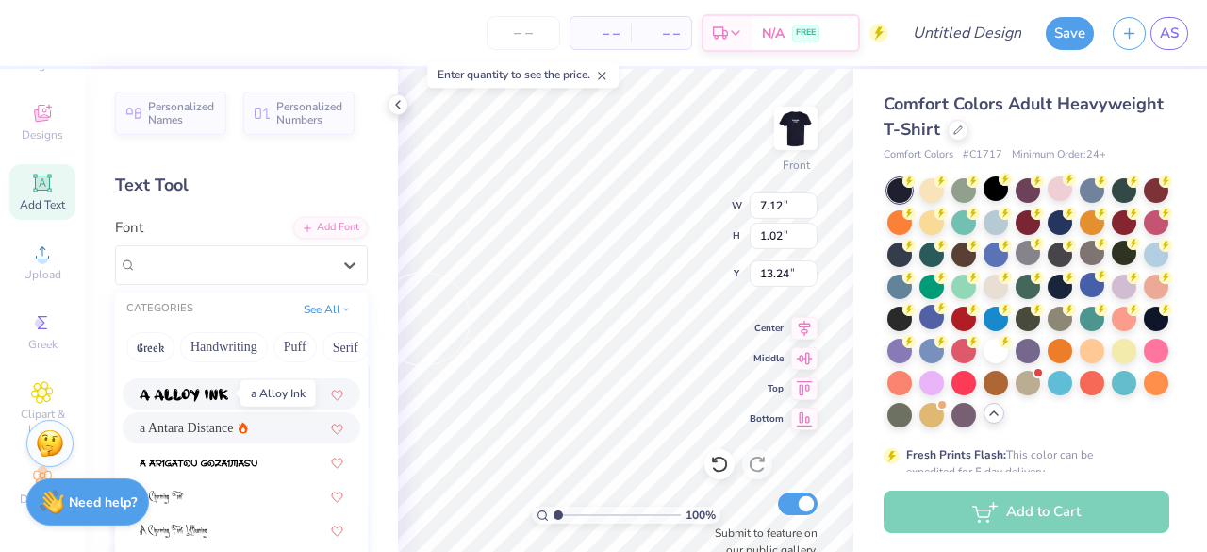
scroll to position [55, 0]
click at [185, 423] on span "a Antara Distance" at bounding box center [187, 427] width 94 height 20
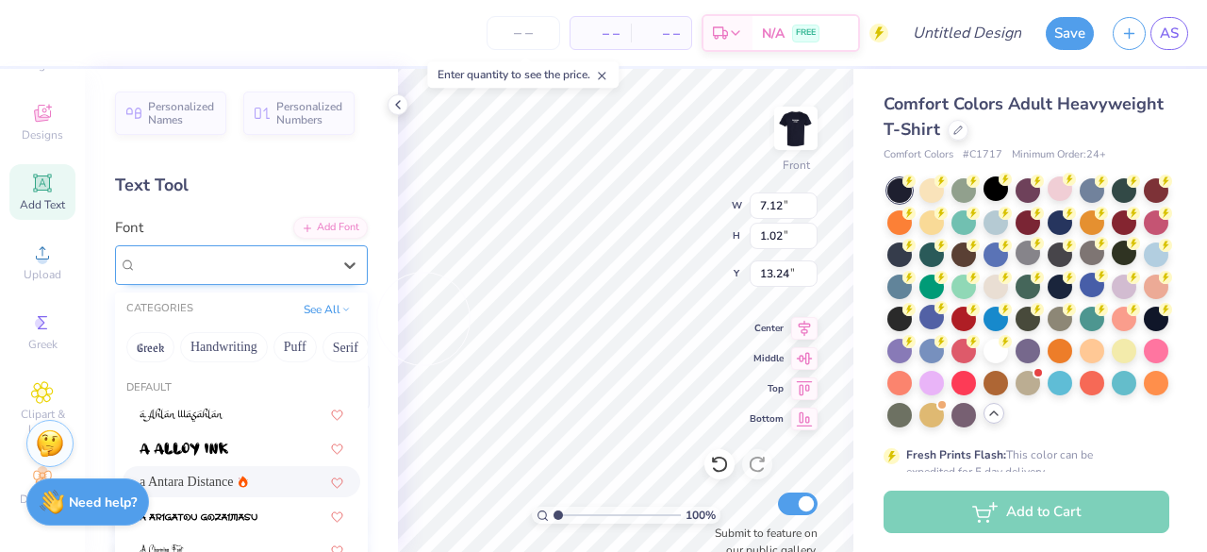
click at [236, 278] on div "a Antara Distance" at bounding box center [234, 264] width 198 height 29
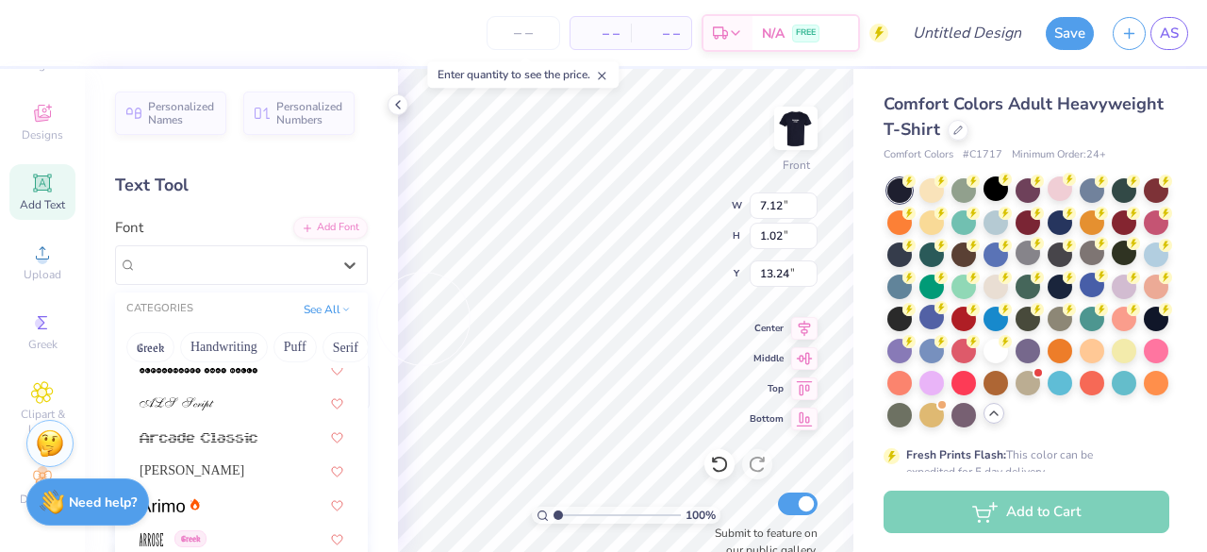
scroll to position [403, 0]
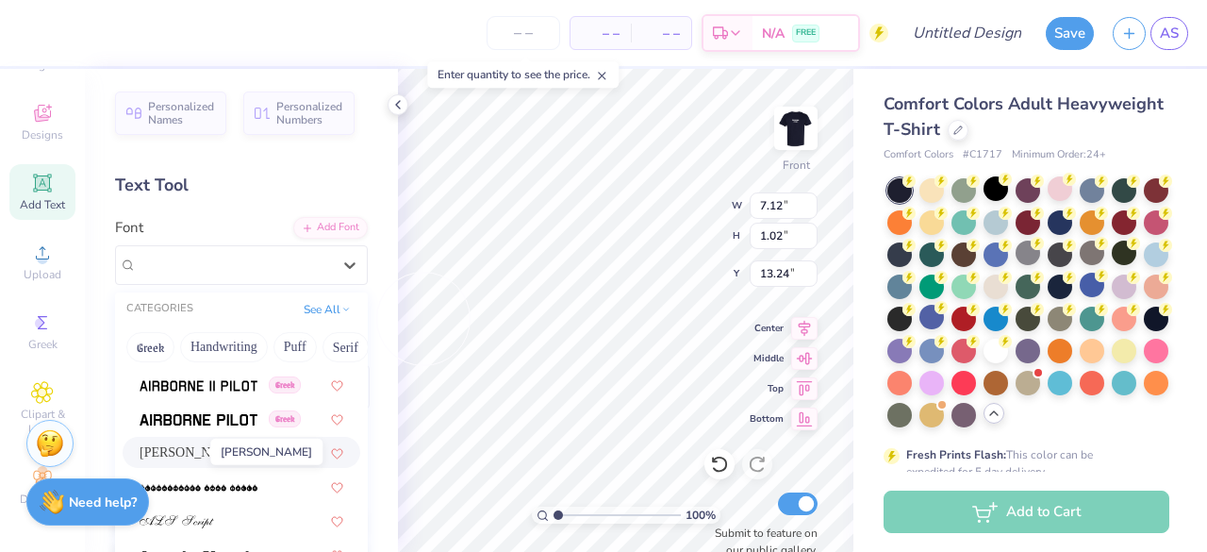
click at [198, 452] on span "[PERSON_NAME]" at bounding box center [192, 452] width 105 height 20
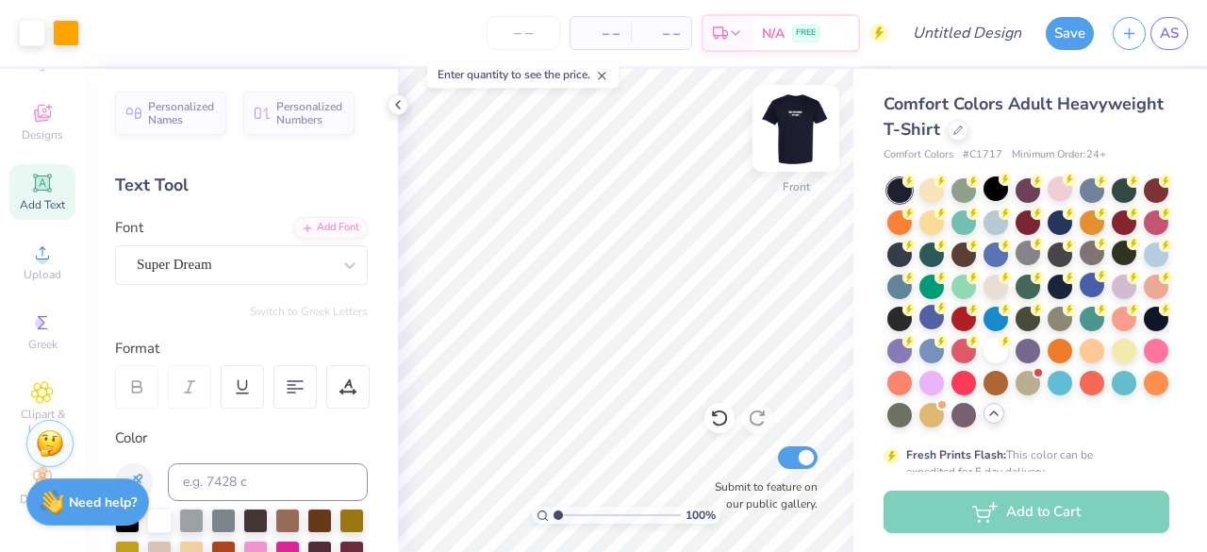
click at [796, 132] on img at bounding box center [795, 128] width 75 height 75
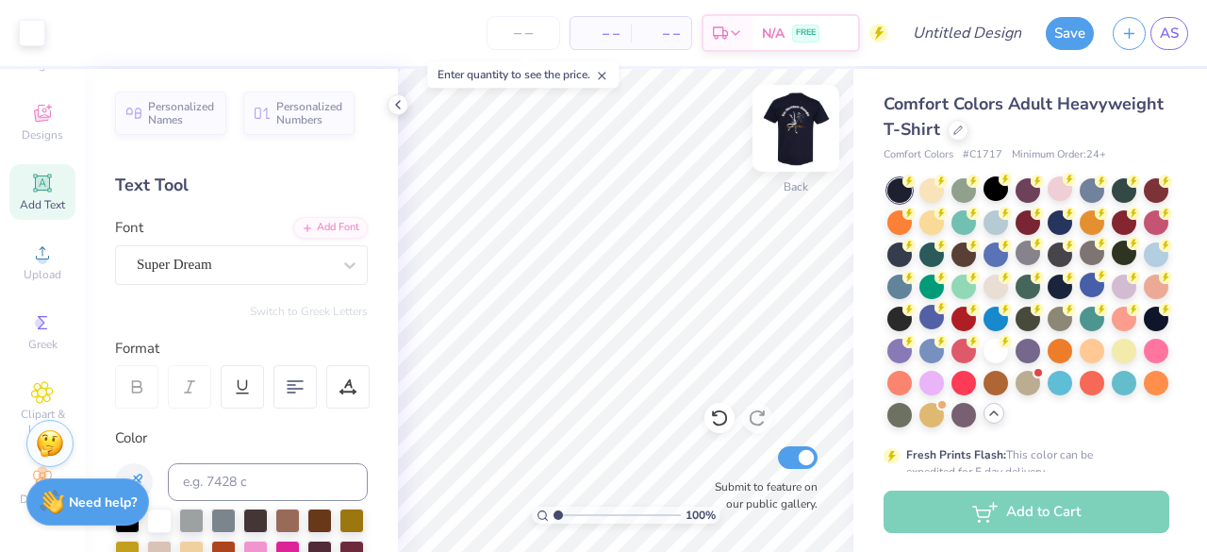
click at [792, 127] on img at bounding box center [795, 128] width 75 height 75
click at [795, 155] on div "Front" at bounding box center [795, 140] width 43 height 67
click at [797, 137] on img at bounding box center [795, 128] width 75 height 75
click at [780, 127] on img at bounding box center [795, 128] width 75 height 75
click at [777, 123] on img at bounding box center [795, 128] width 75 height 75
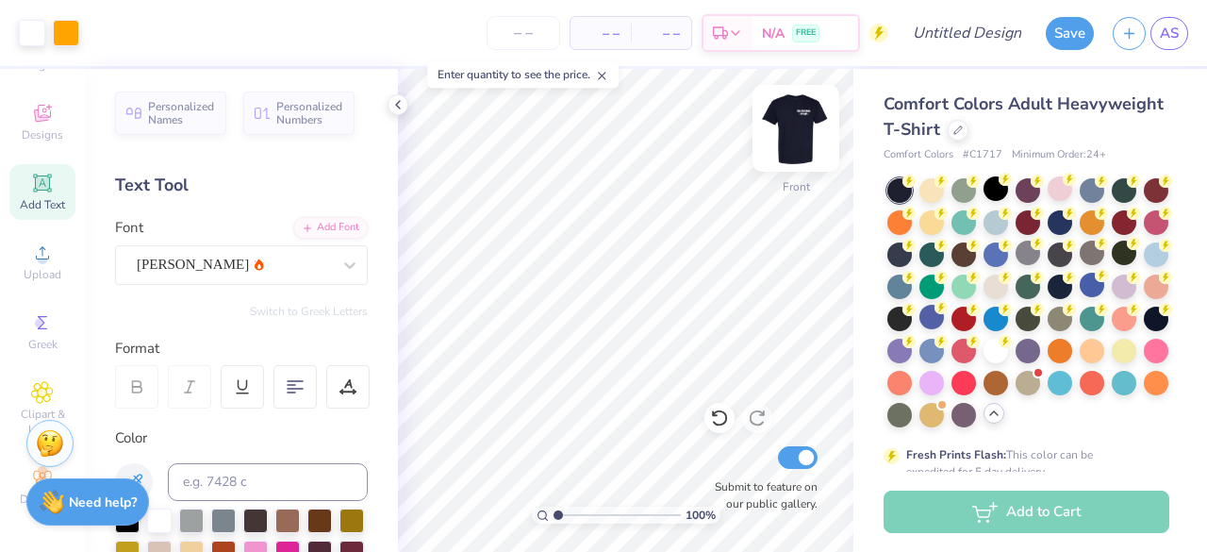
click at [805, 129] on img at bounding box center [795, 128] width 75 height 75
click at [787, 136] on img at bounding box center [795, 128] width 75 height 75
